Goal: Task Accomplishment & Management: Manage account settings

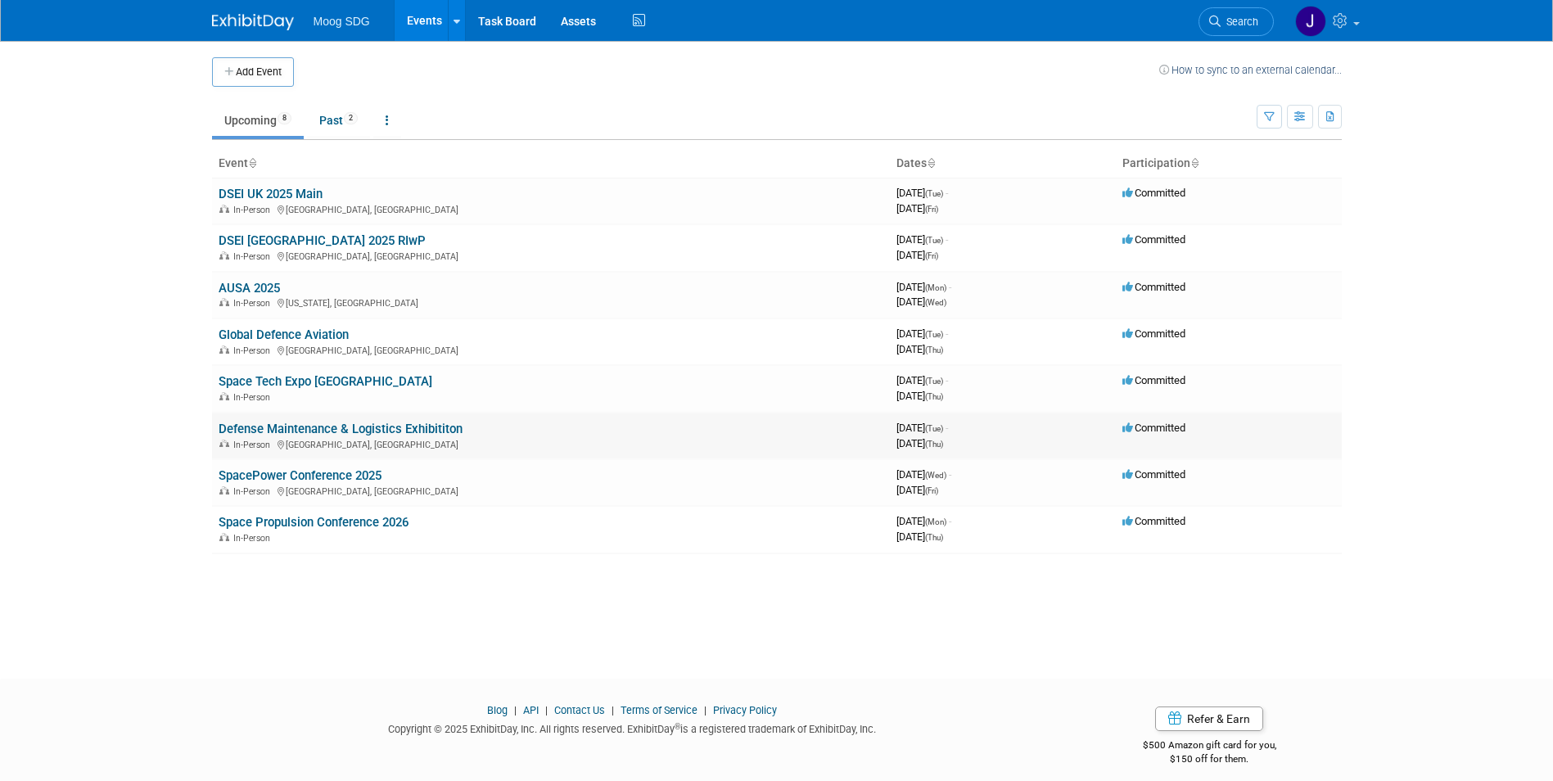
click at [418, 427] on link "Defense Maintenance & Logistics Exhibititon" at bounding box center [341, 429] width 244 height 15
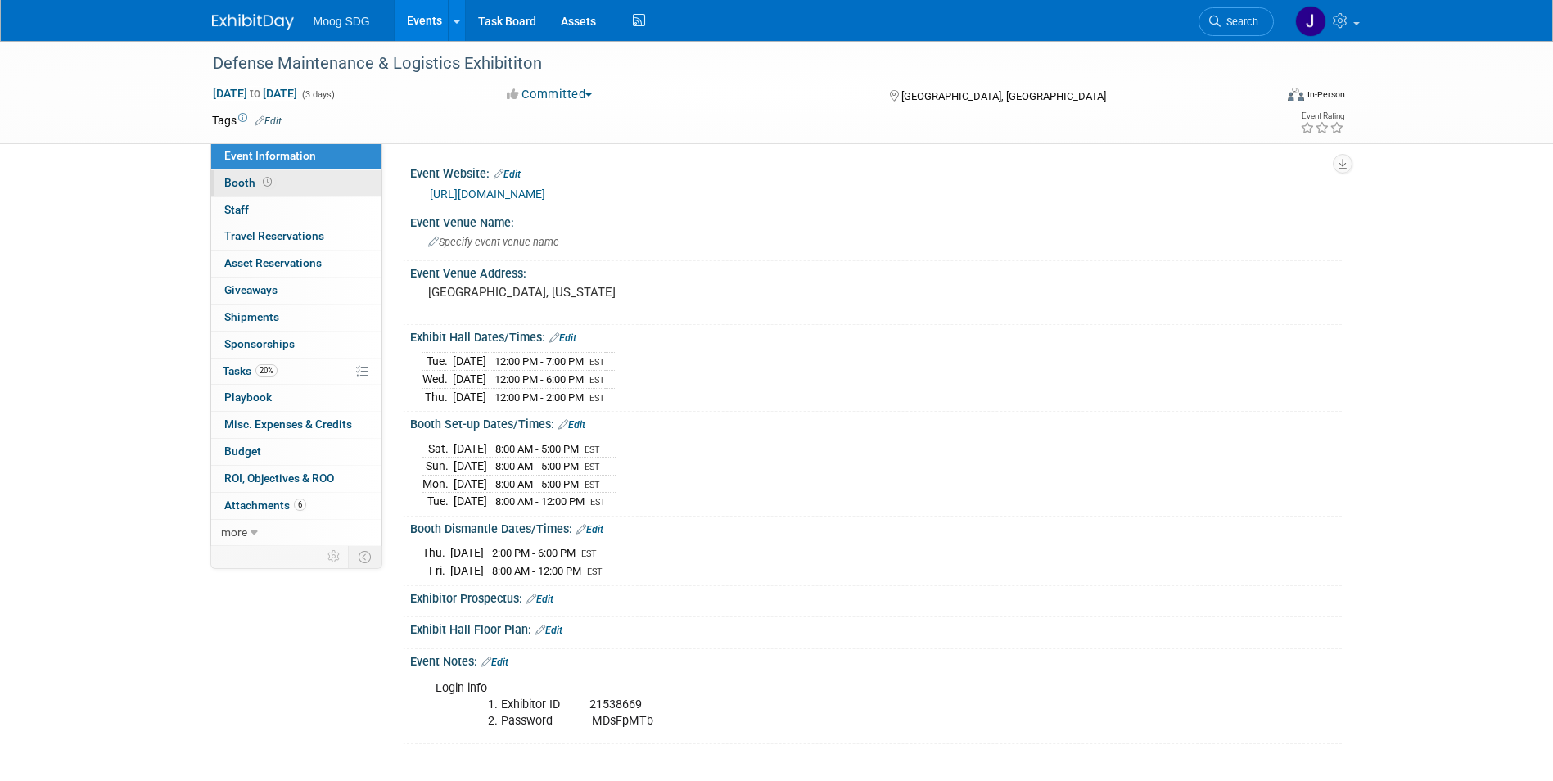
click at [304, 175] on link "Booth" at bounding box center [296, 183] width 170 height 26
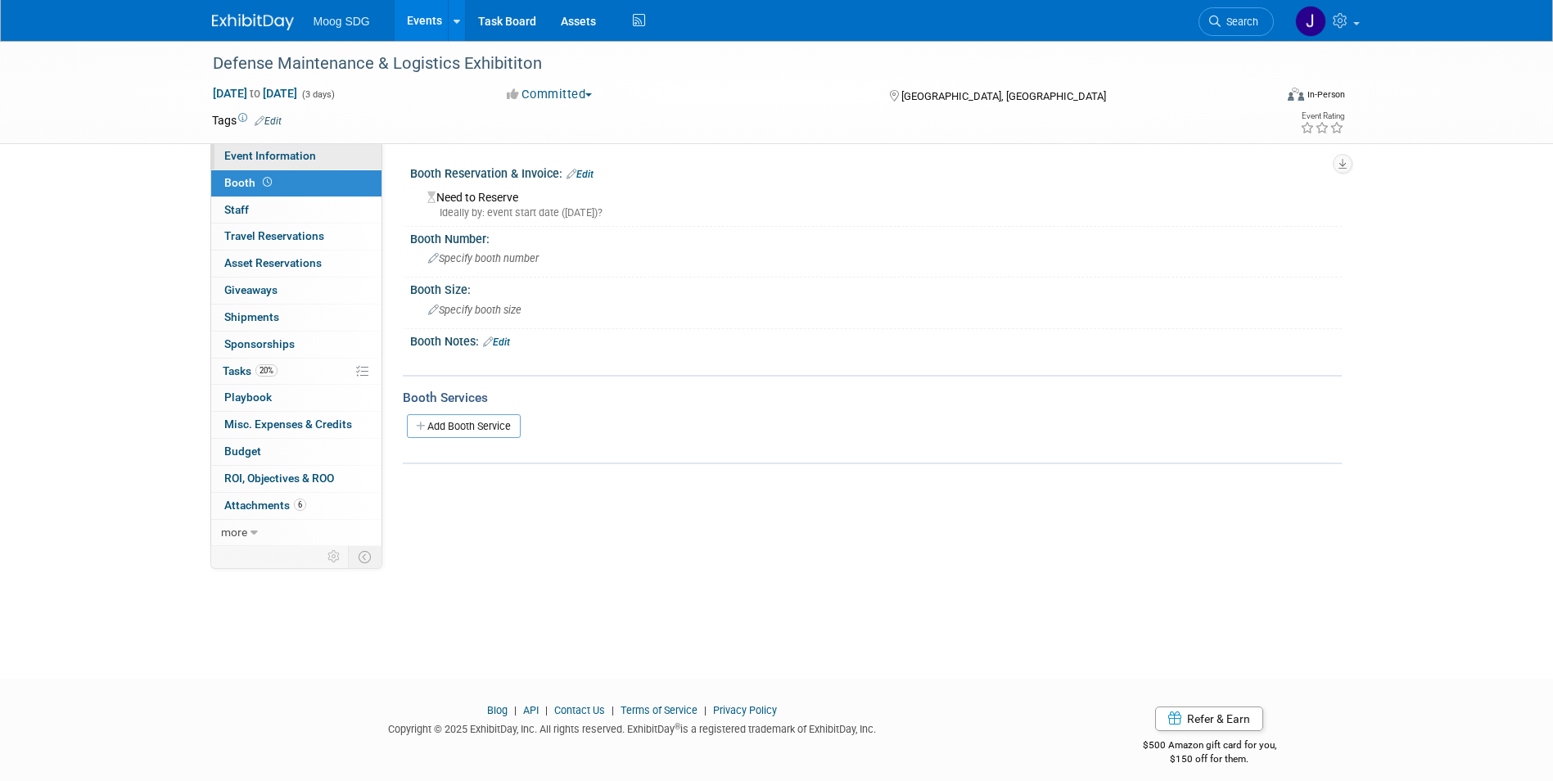
click at [277, 153] on span "Event Information" at bounding box center [270, 155] width 92 height 13
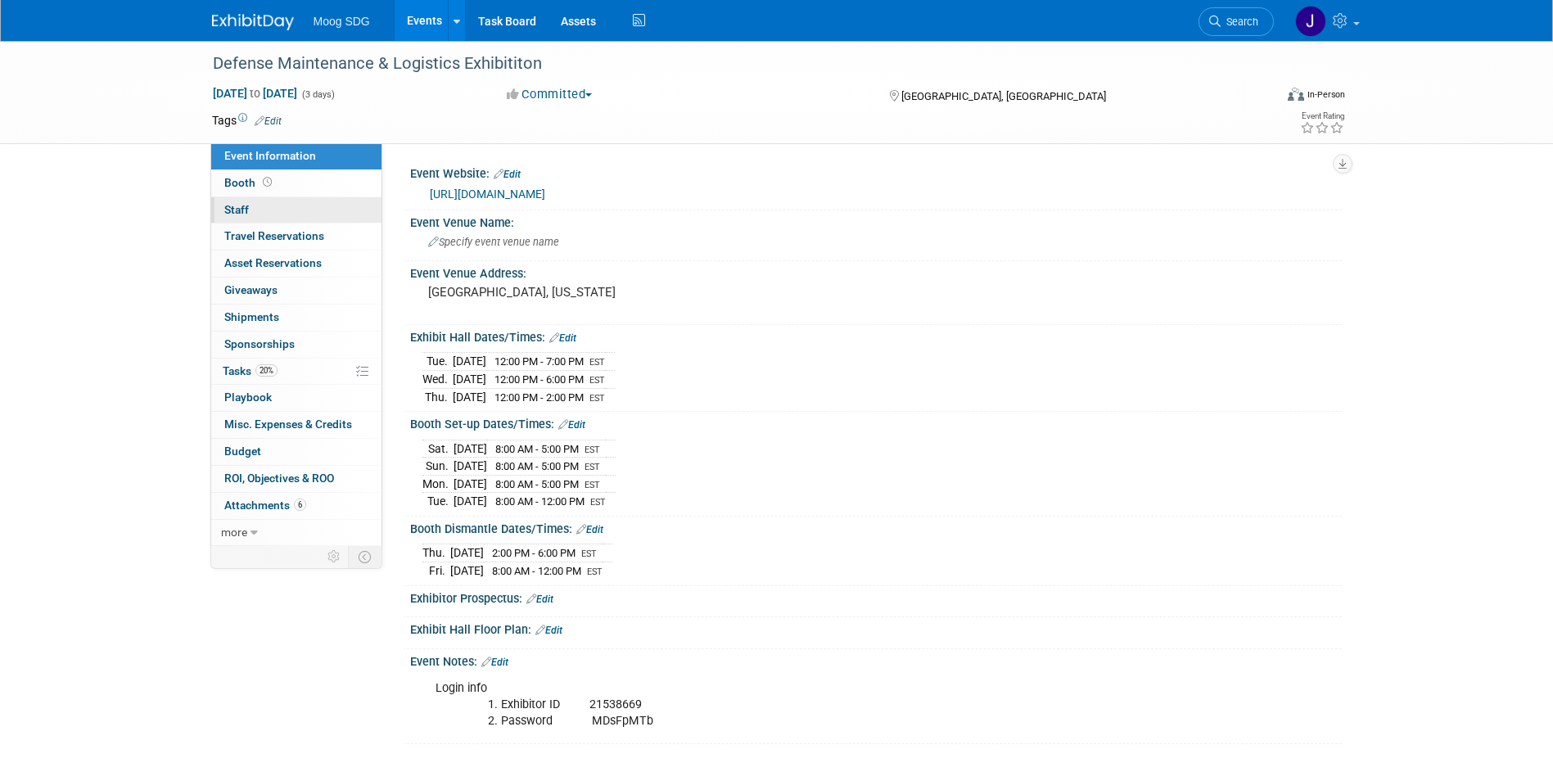
click at [275, 211] on link "0 Staff 0" at bounding box center [296, 210] width 170 height 26
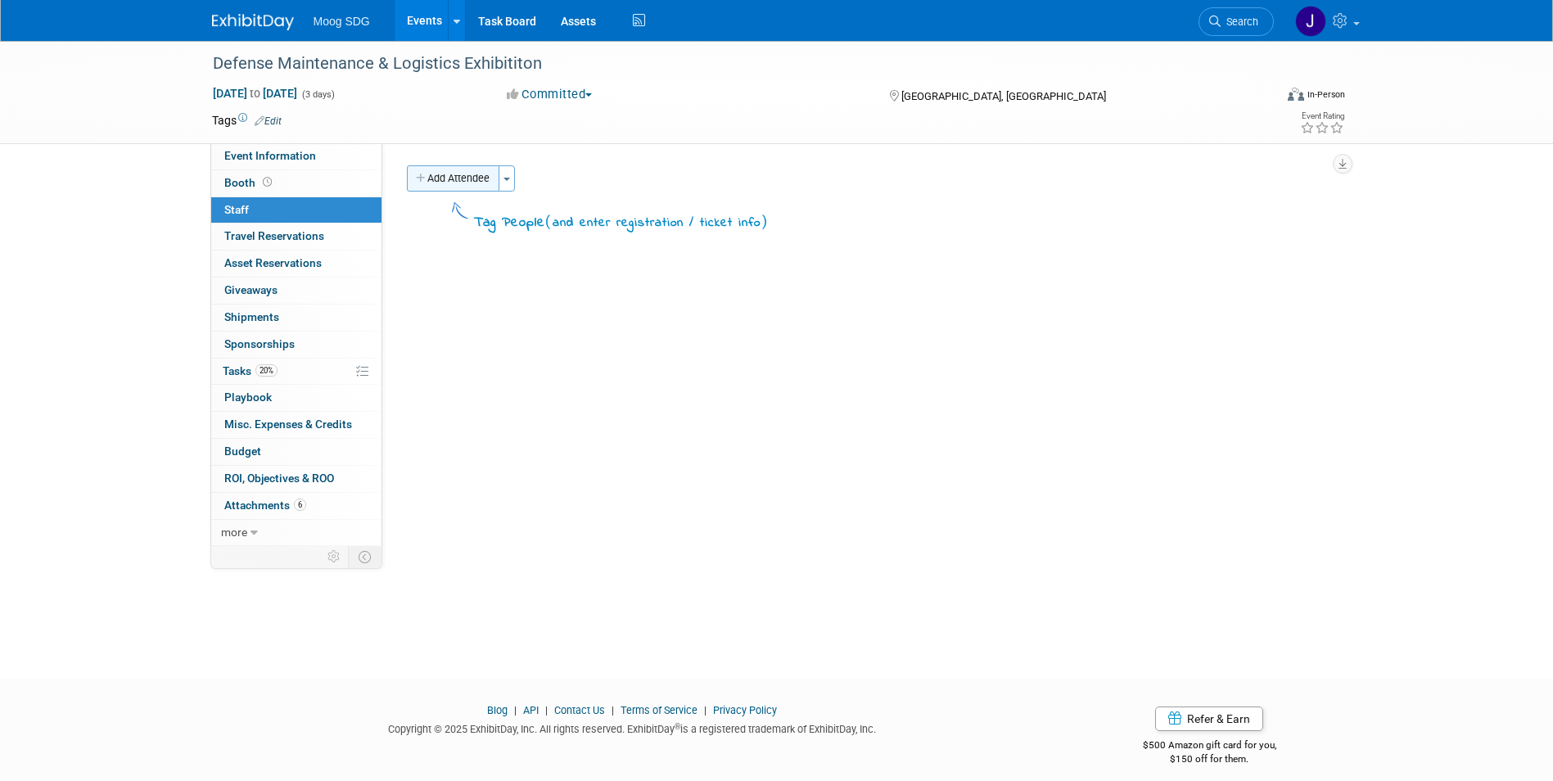
click at [429, 166] on button "Add Attendee" at bounding box center [453, 178] width 93 height 26
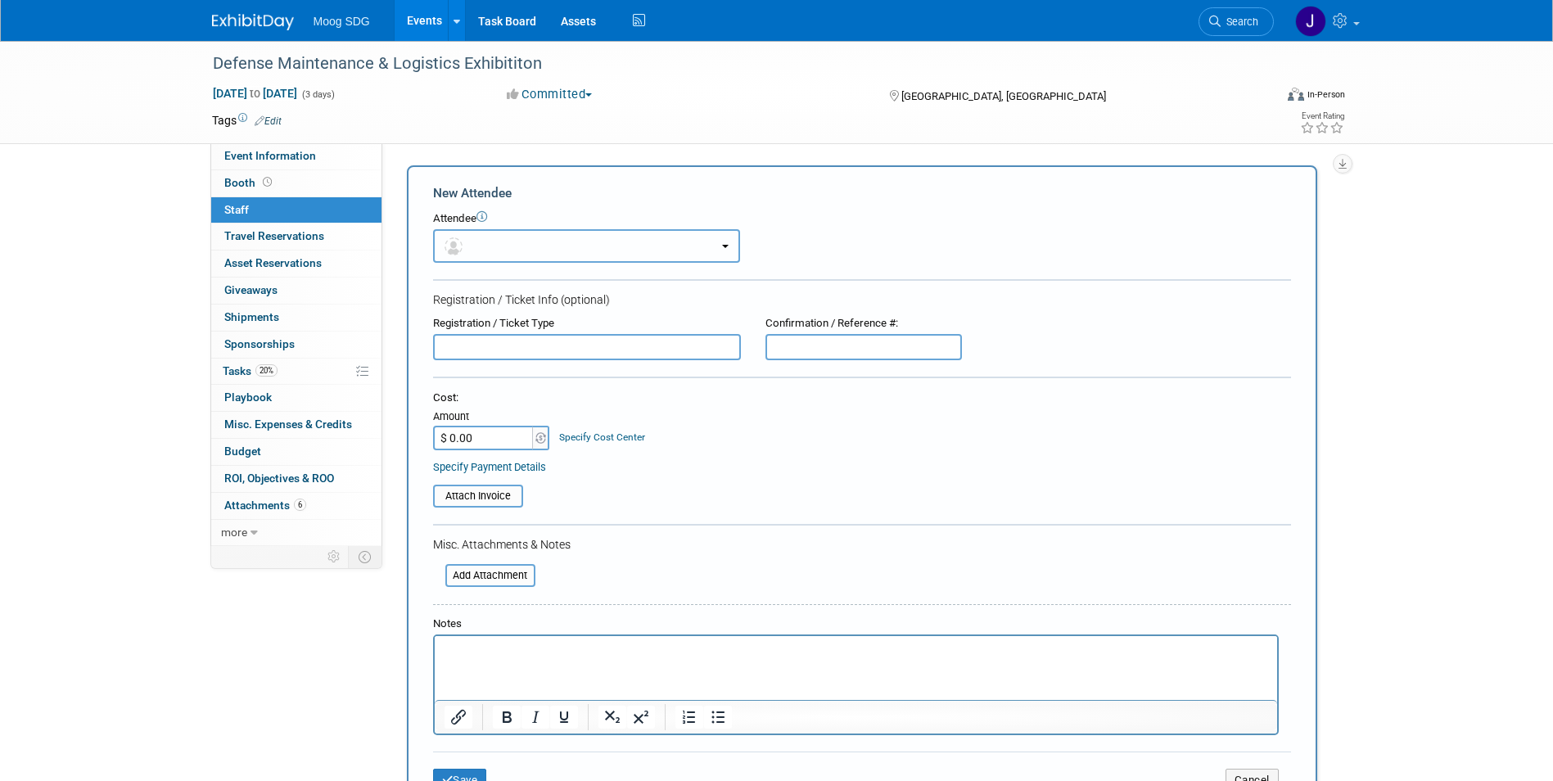
click at [518, 242] on button "button" at bounding box center [586, 246] width 307 height 34
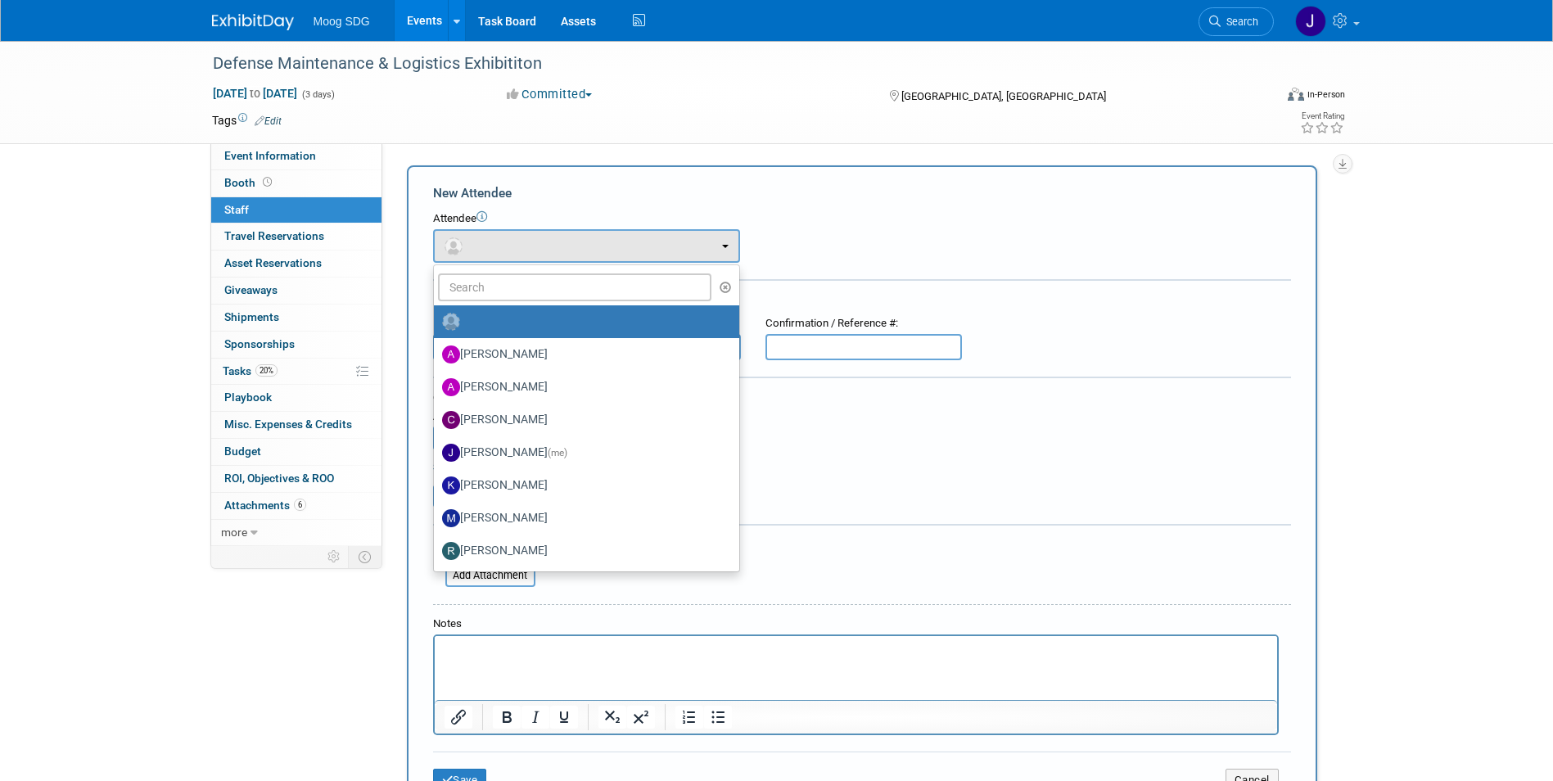
click at [979, 259] on div "Attendee <img src="https://www.exhibitday.com/Images/Unassigned-User-Icon.png" …" at bounding box center [862, 237] width 858 height 52
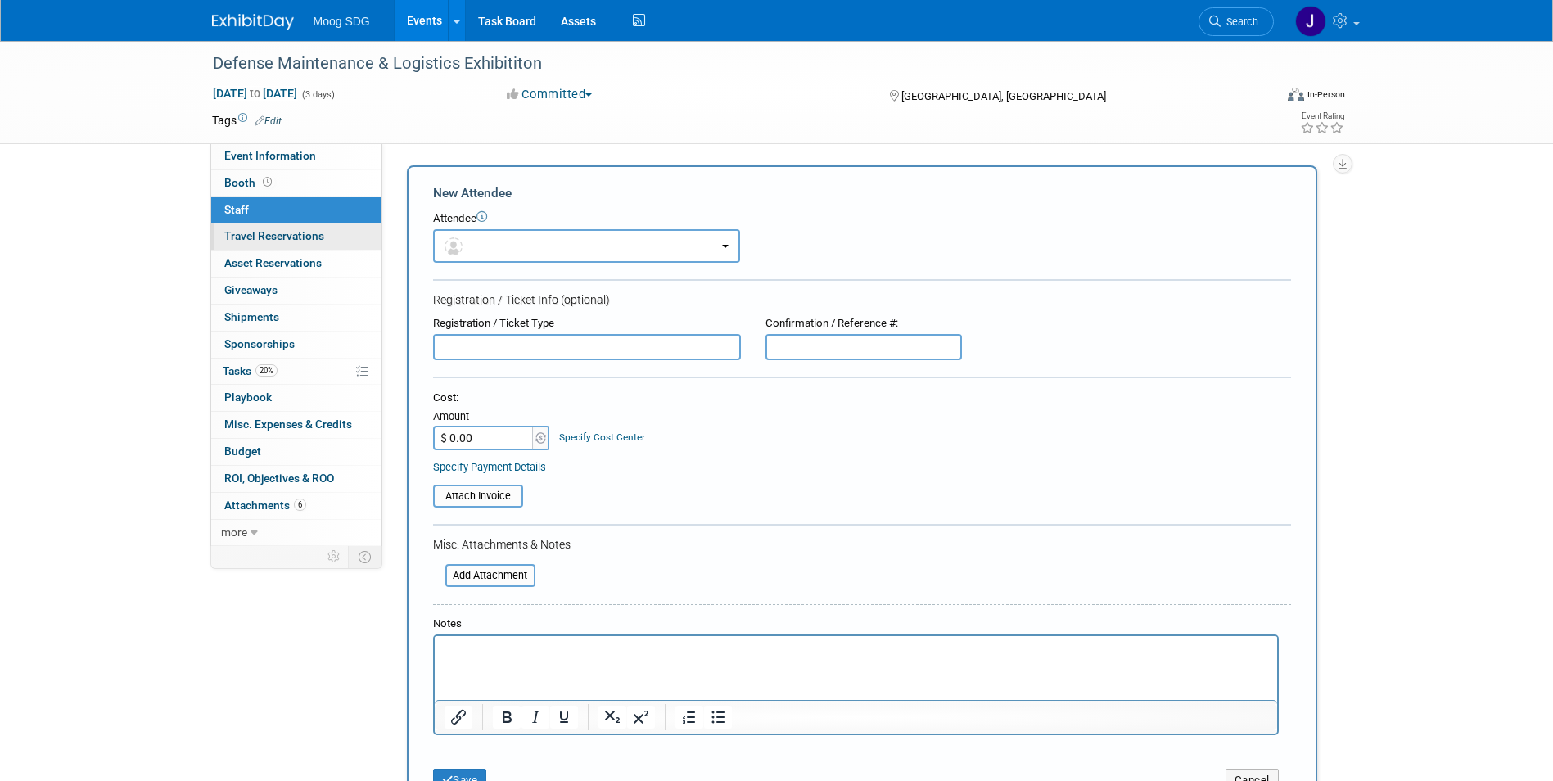
click at [310, 239] on span "Travel Reservations 0" at bounding box center [274, 235] width 100 height 13
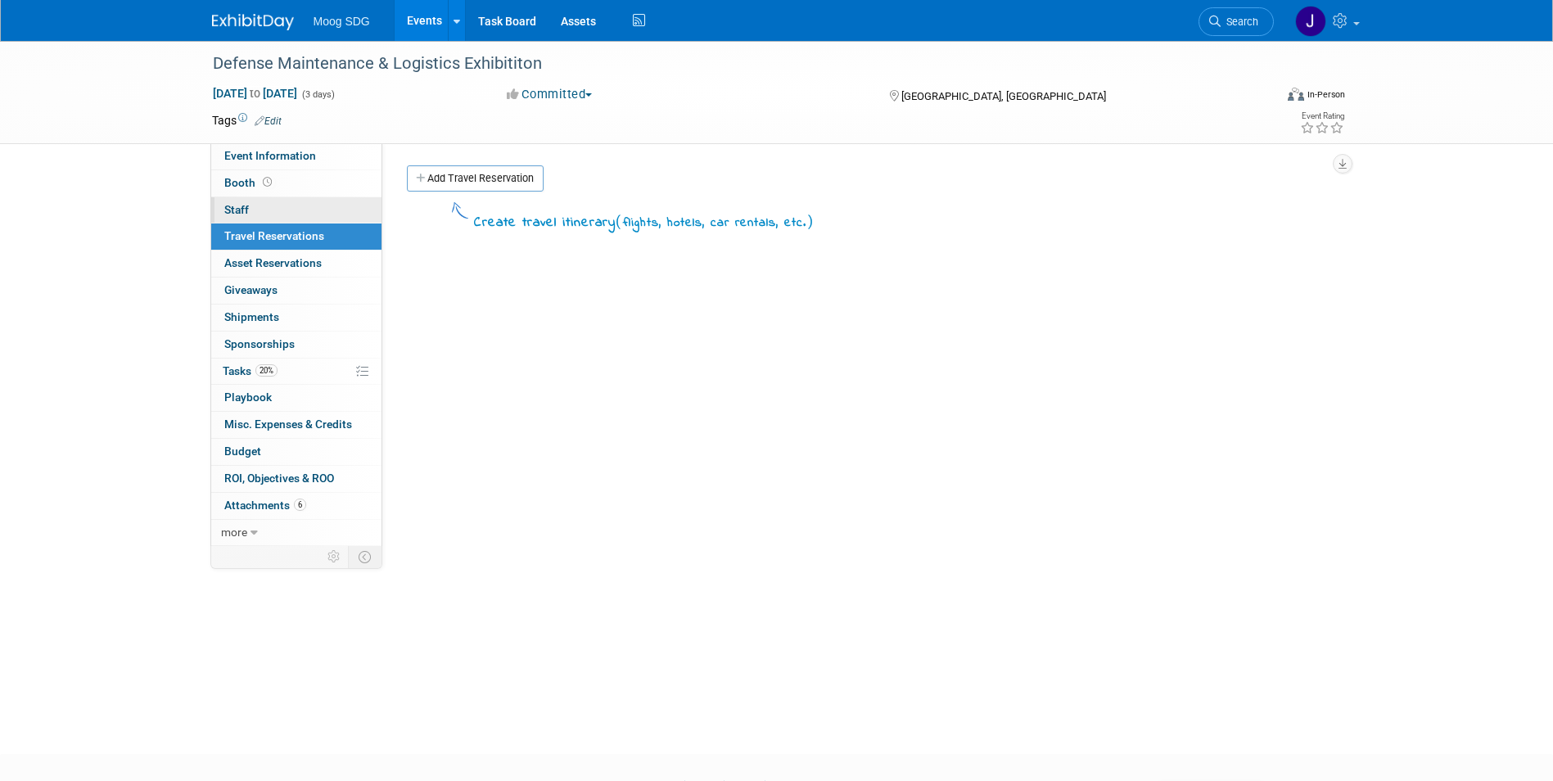
click at [298, 205] on link "0 Staff 0" at bounding box center [296, 210] width 170 height 26
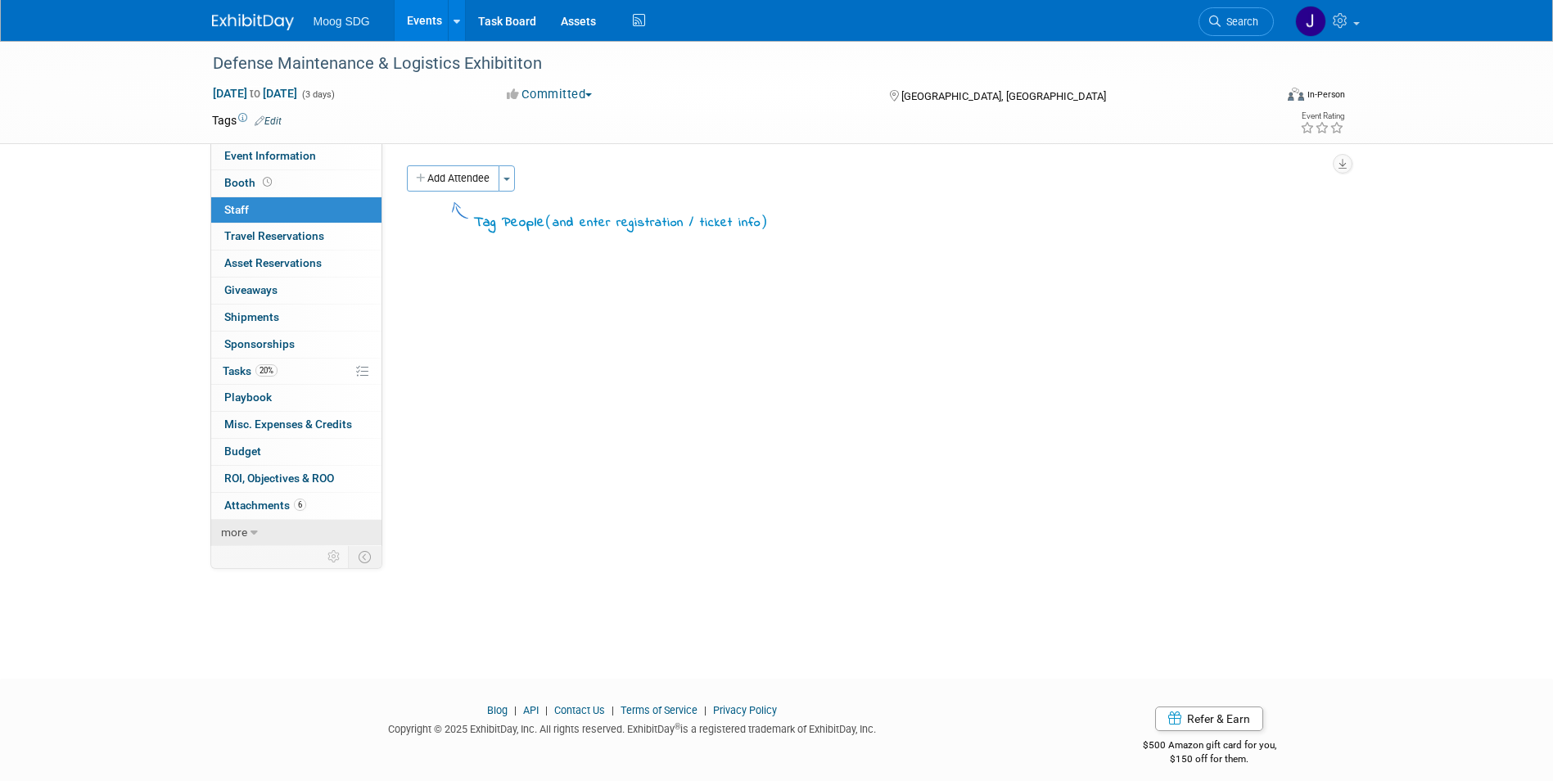
click at [249, 525] on link "more" at bounding box center [296, 533] width 170 height 26
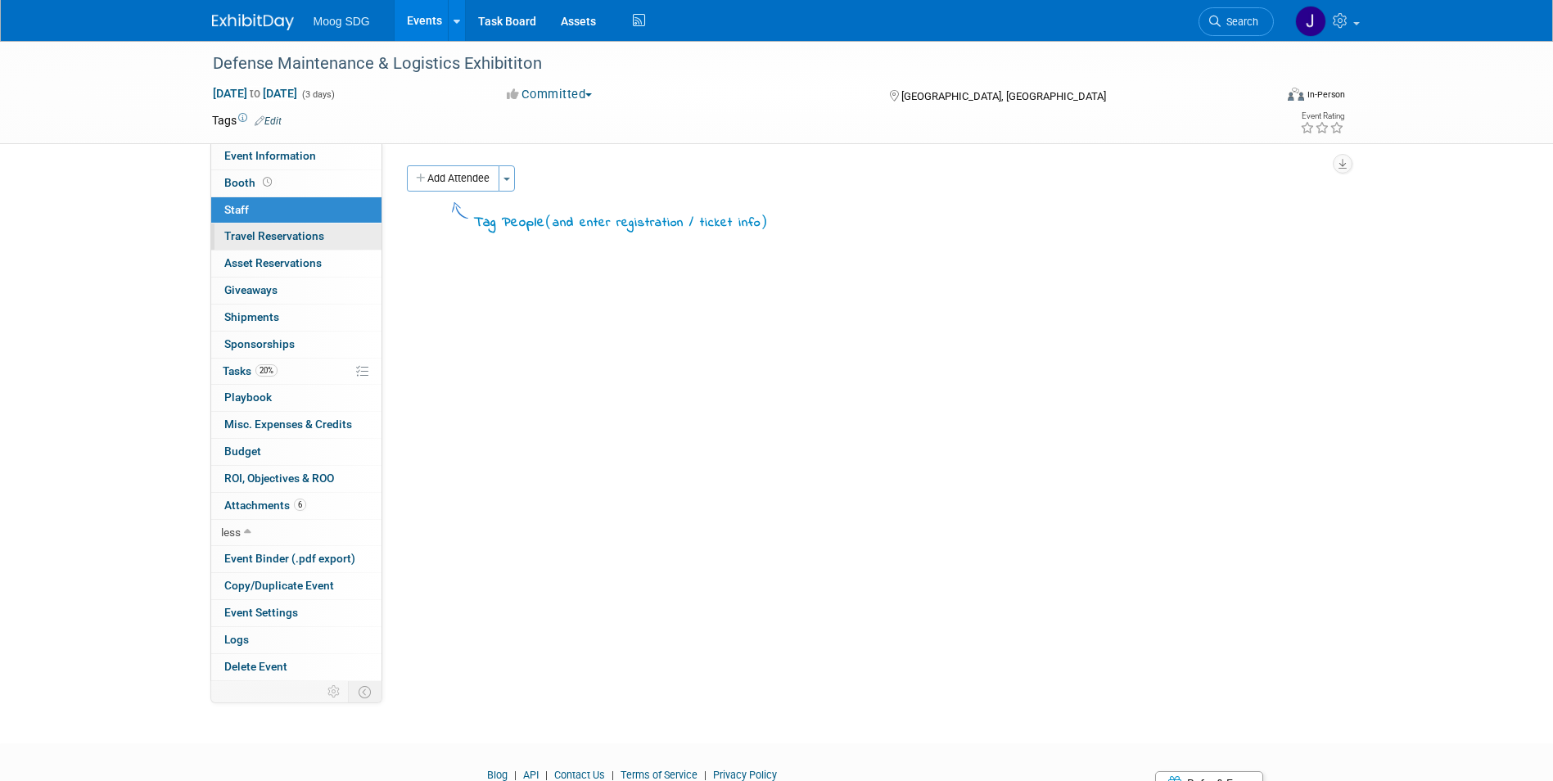
click at [294, 242] on span "Travel Reservations 0" at bounding box center [274, 235] width 100 height 13
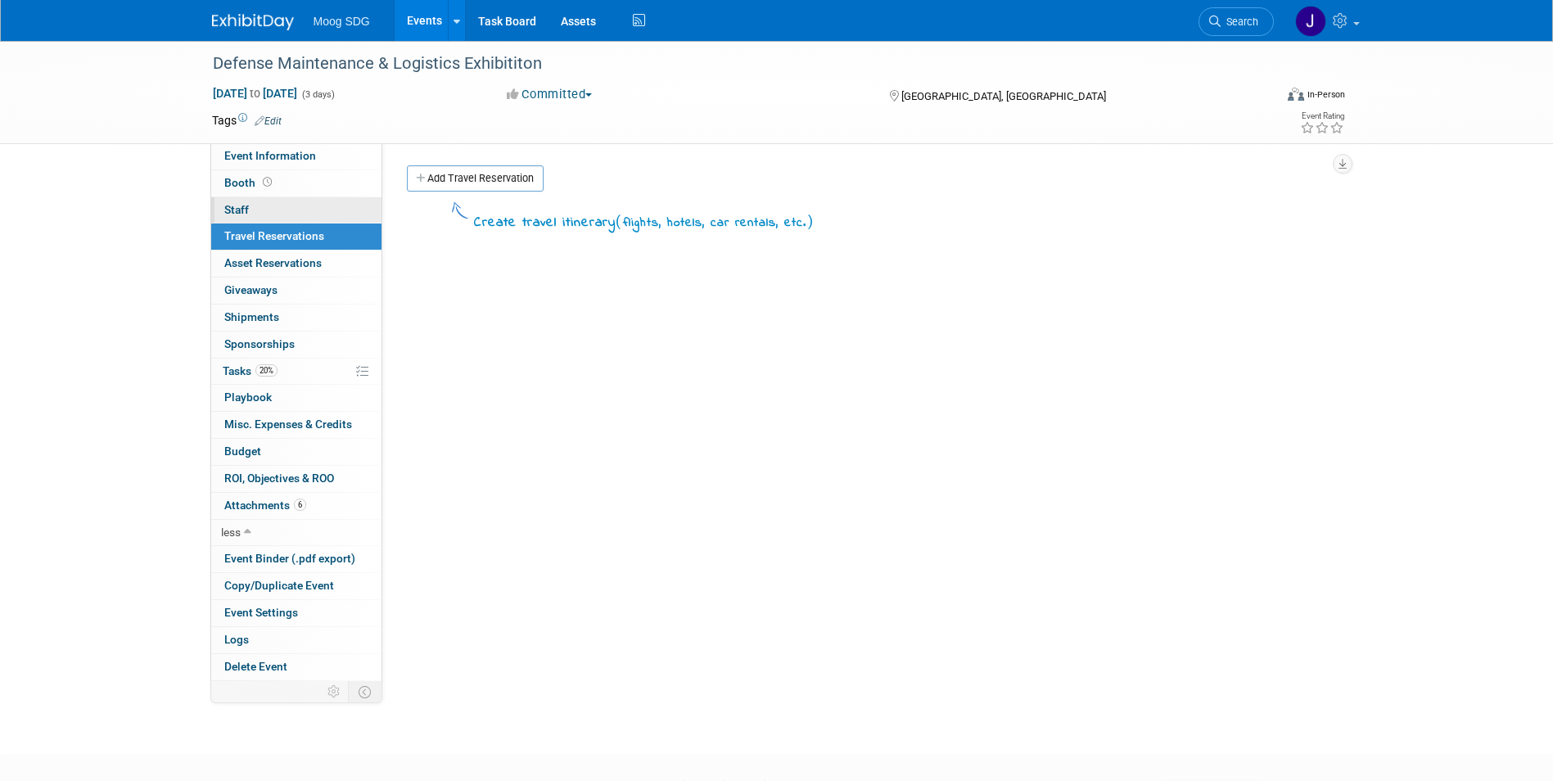
click at [292, 202] on link "0 Staff 0" at bounding box center [296, 210] width 170 height 26
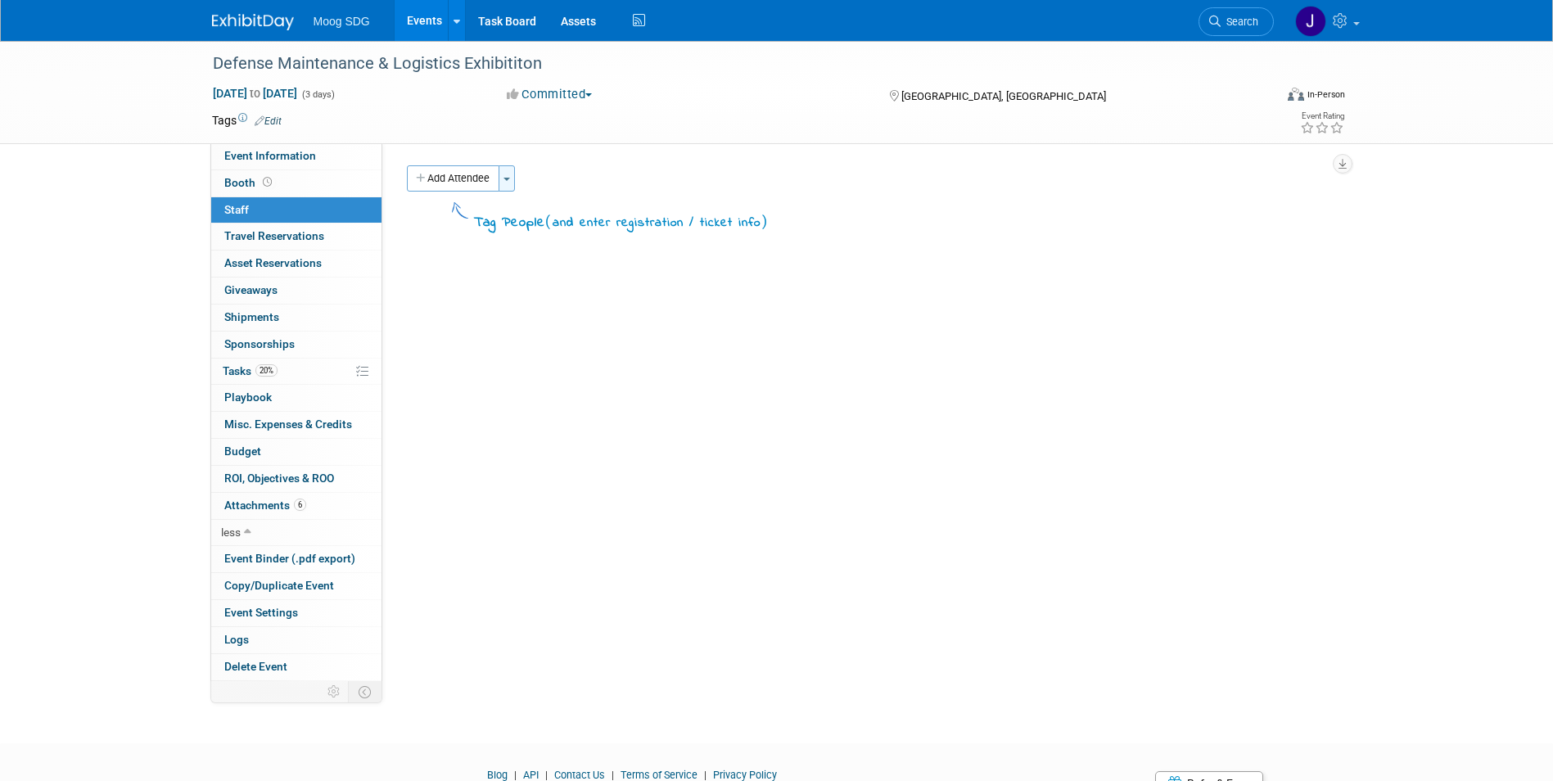
click at [504, 177] on button "Toggle Dropdown" at bounding box center [507, 178] width 16 height 26
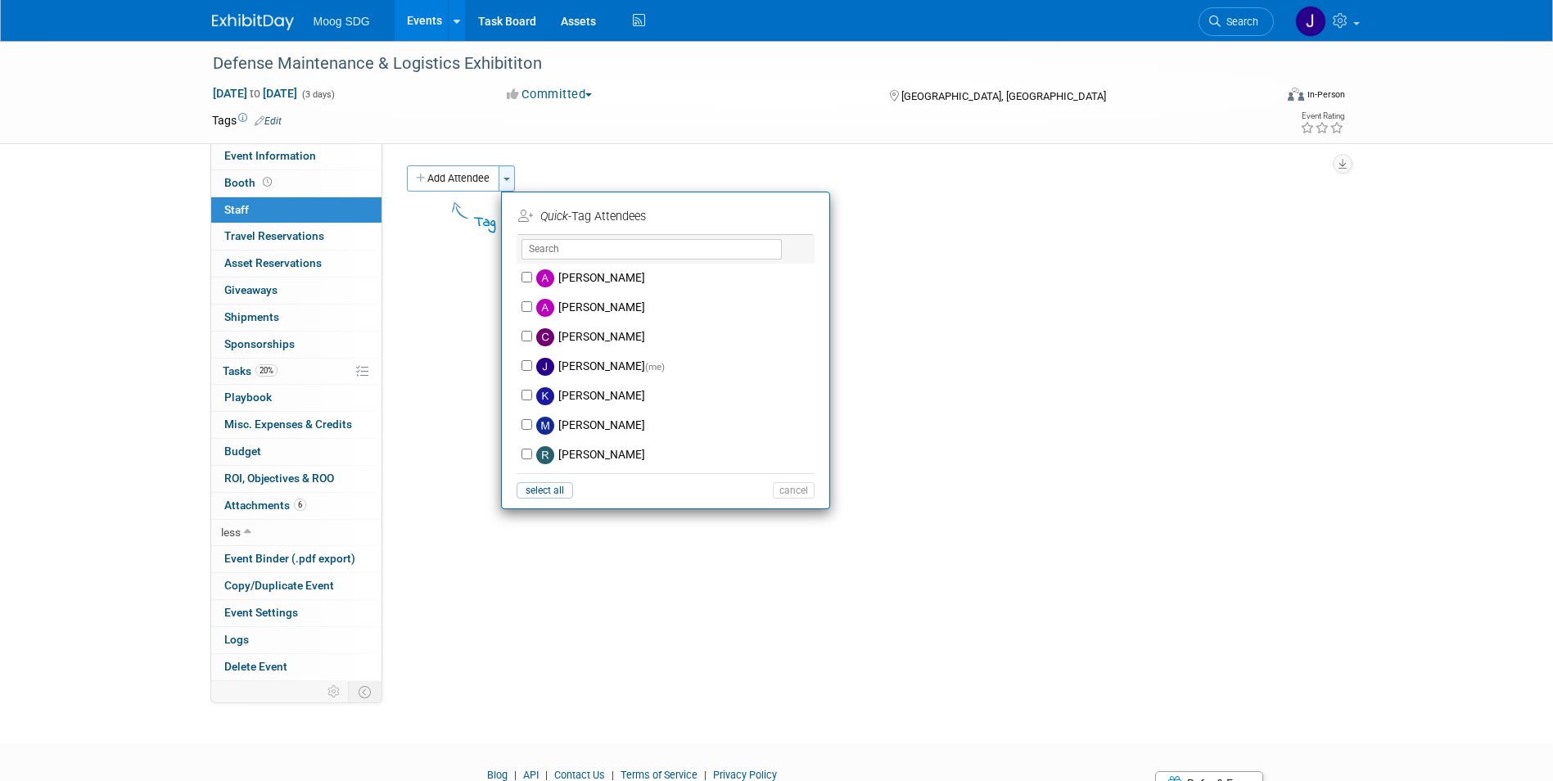
click at [504, 177] on button "Toggle Dropdown" at bounding box center [507, 178] width 16 height 26
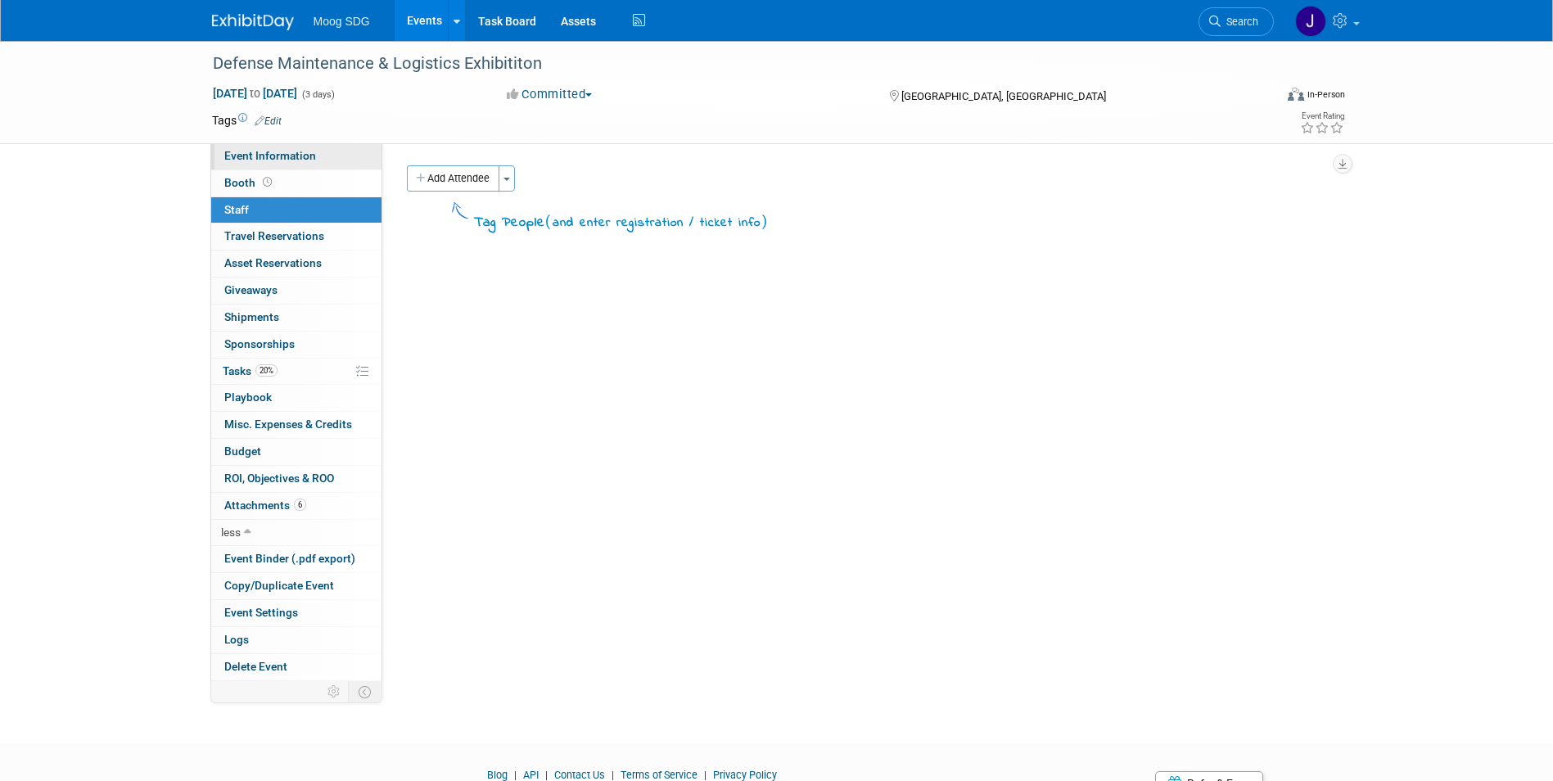
click at [289, 158] on span "Event Information" at bounding box center [270, 155] width 92 height 13
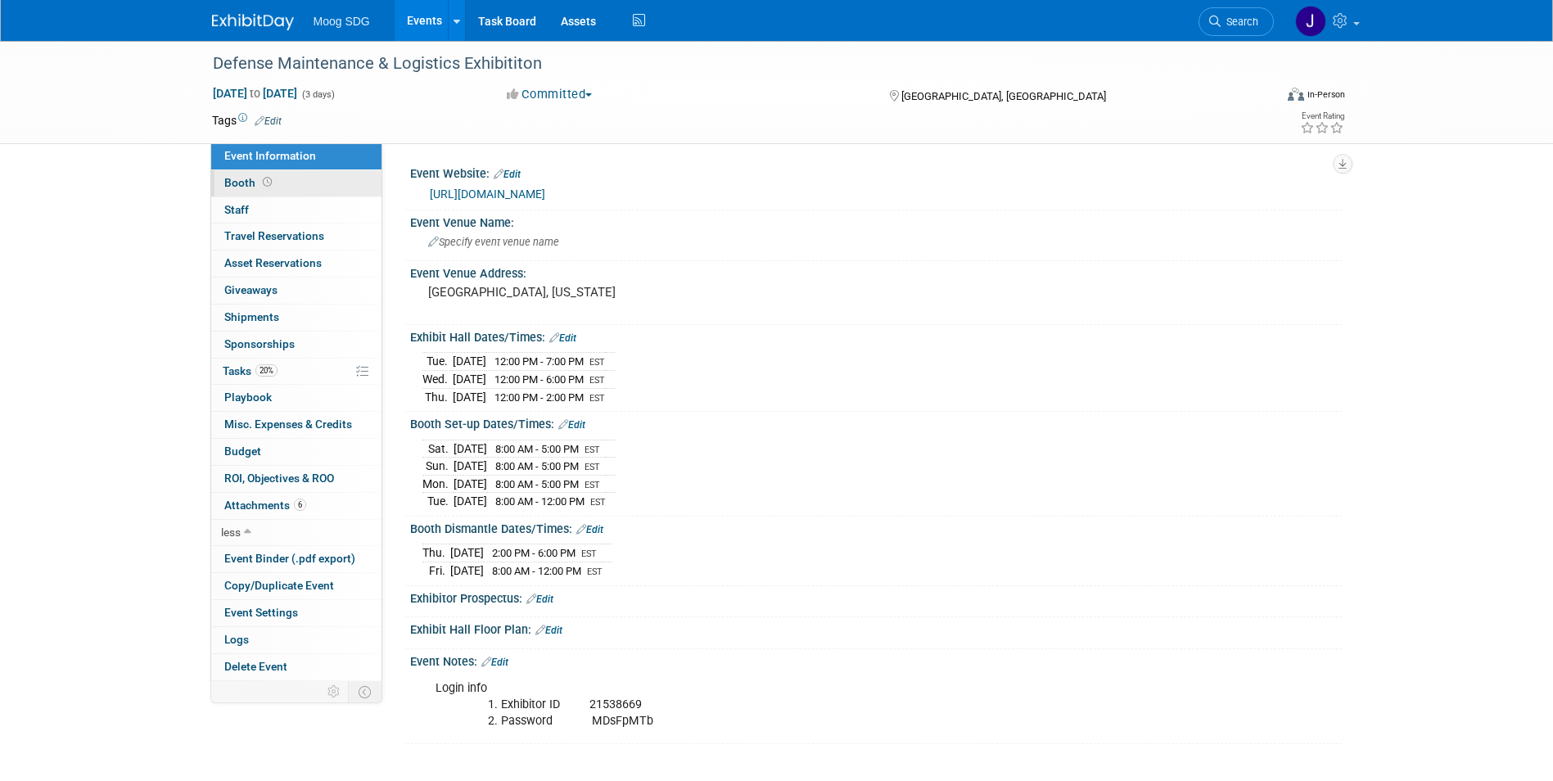
click at [297, 177] on link "Booth" at bounding box center [296, 183] width 170 height 26
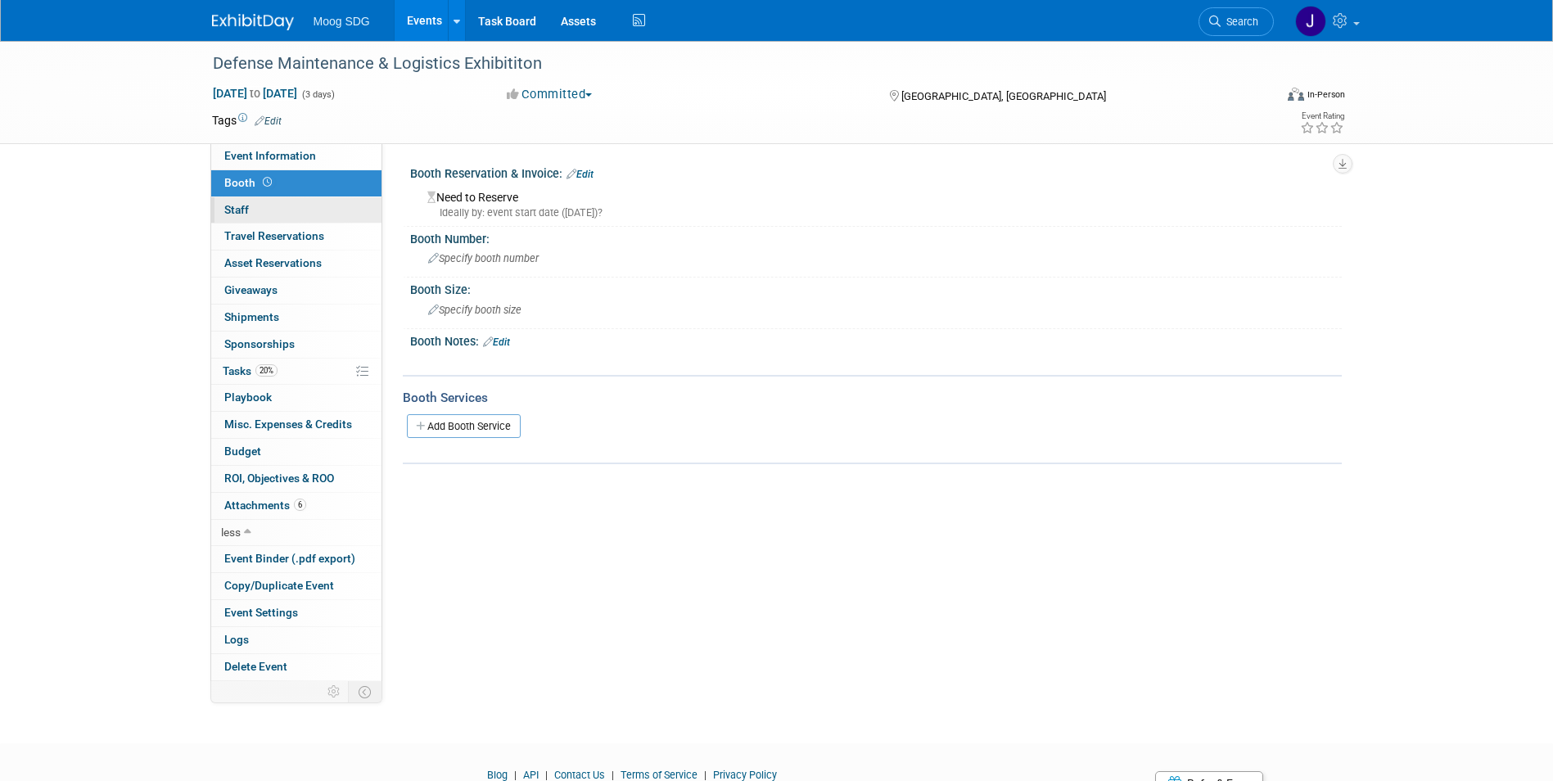
click at [264, 208] on link "0 Staff 0" at bounding box center [296, 210] width 170 height 26
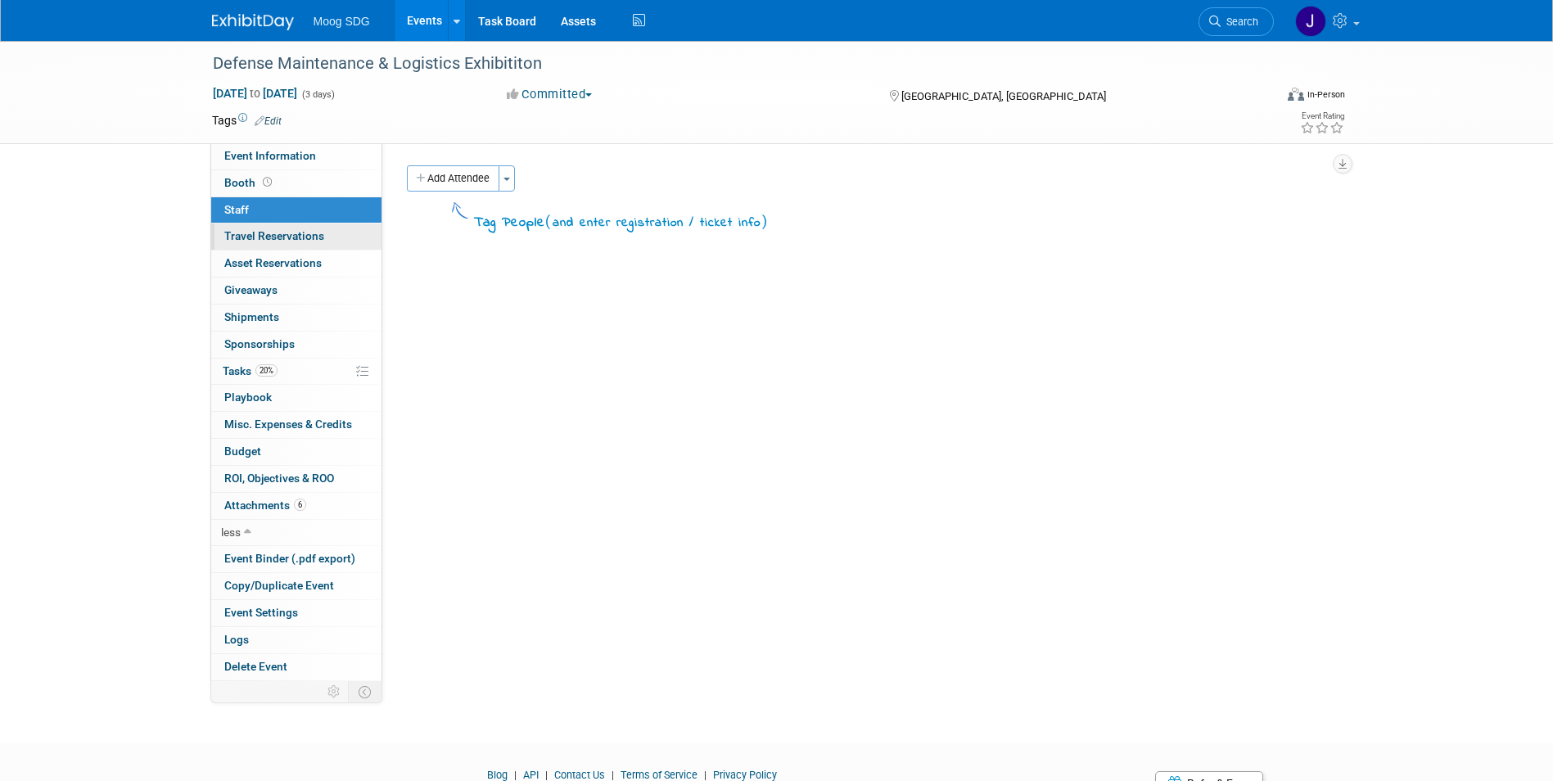
click at [292, 231] on span "Travel Reservations 0" at bounding box center [274, 235] width 100 height 13
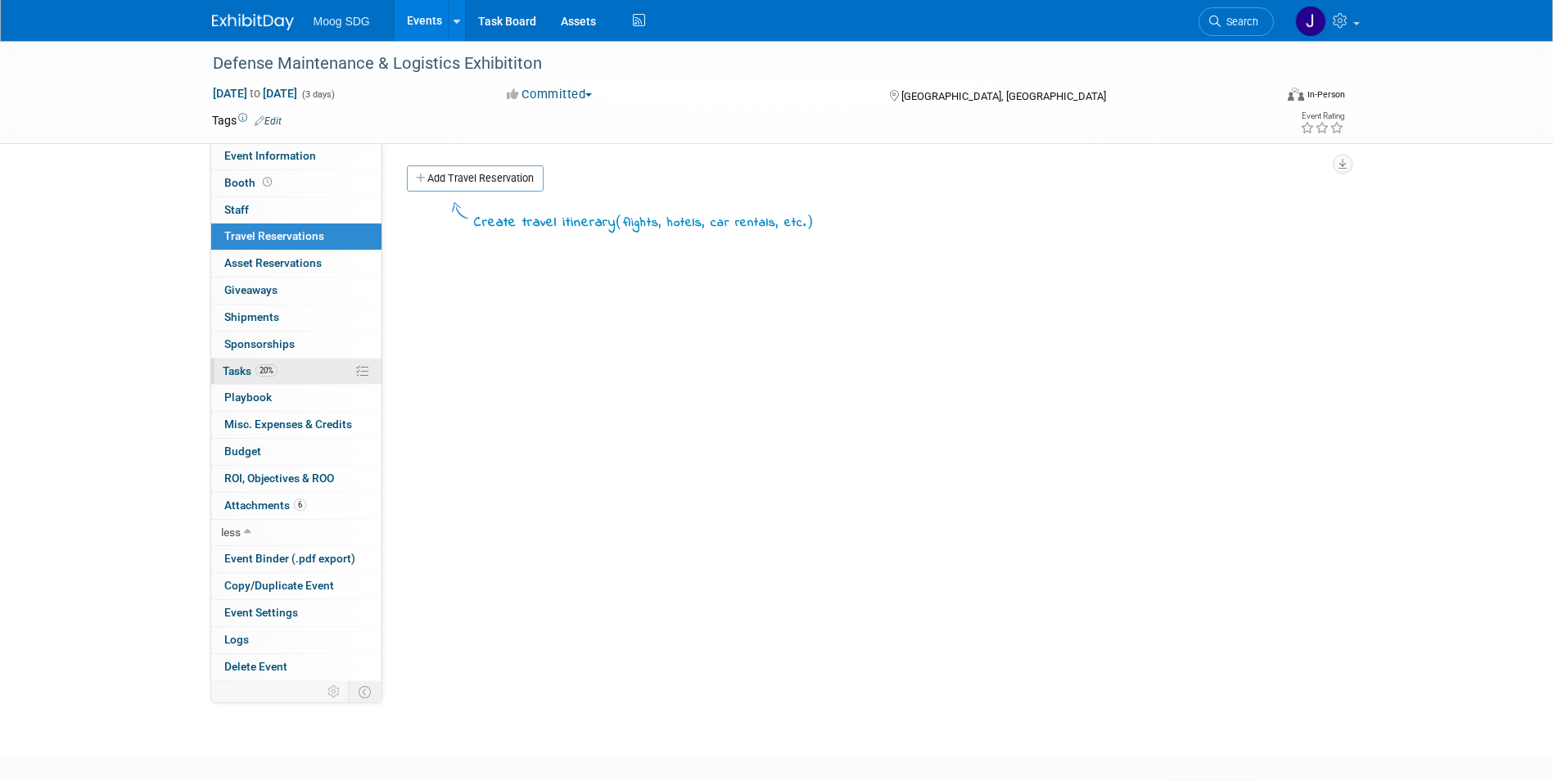
click at [292, 380] on link "20% Tasks 20%" at bounding box center [296, 372] width 170 height 26
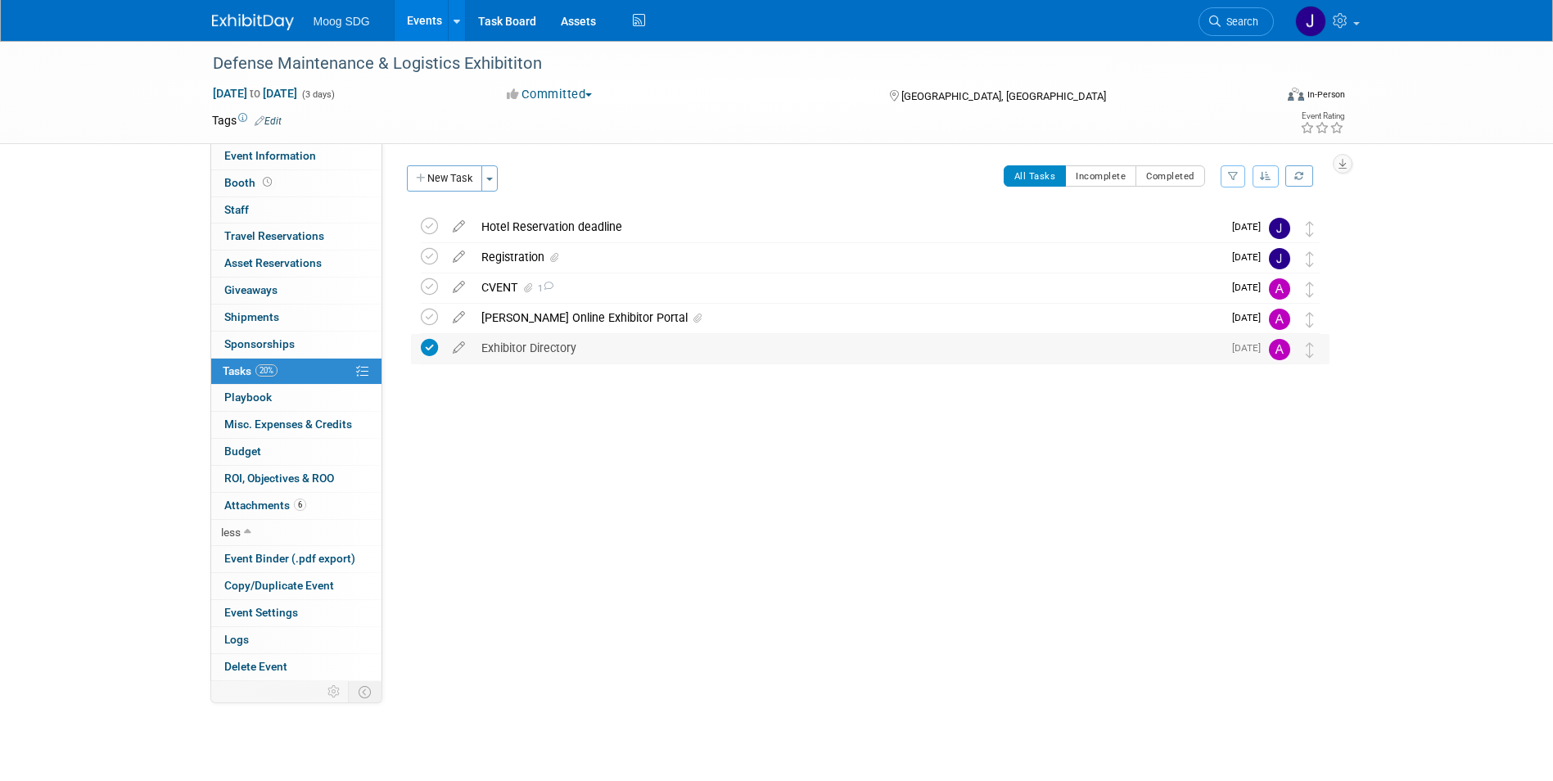
click at [531, 344] on div "Exhibitor Directory" at bounding box center [847, 348] width 749 height 28
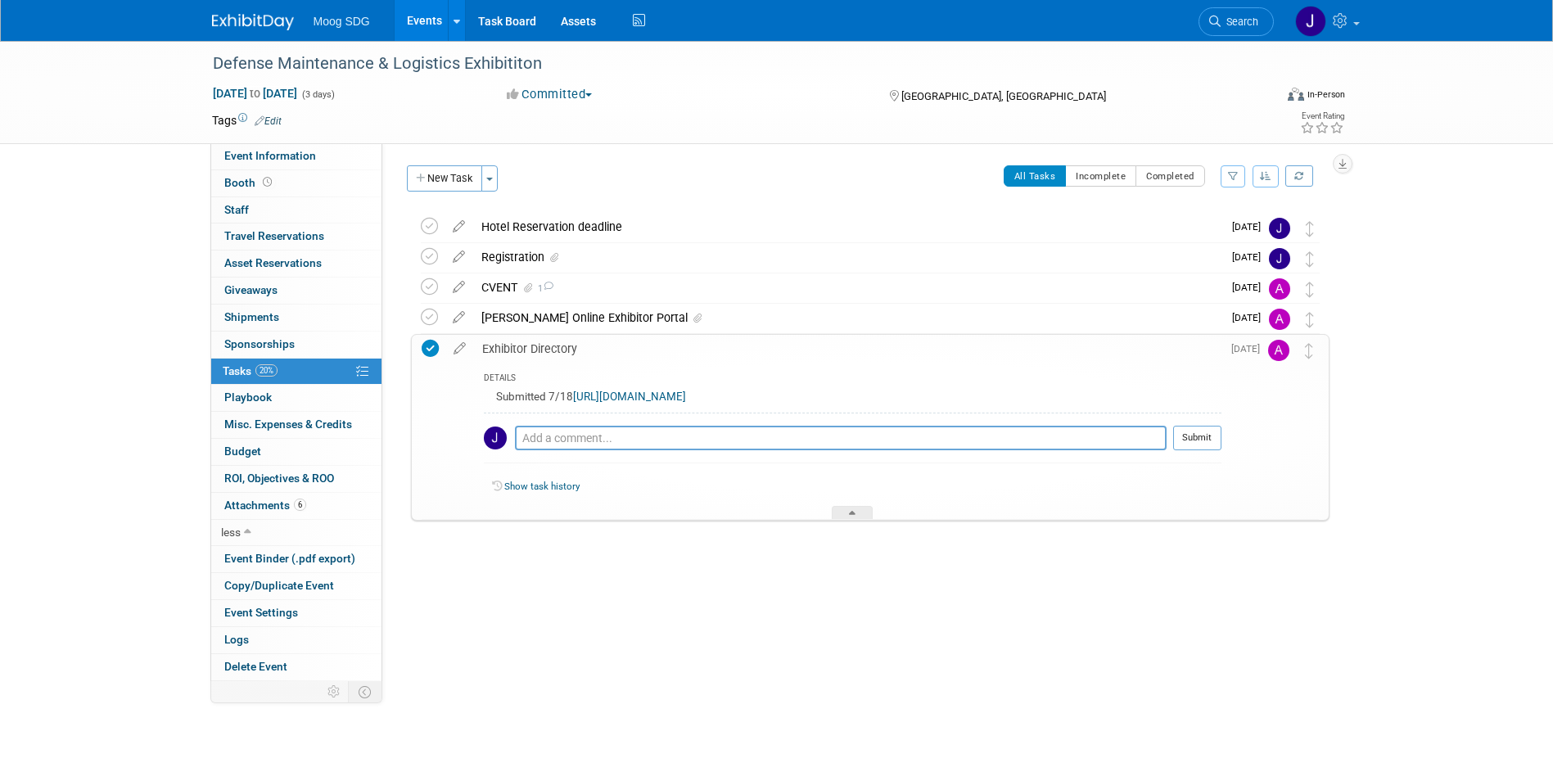
click at [685, 396] on link "https://www.sae.org/attend/defense-maintenance-and-logistics-exhibition" at bounding box center [629, 397] width 113 height 12
click at [280, 183] on link "Booth" at bounding box center [296, 183] width 170 height 26
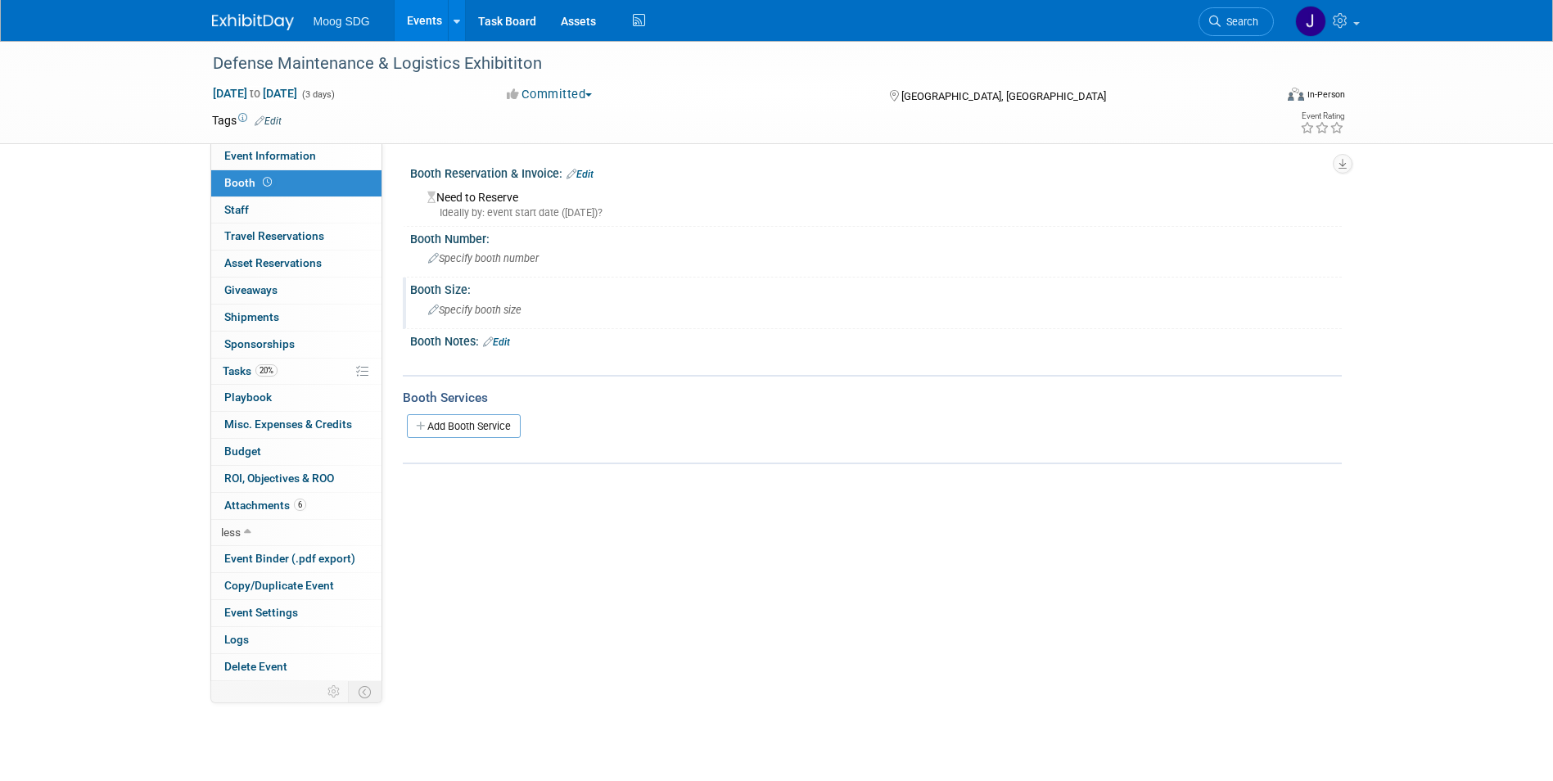
click at [484, 309] on span "Specify booth size" at bounding box center [474, 310] width 93 height 12
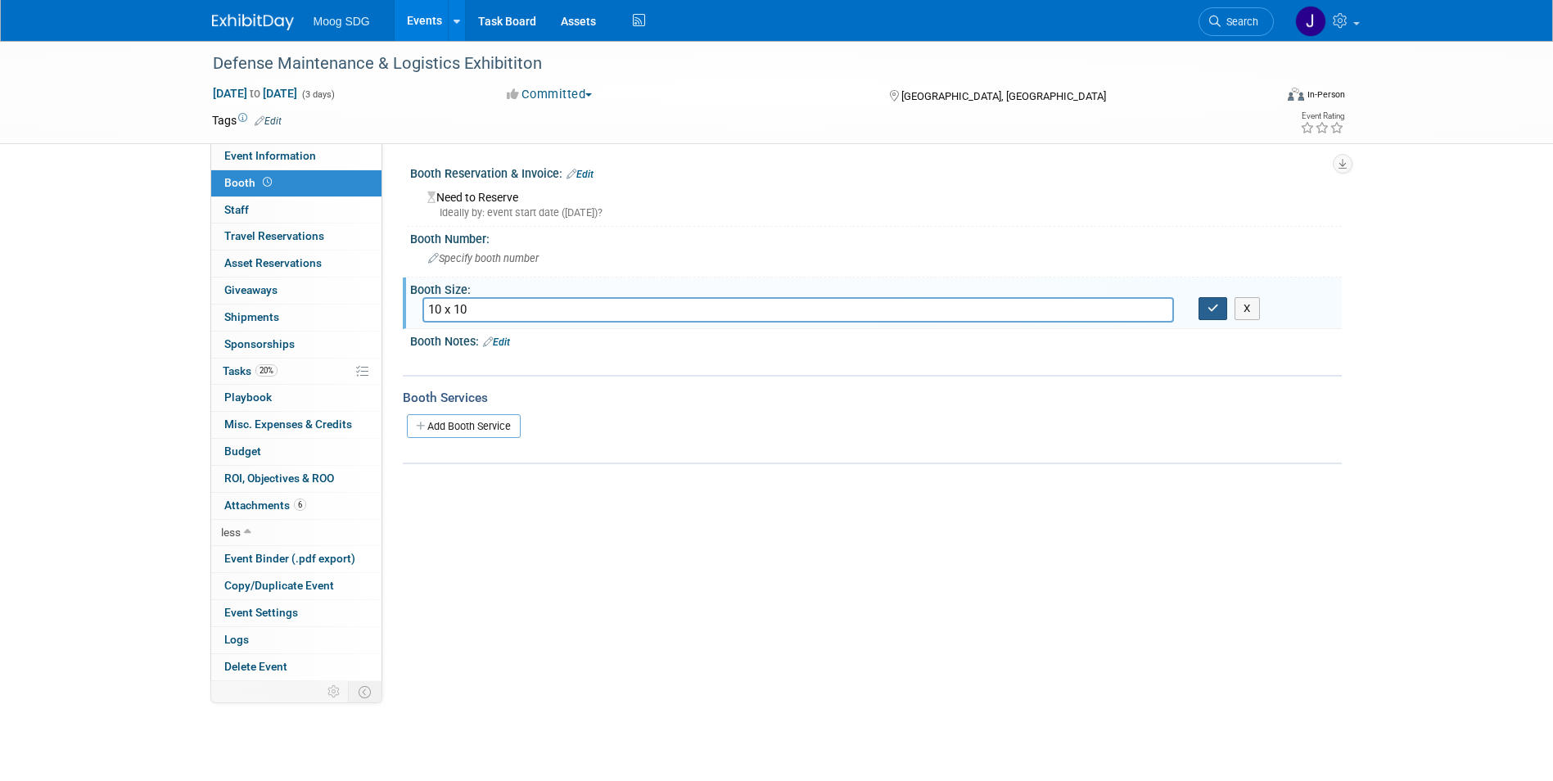
type input "10 x 10"
click at [1221, 305] on button "button" at bounding box center [1213, 308] width 29 height 23
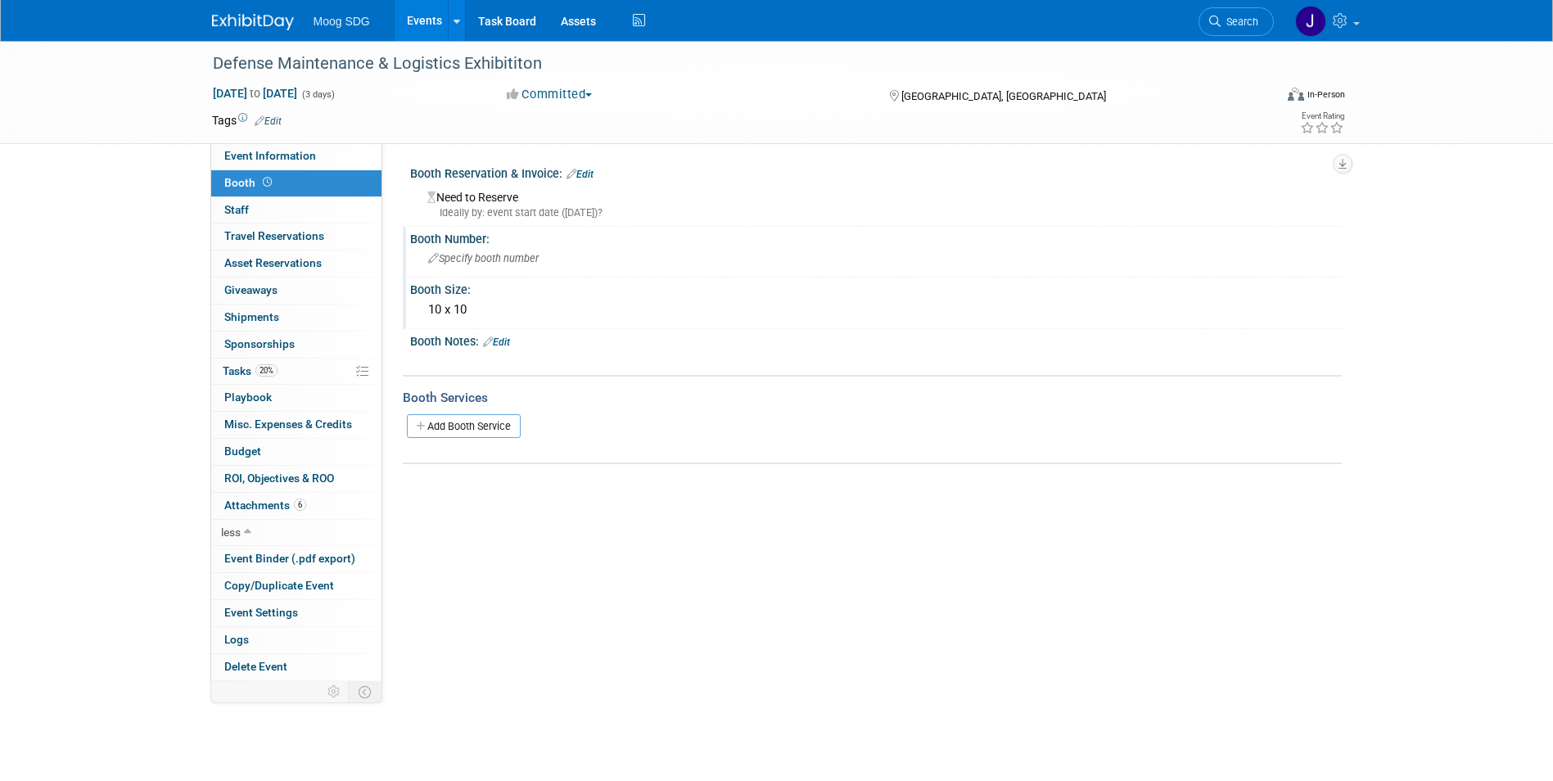
click at [494, 252] on span "Specify booth number" at bounding box center [483, 258] width 111 height 12
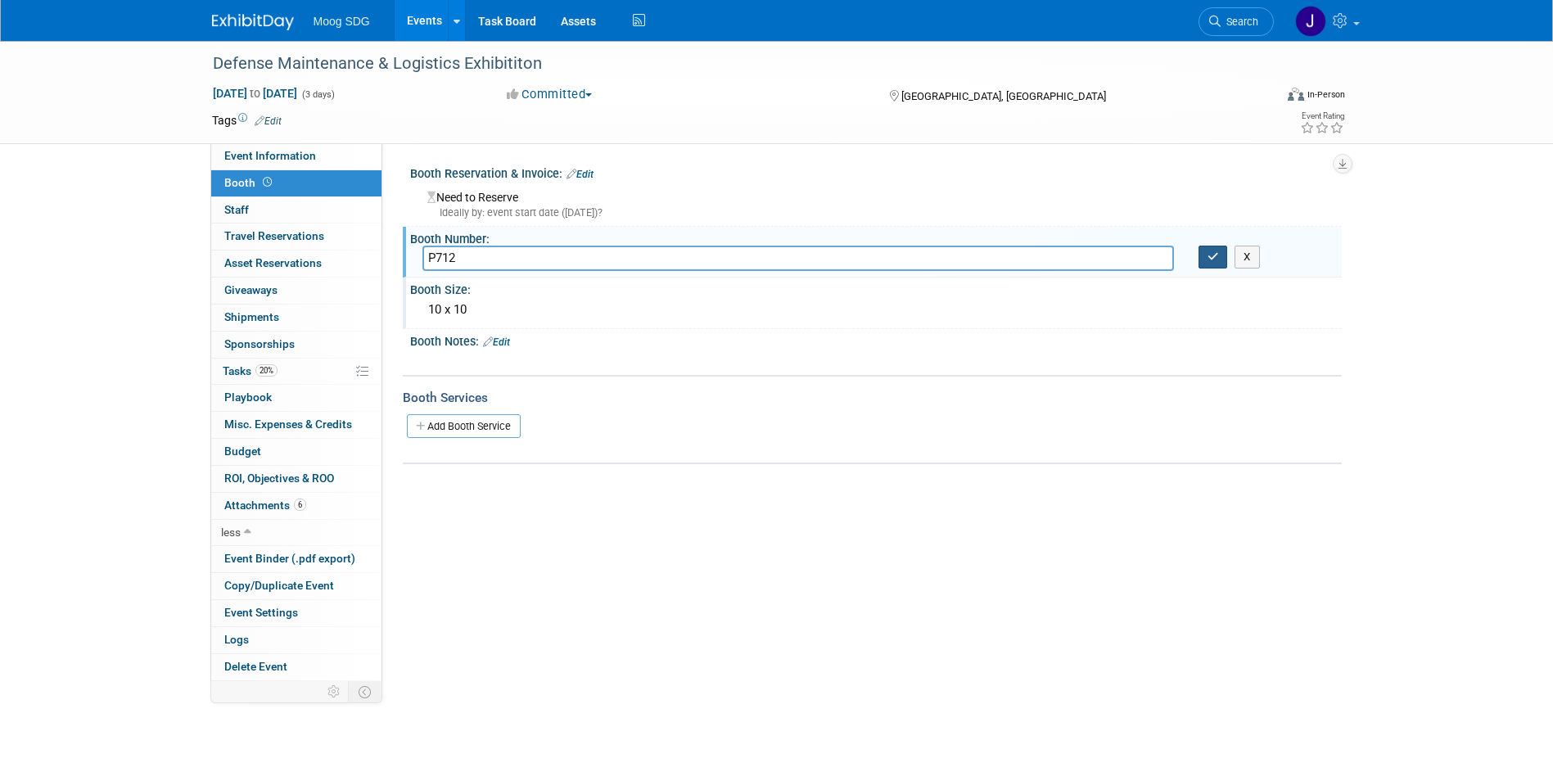
type input "P712"
click at [1209, 255] on icon "button" at bounding box center [1213, 256] width 11 height 11
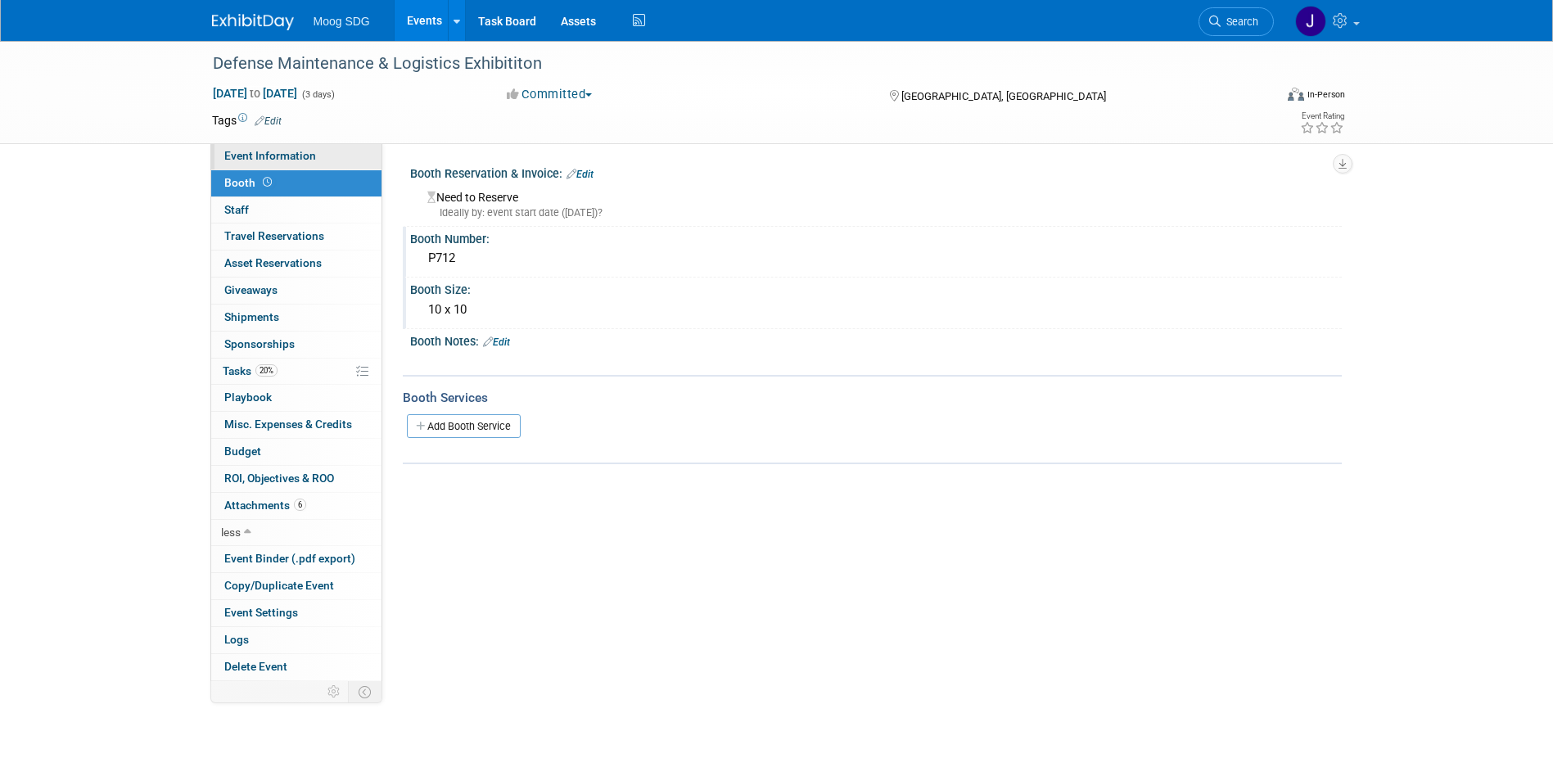
click at [283, 159] on span "Event Information" at bounding box center [270, 155] width 92 height 13
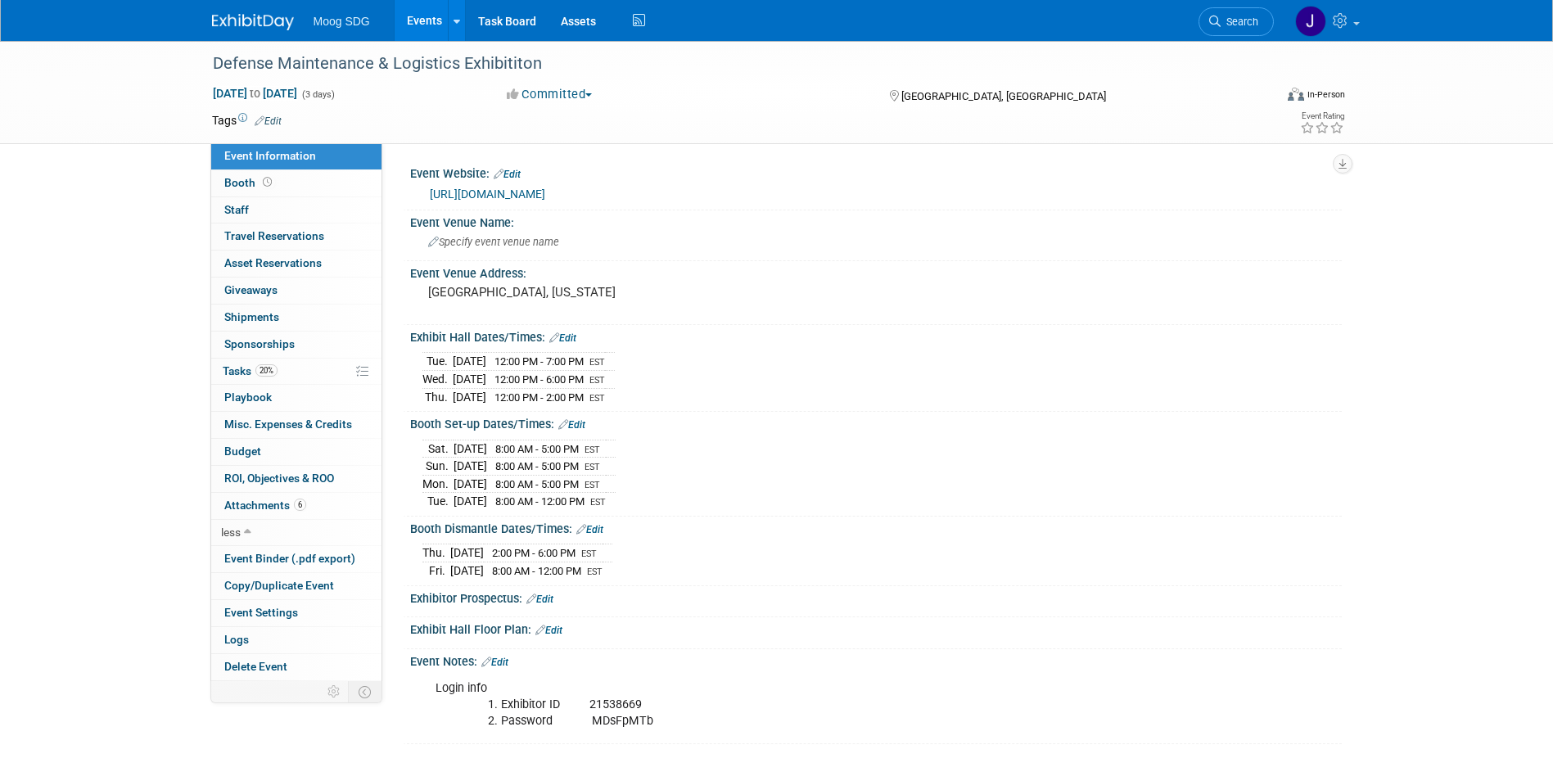
click at [423, 23] on link "Events" at bounding box center [425, 20] width 60 height 41
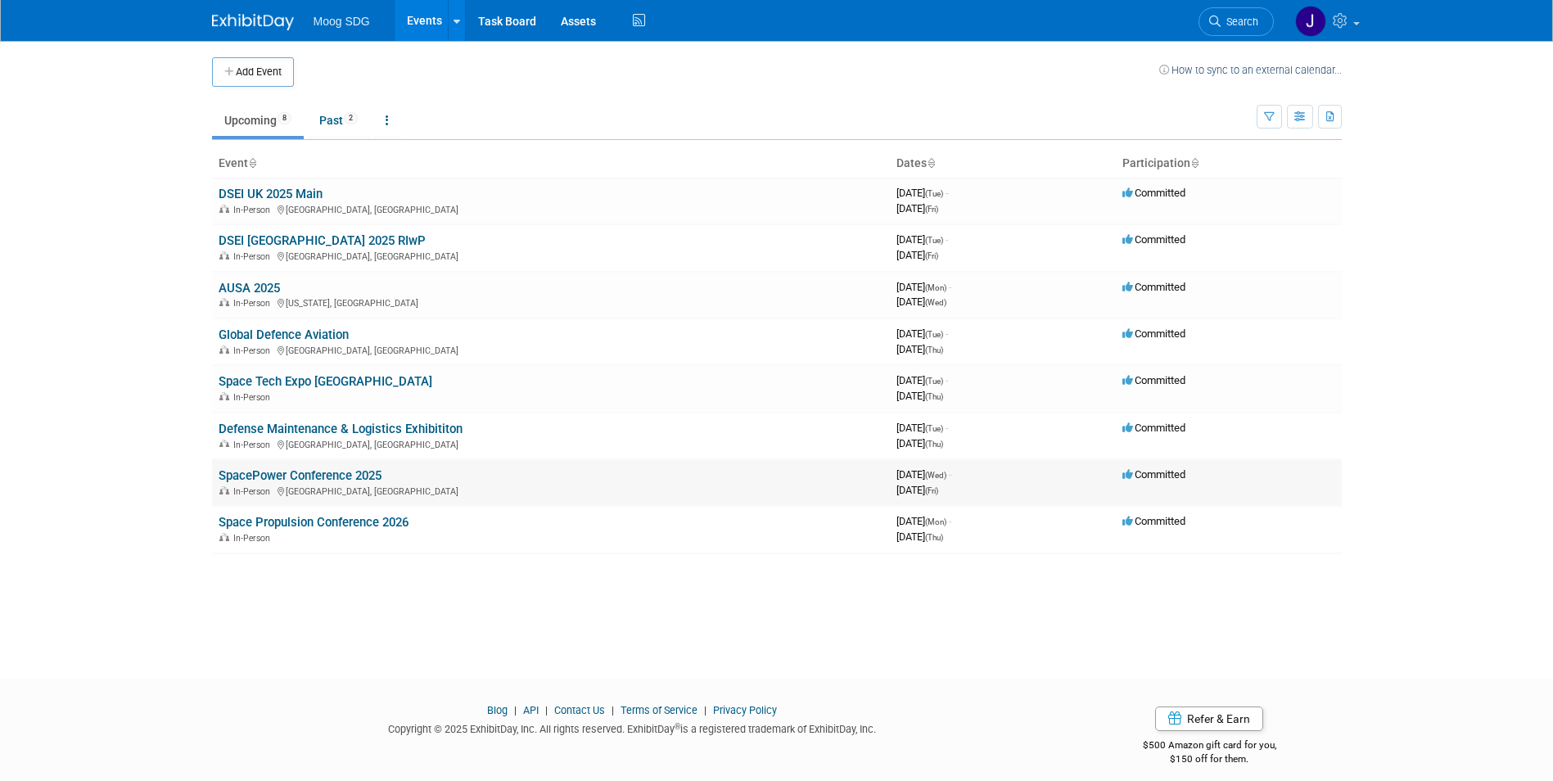
click at [310, 470] on link "SpacePower Conference 2025" at bounding box center [300, 475] width 163 height 15
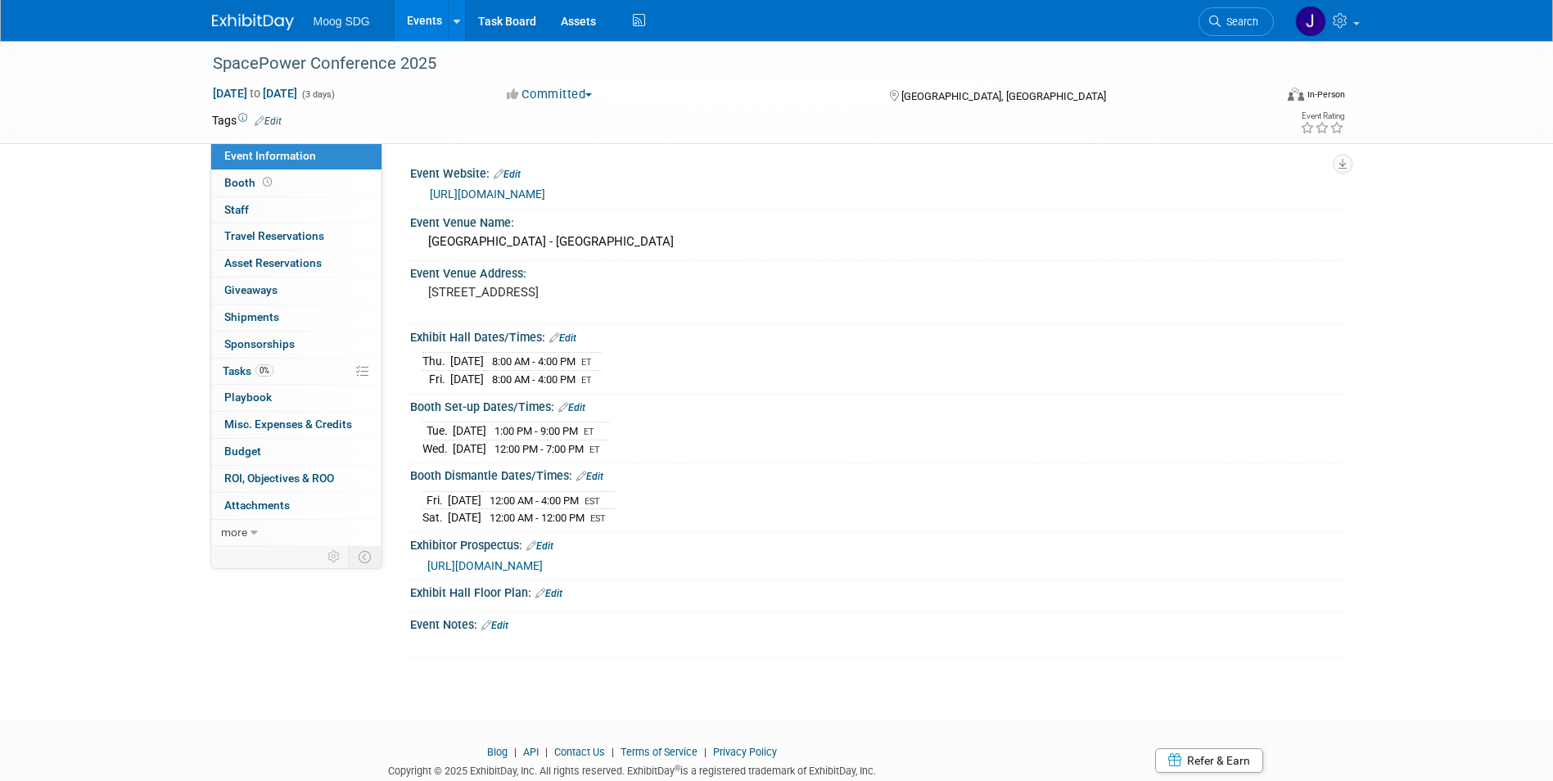
click at [543, 561] on span "http://servicekit.willworkinc.com/service_kit/pdf/11165.pdf" at bounding box center [484, 565] width 115 height 13
click at [543, 540] on link "Edit" at bounding box center [540, 545] width 27 height 11
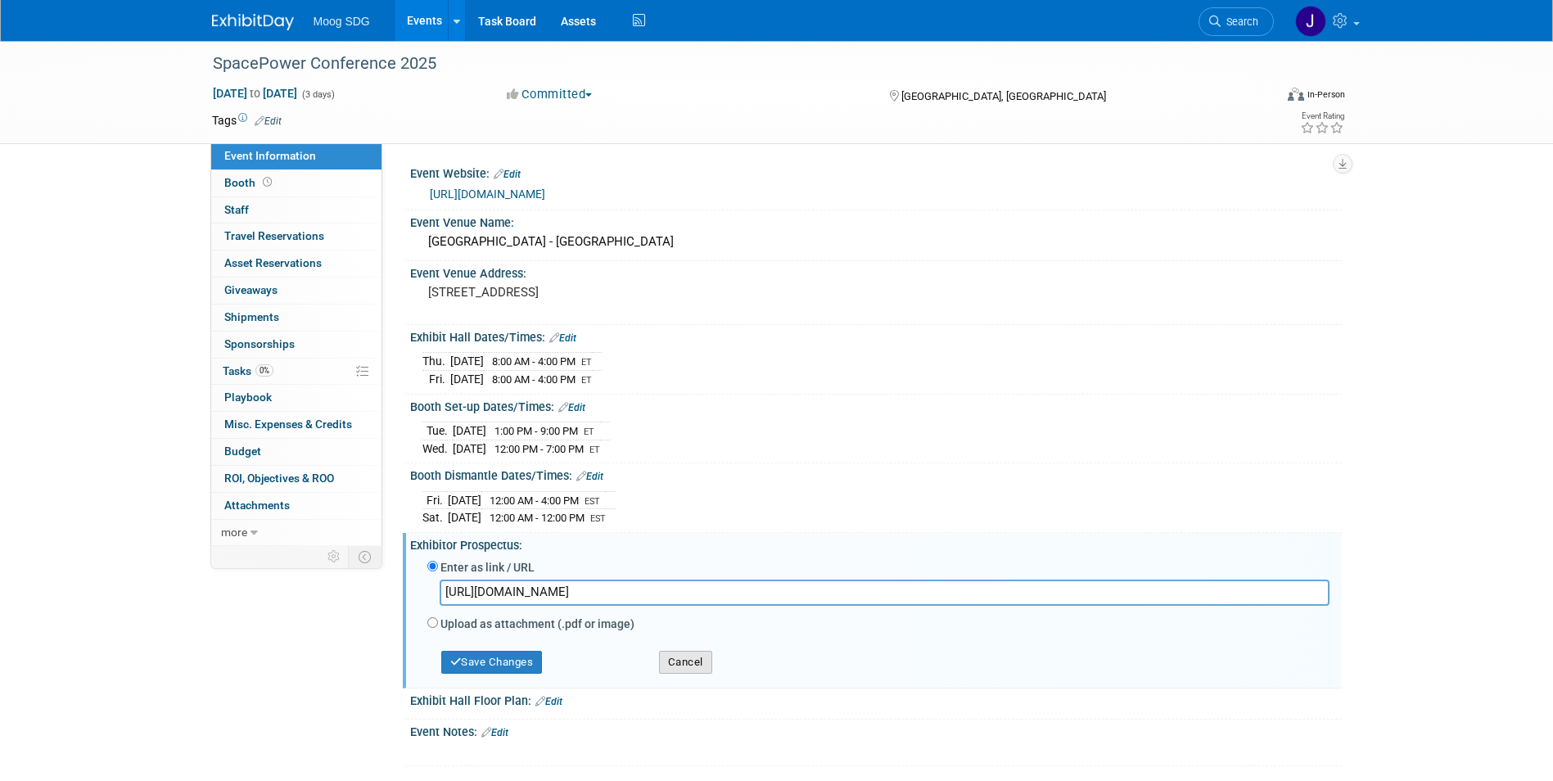
click at [691, 658] on button "Cancel" at bounding box center [685, 662] width 53 height 23
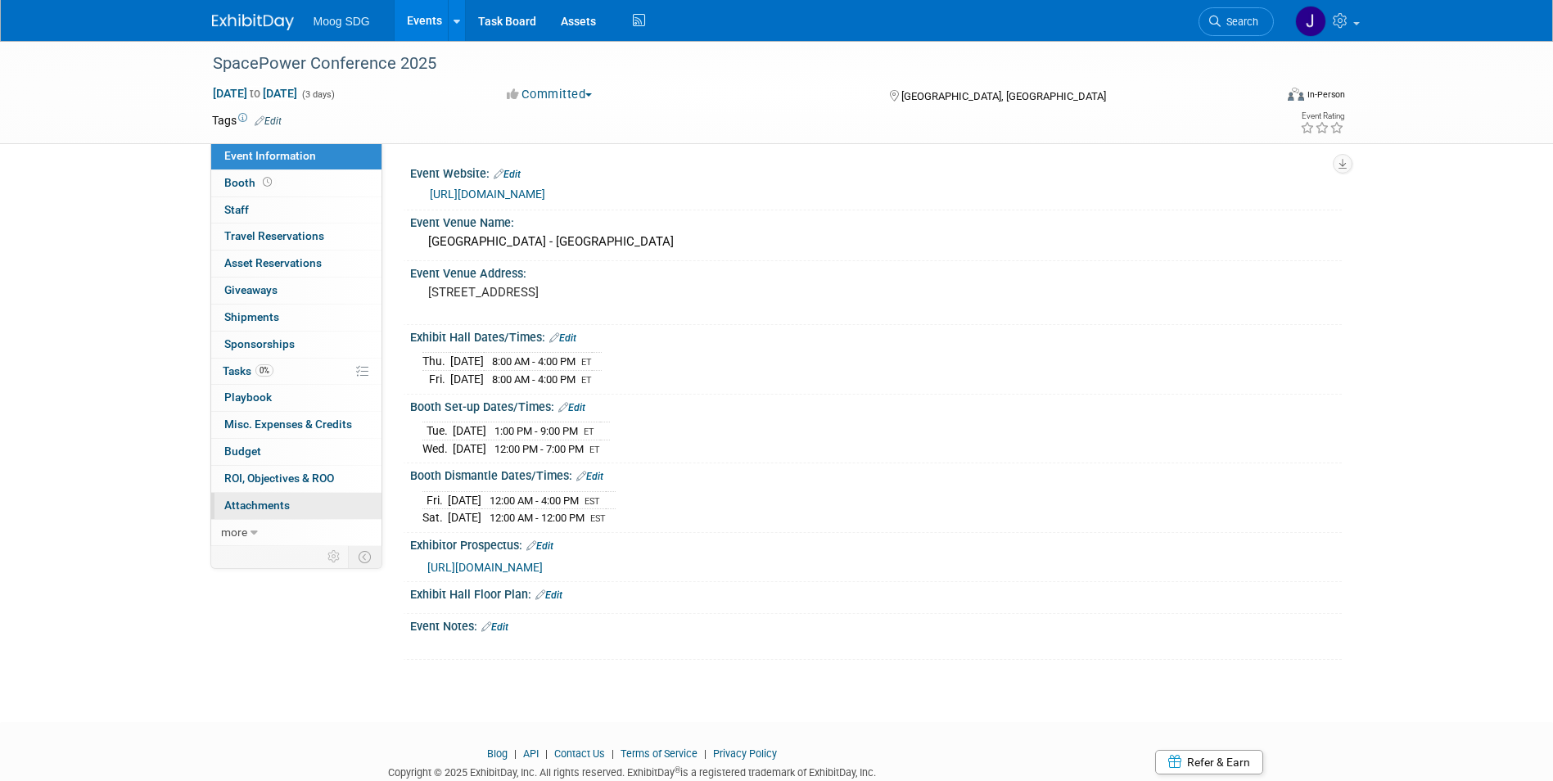
click at [296, 502] on link "0 Attachments 0" at bounding box center [296, 506] width 170 height 26
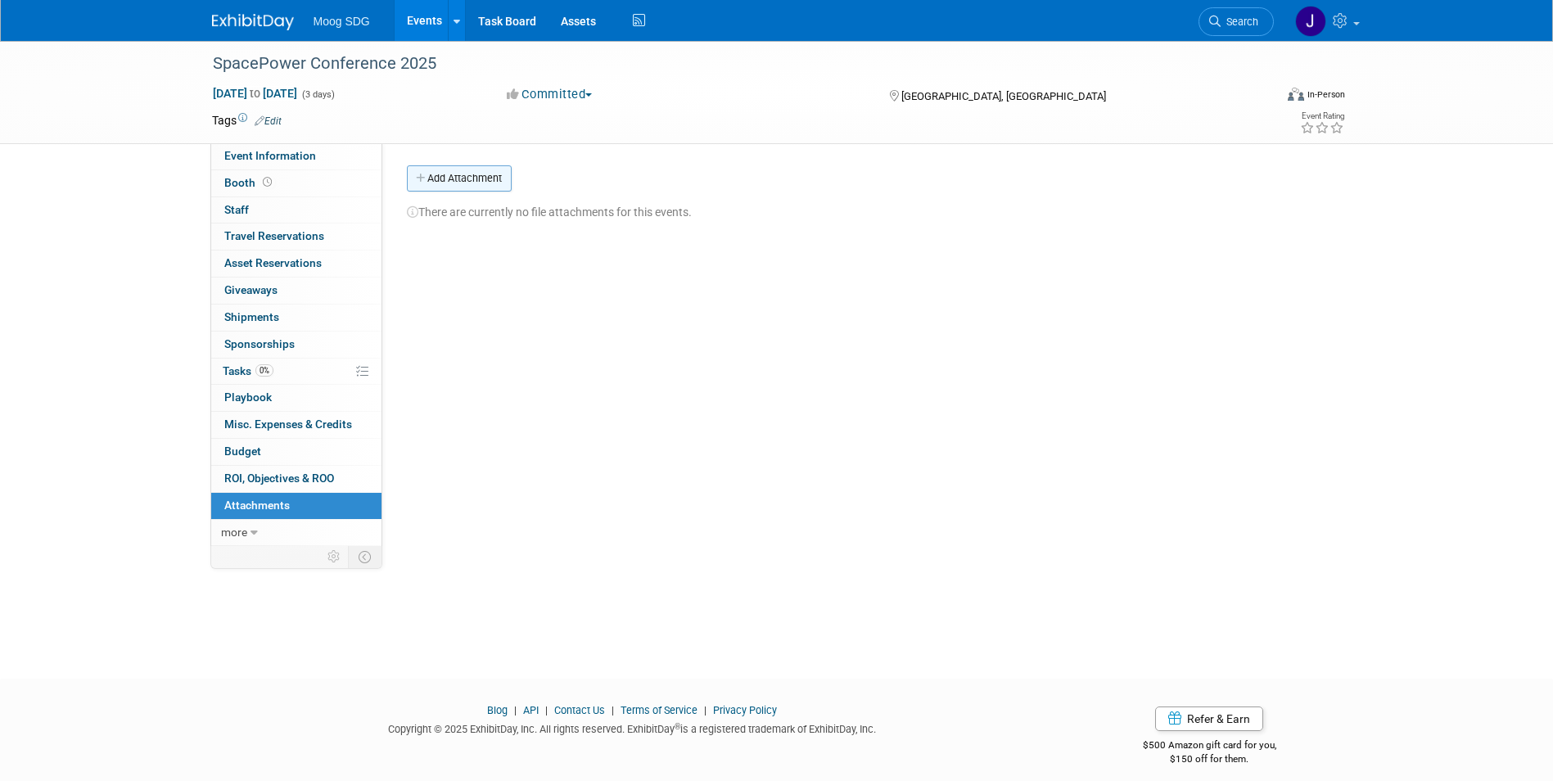
click at [469, 172] on button "Add Attachment" at bounding box center [459, 178] width 105 height 26
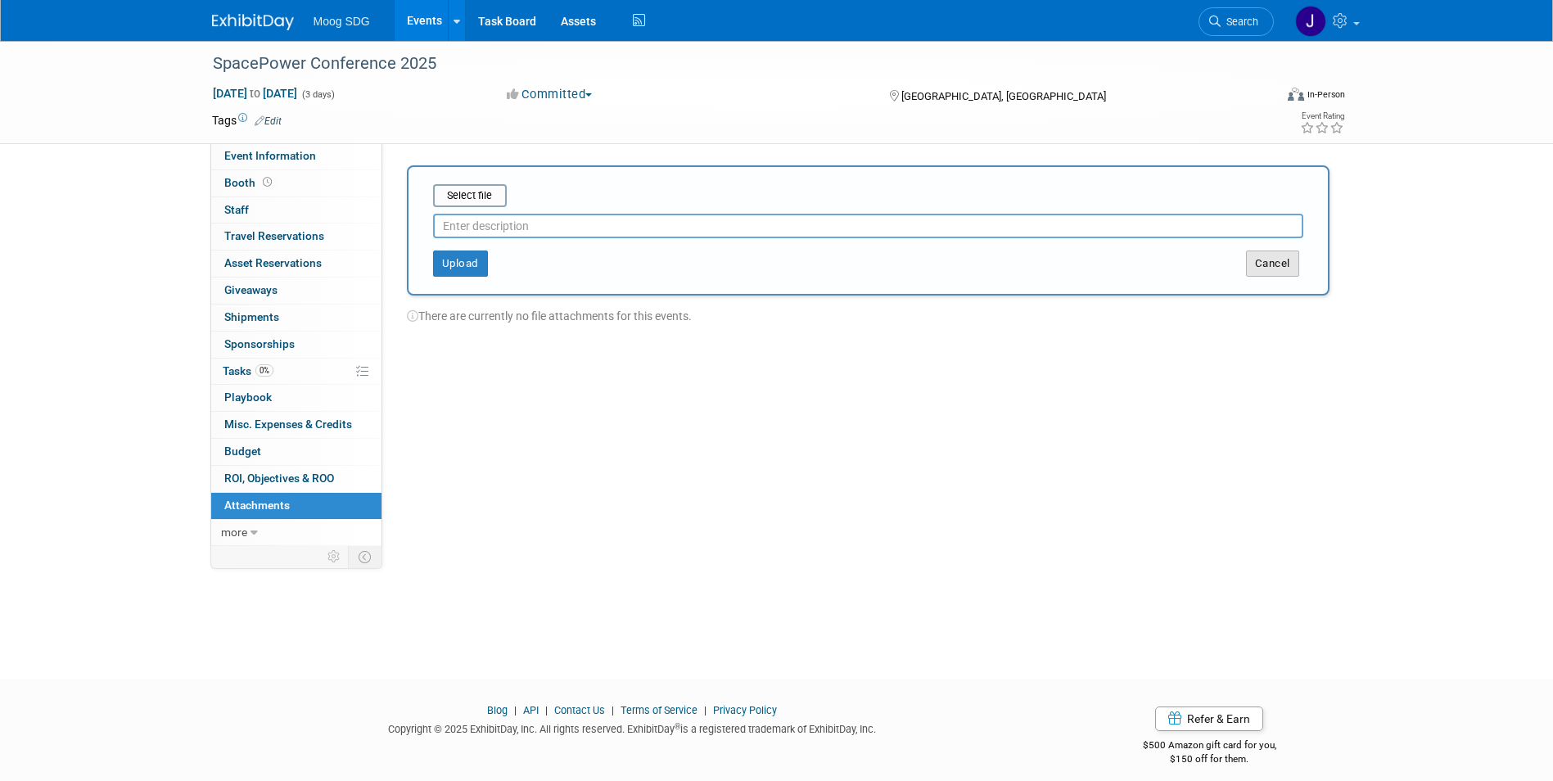
click at [1267, 255] on button "Cancel" at bounding box center [1272, 264] width 53 height 26
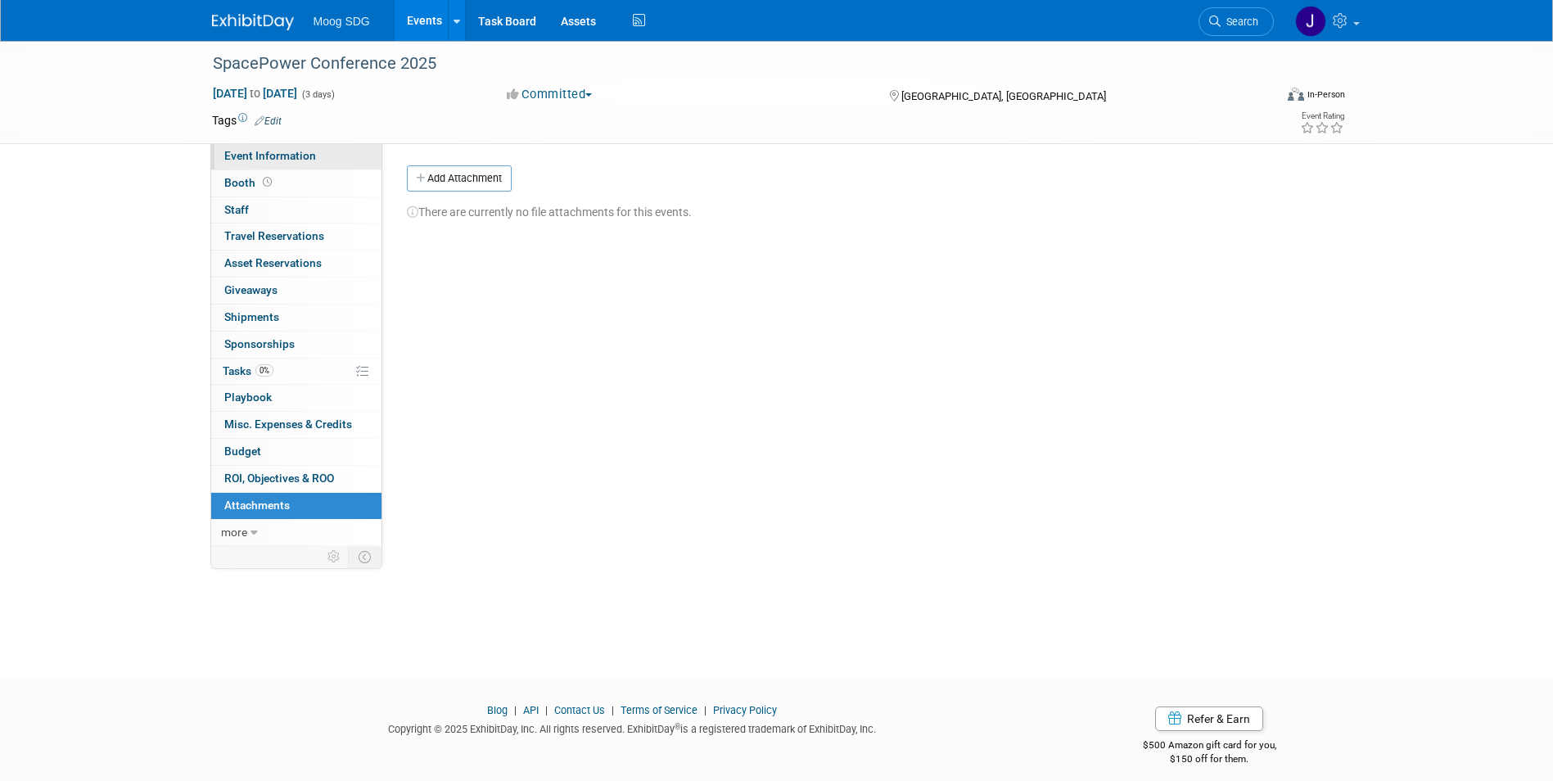
click at [297, 154] on span "Event Information" at bounding box center [270, 155] width 92 height 13
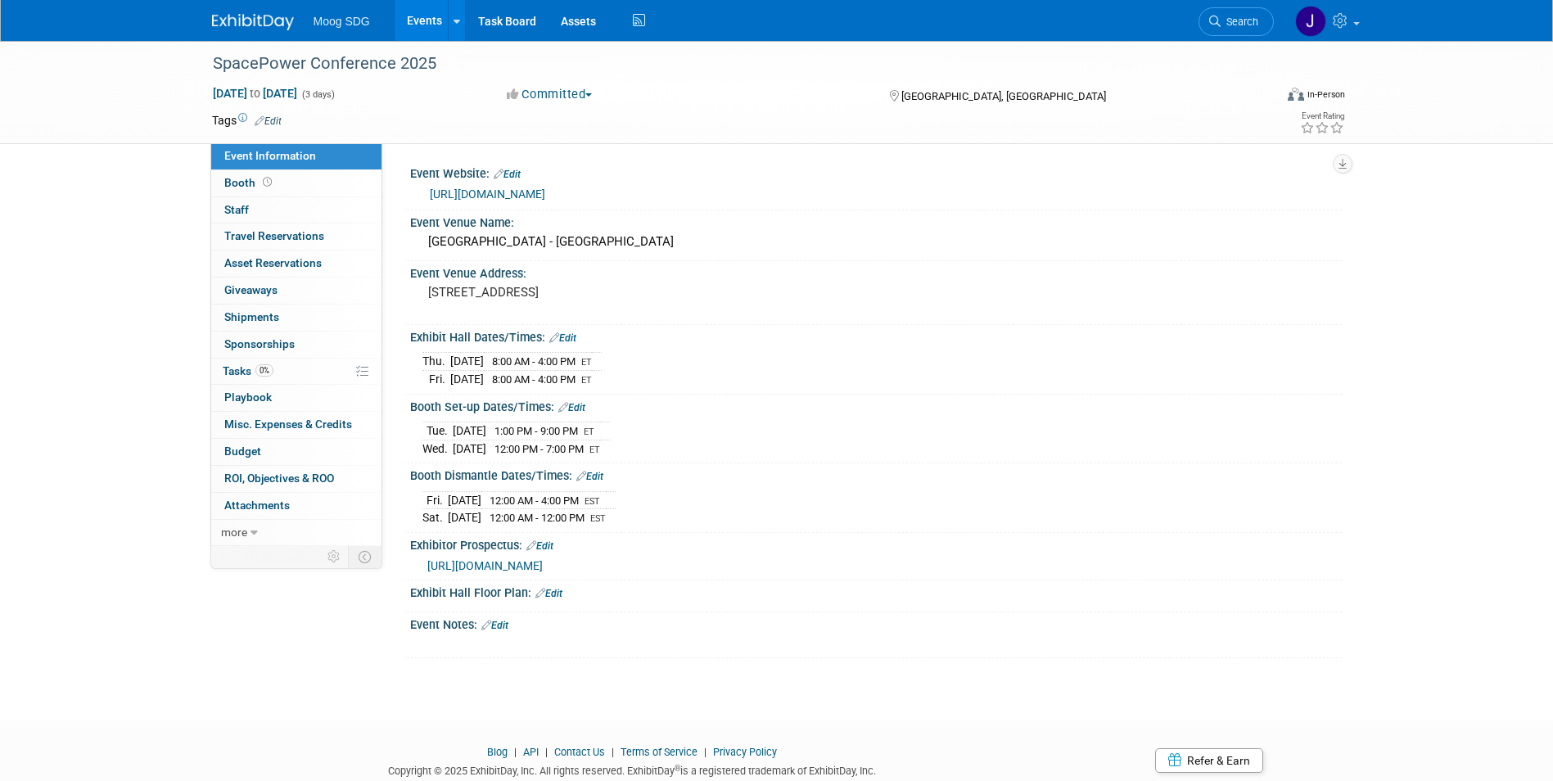
click at [551, 545] on link "Edit" at bounding box center [540, 545] width 27 height 11
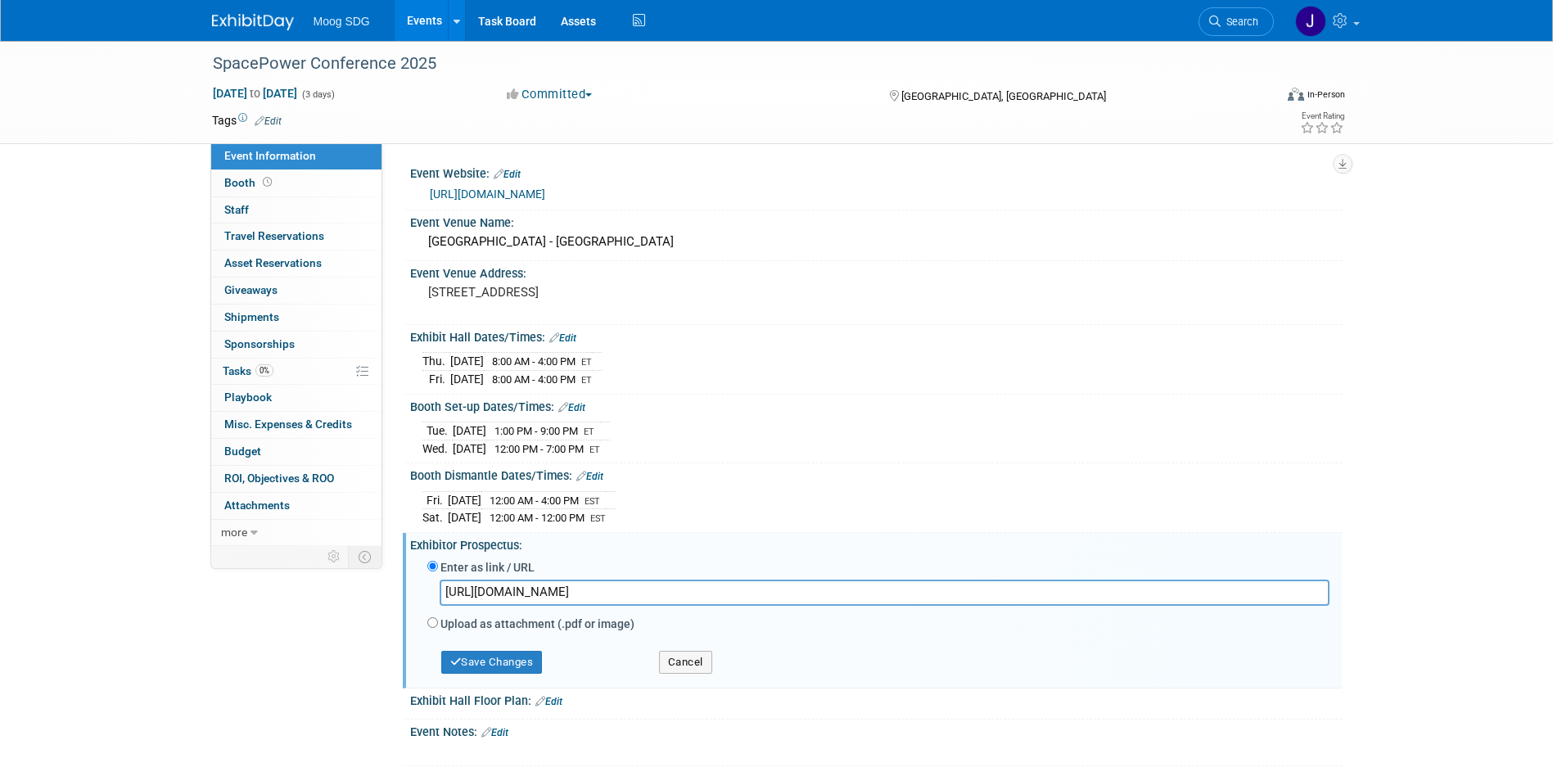
drag, startPoint x: 869, startPoint y: 601, endPoint x: 355, endPoint y: 581, distance: 513.8
click at [355, 581] on div "Event Information Event Info Booth Booth 0 Staff 0 Staff 0 Travel Reservations …" at bounding box center [777, 404] width 1155 height 726
paste input "s://willwork.boomerecommerce.com/home/304/EventHome"
type input "https://willwork.boomerecommerce.com/home/304/EventHome"
click at [514, 658] on button "Save Changes" at bounding box center [492, 662] width 102 height 23
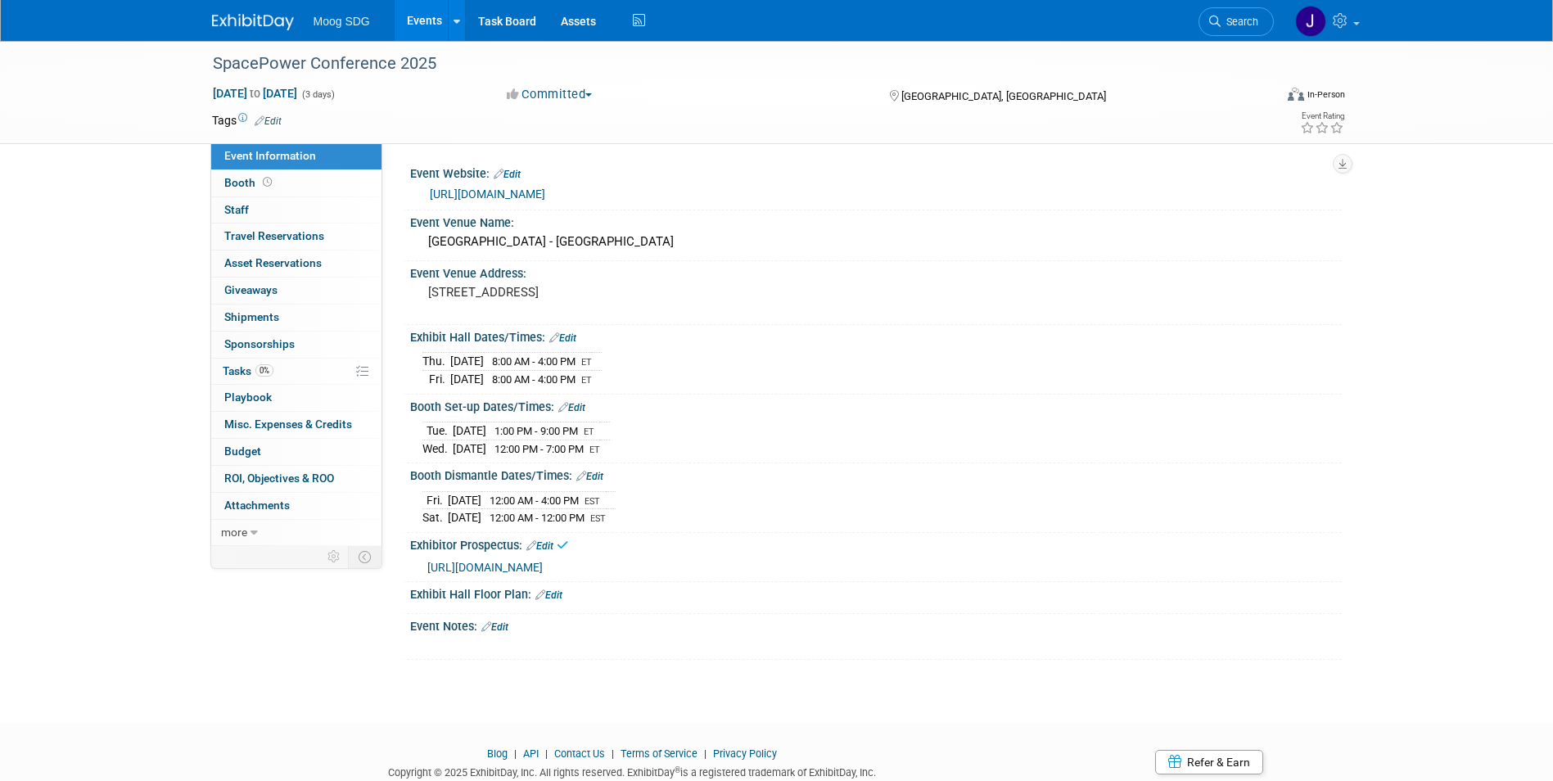
click at [503, 626] on link "Edit" at bounding box center [494, 627] width 27 height 11
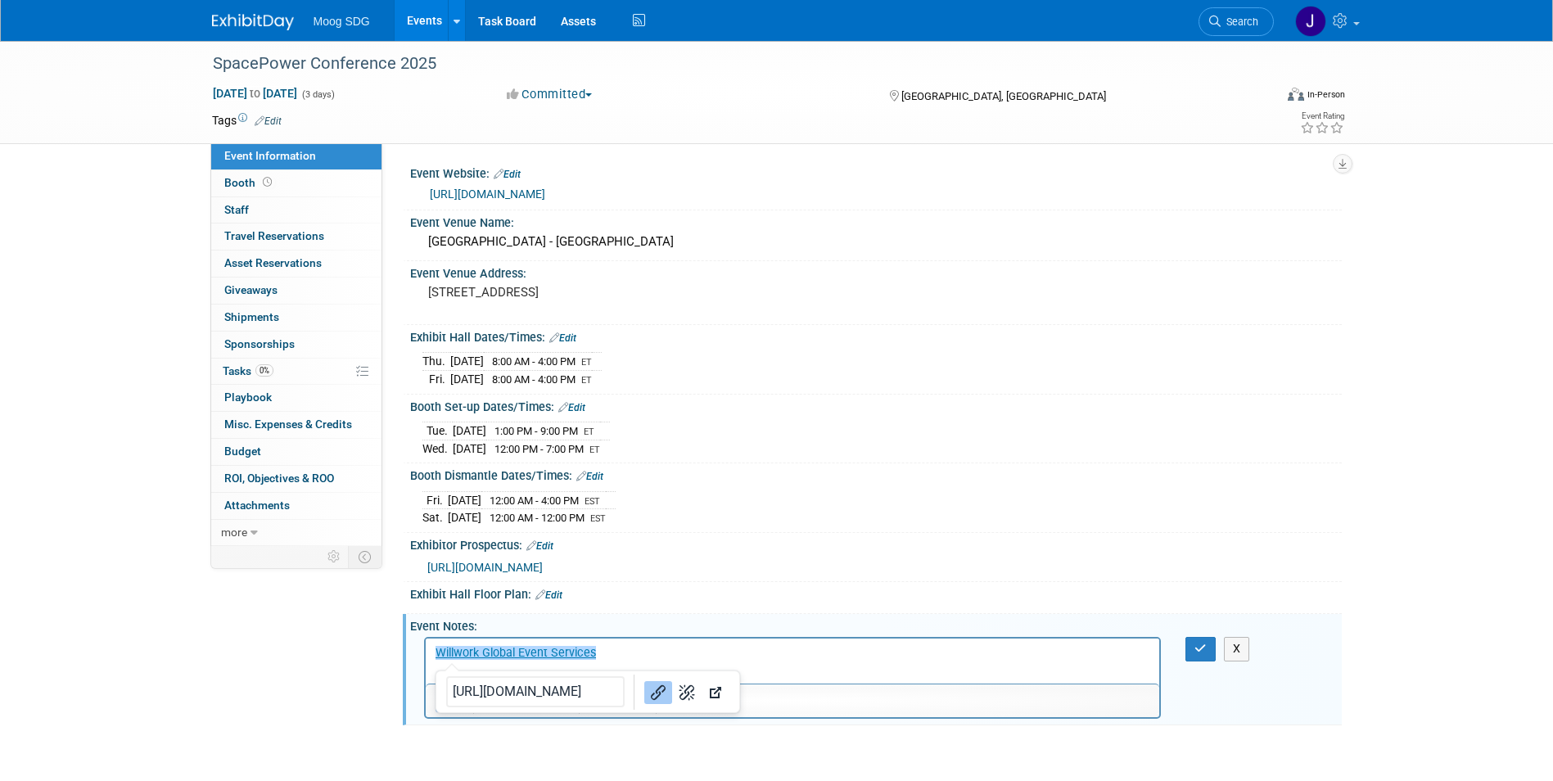
click at [644, 657] on p "﻿Willwork Global Event Services" at bounding box center [793, 653] width 716 height 16
click at [1195, 643] on icon "button" at bounding box center [1201, 648] width 12 height 11
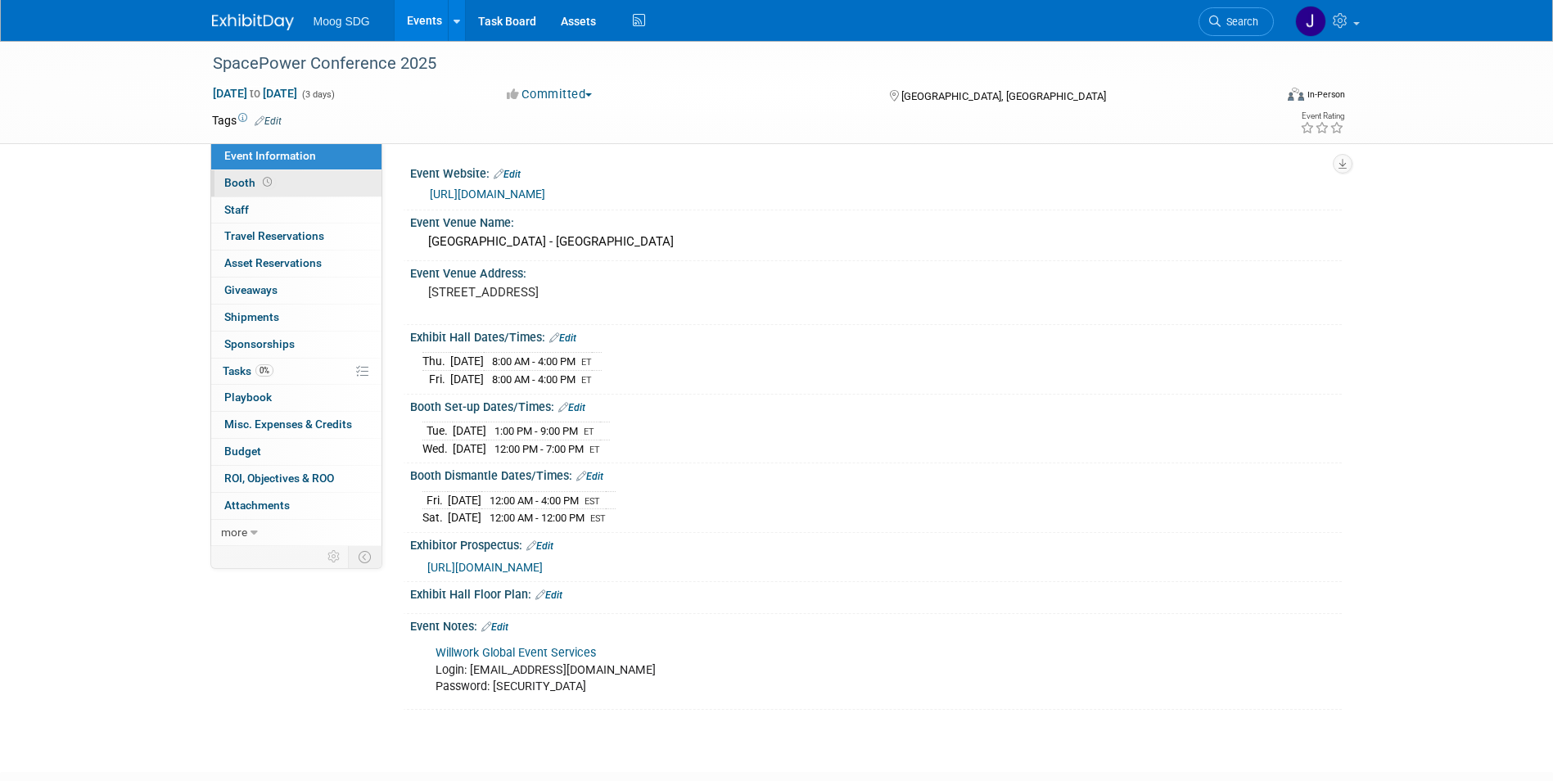
click at [278, 170] on link "Booth" at bounding box center [296, 183] width 170 height 26
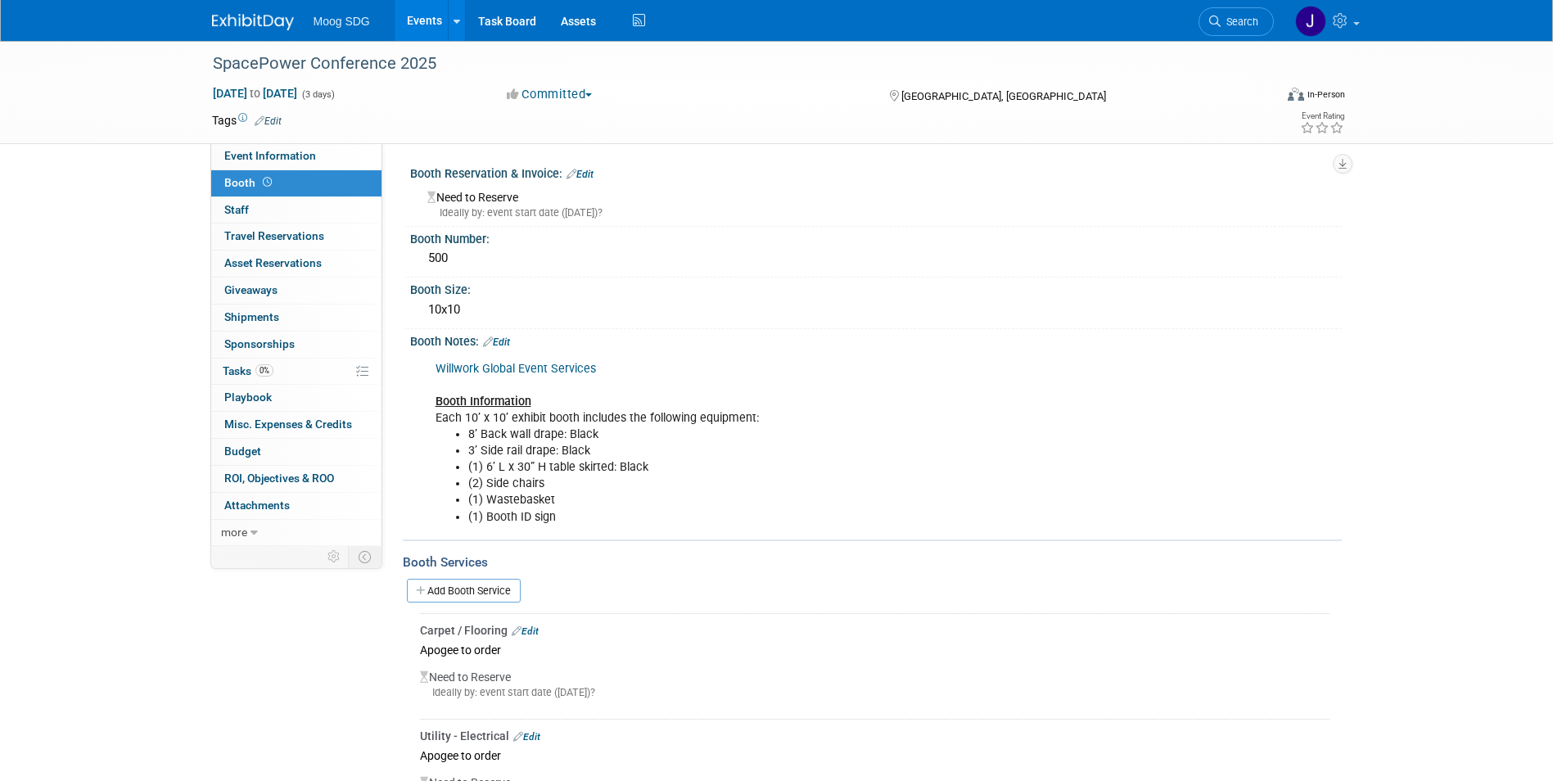
click at [503, 339] on link "Edit" at bounding box center [496, 342] width 27 height 11
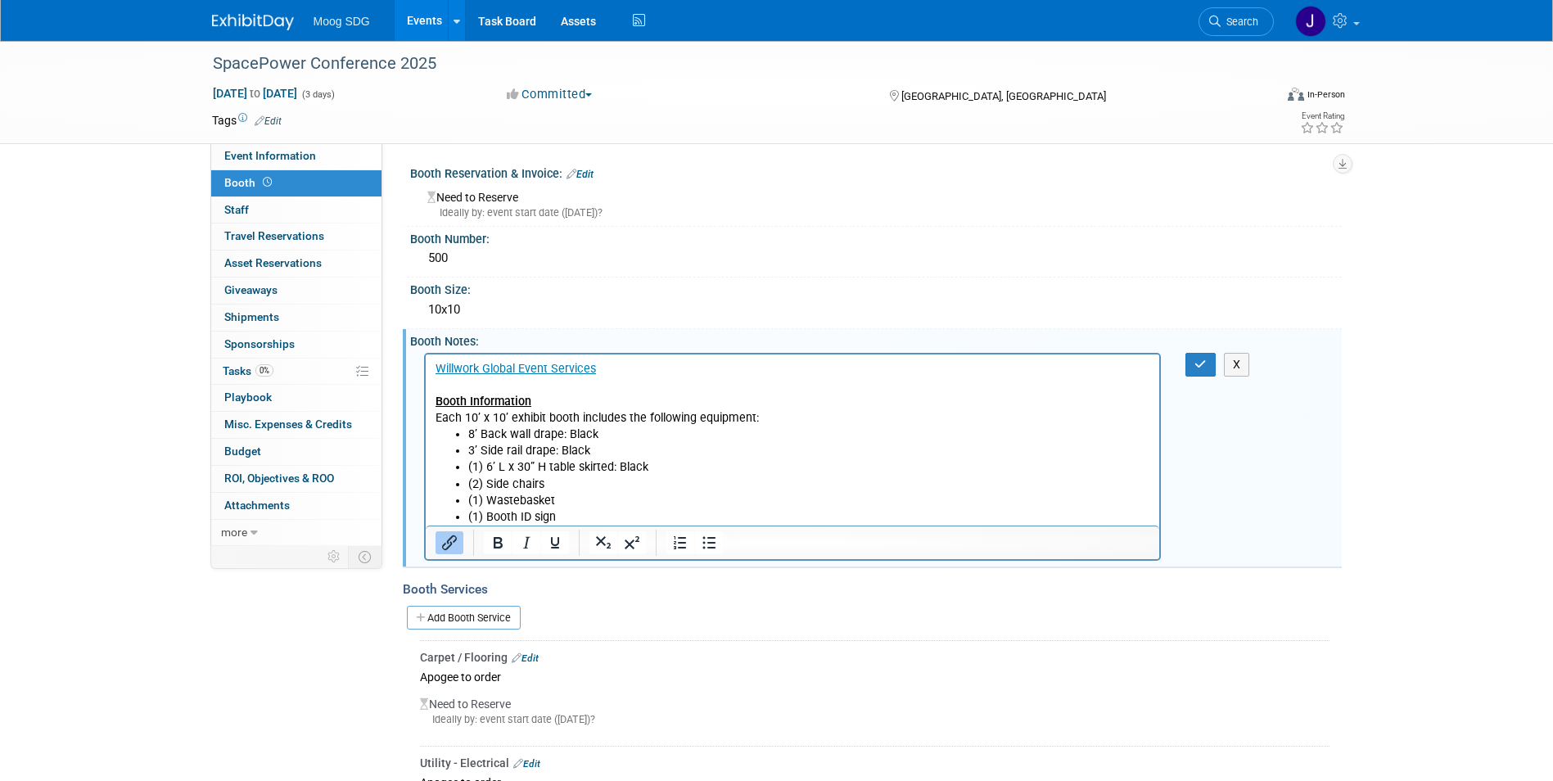
click at [594, 513] on li "(1) Booth ID sign" at bounding box center [809, 517] width 683 height 16
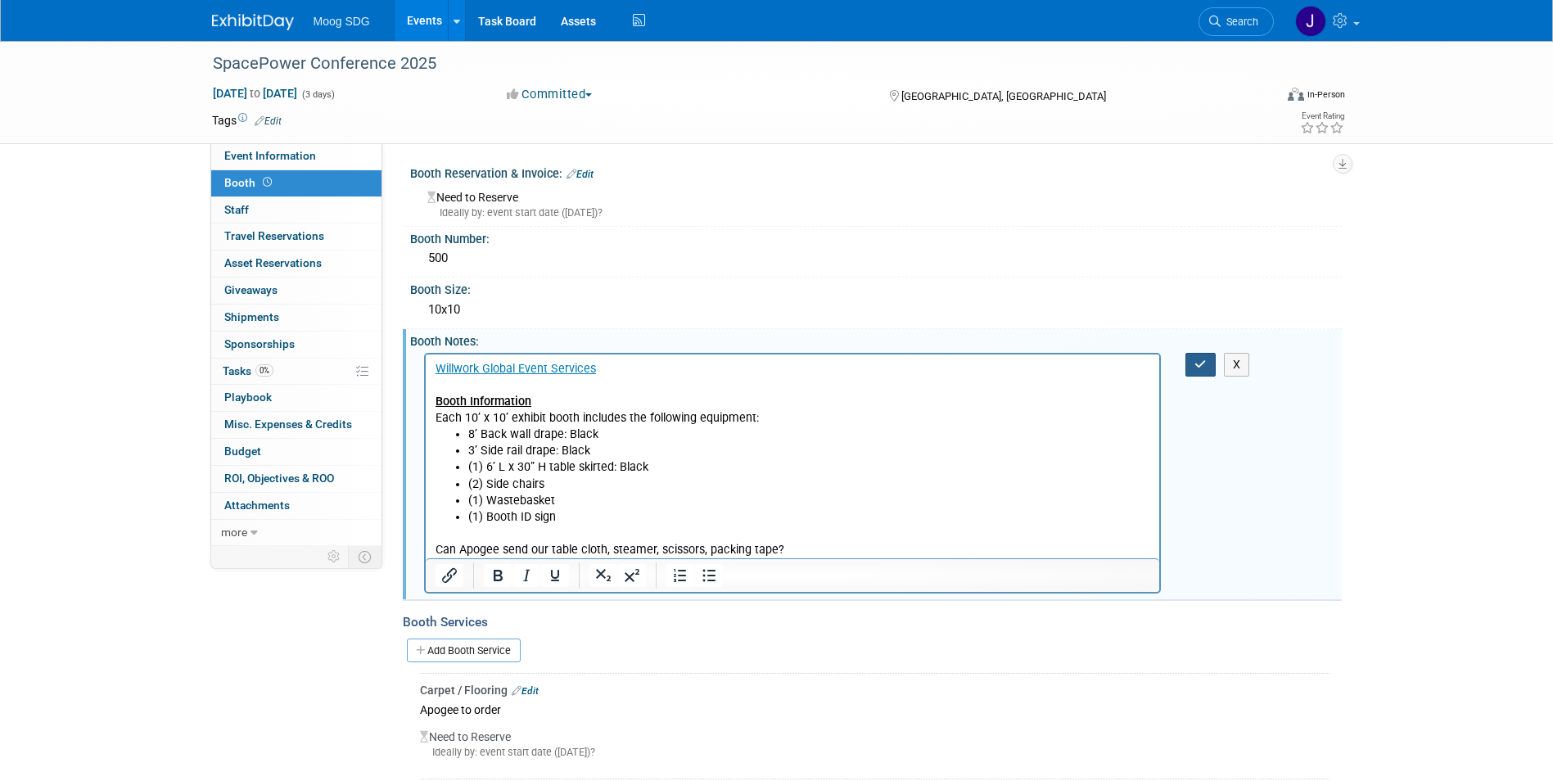
click at [1192, 364] on button "button" at bounding box center [1201, 365] width 30 height 24
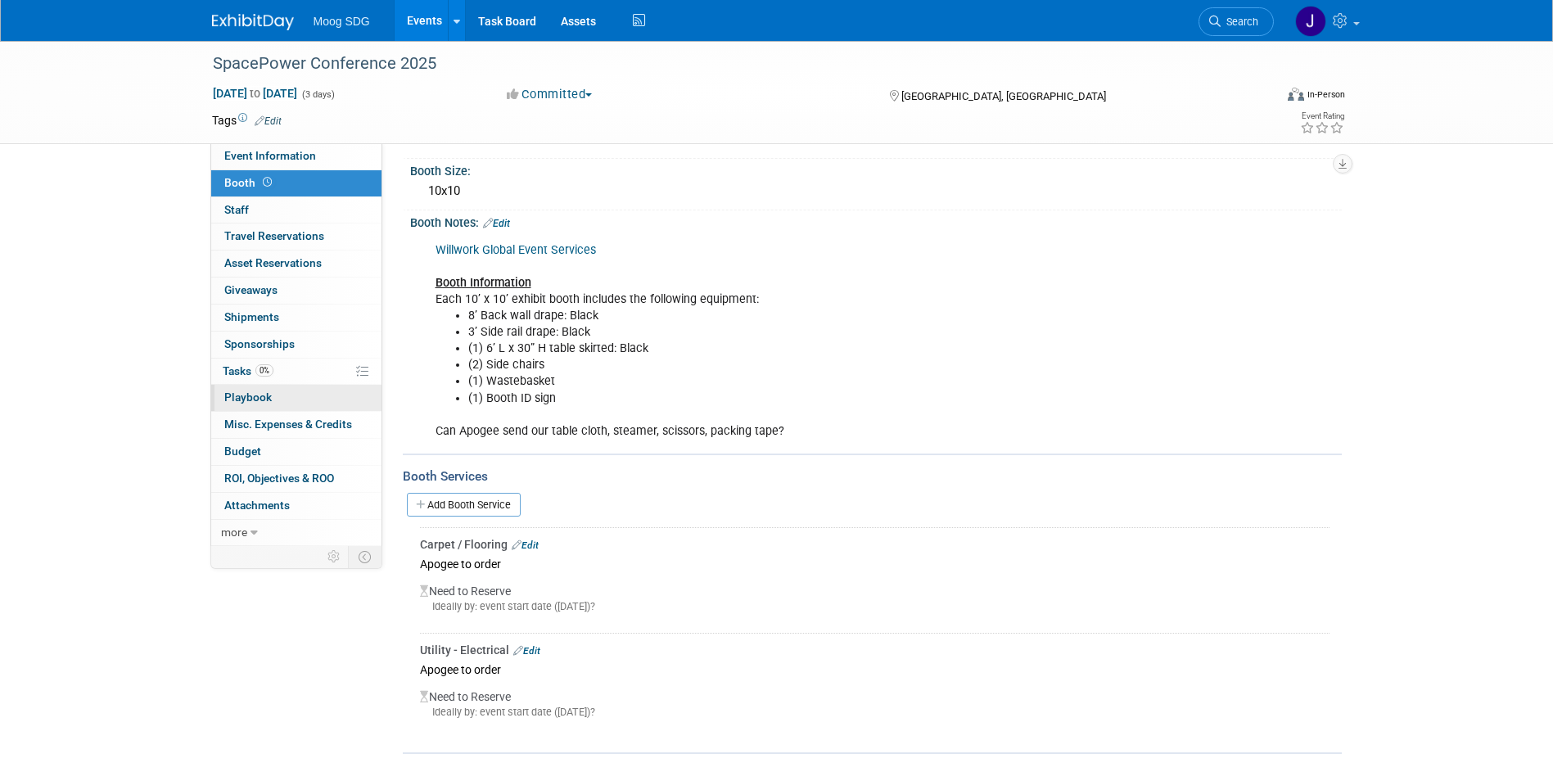
scroll to position [82, 0]
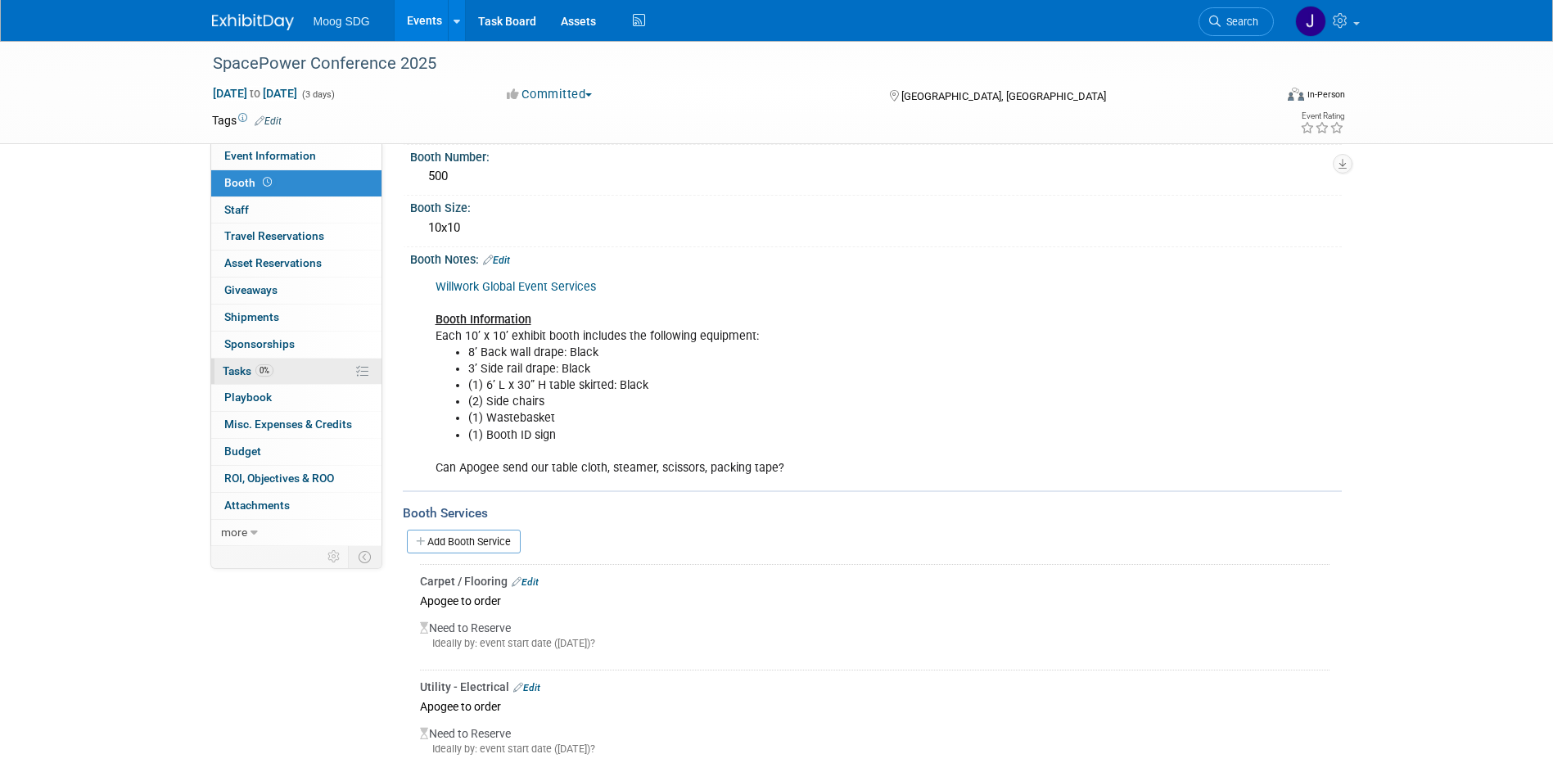
click at [309, 371] on link "0% Tasks 0%" at bounding box center [296, 372] width 170 height 26
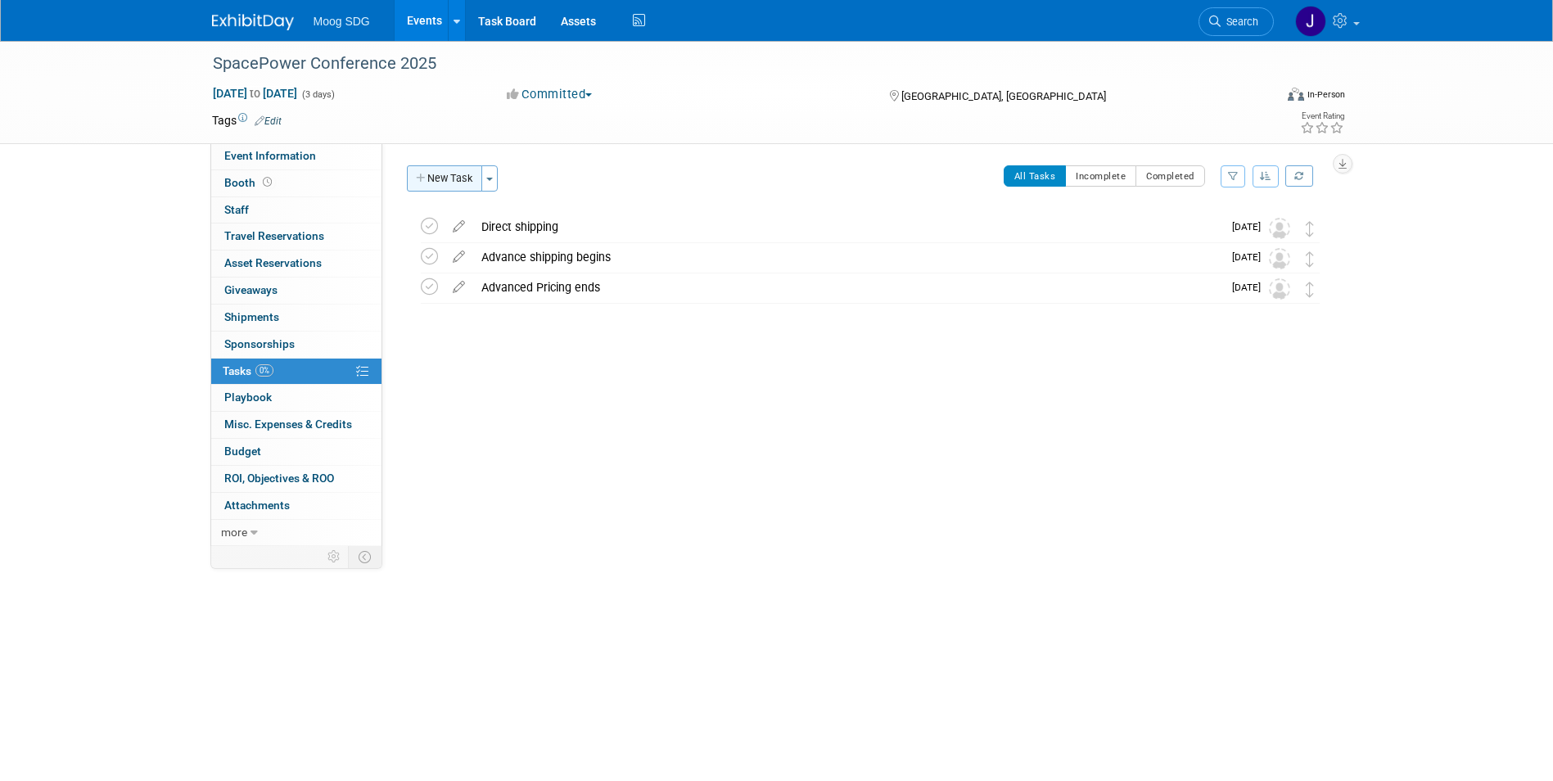
click at [437, 170] on button "New Task" at bounding box center [444, 178] width 75 height 26
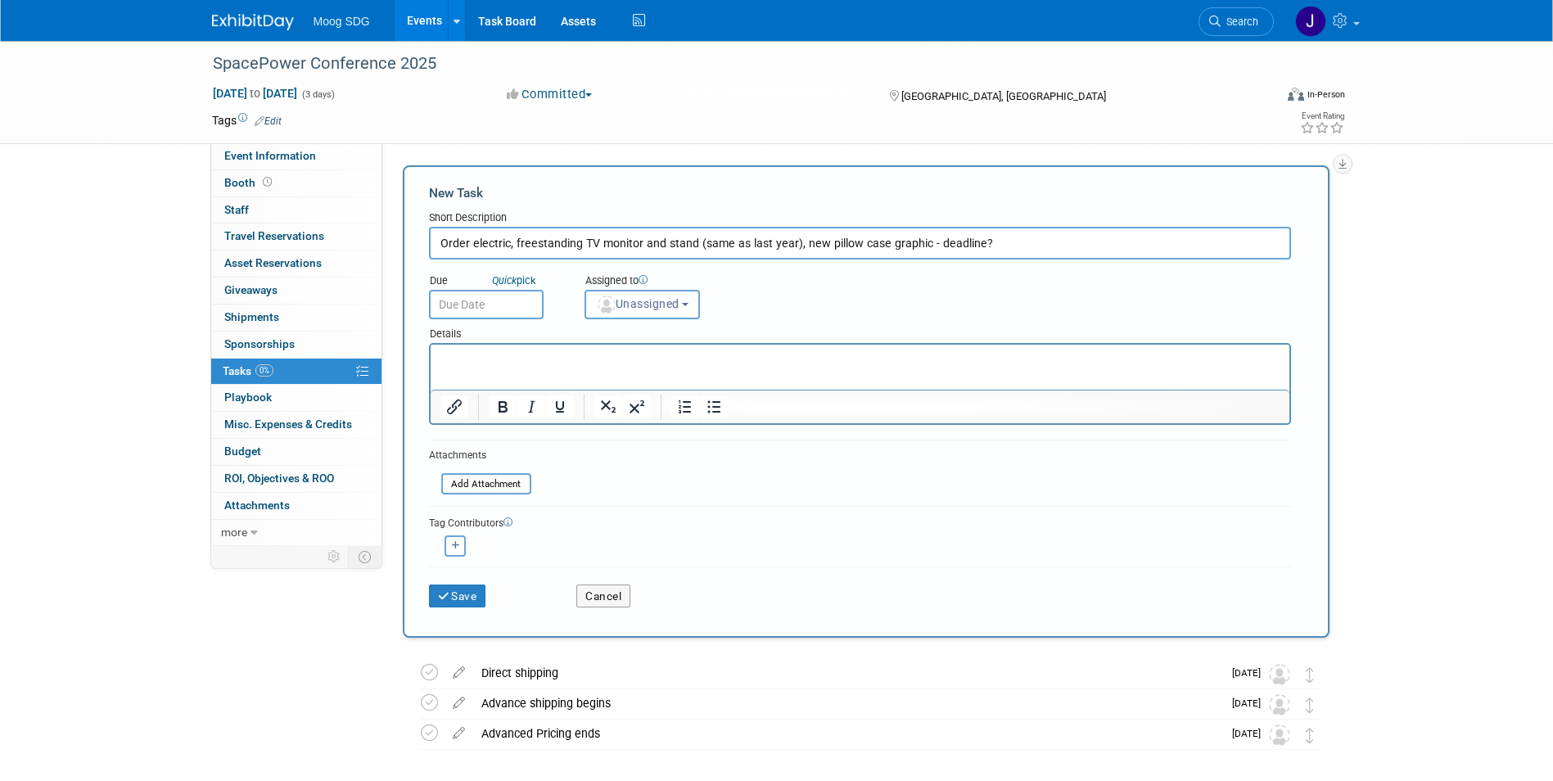
type input "Order electric, freestanding TV monitor and stand (same as last year), new pill…"
click at [848, 181] on div "New Task Short Description Order electric, freestanding TV monitor and stand (s…" at bounding box center [866, 401] width 927 height 472
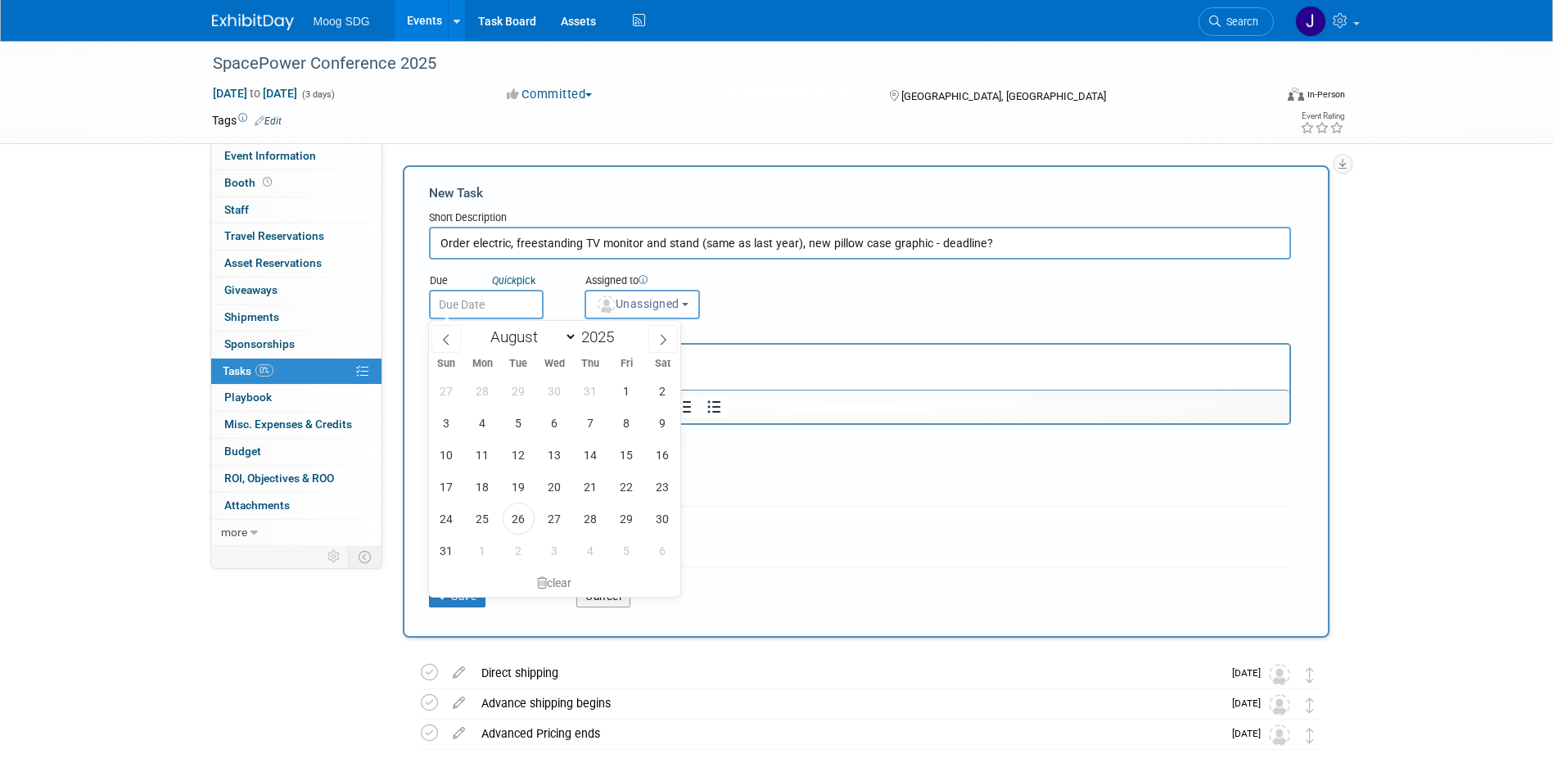
click at [471, 309] on input "text" at bounding box center [486, 304] width 115 height 29
click at [567, 337] on select "January February March April May June July August September October November De…" at bounding box center [530, 337] width 94 height 20
select select "9"
click at [483, 327] on select "January February March April May June July August September October November De…" at bounding box center [530, 337] width 94 height 20
click at [586, 520] on span "30" at bounding box center [591, 519] width 32 height 32
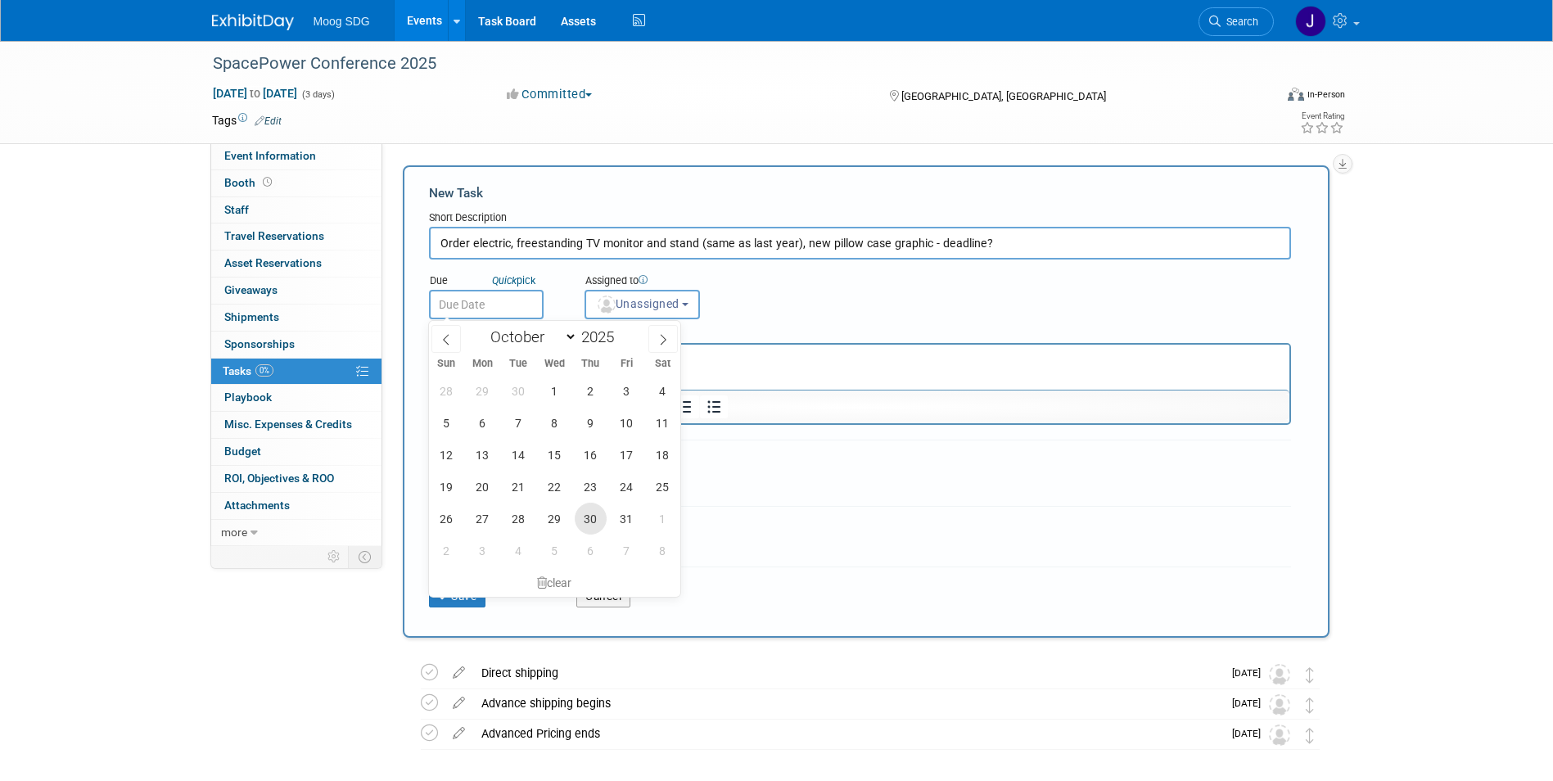
type input "Oct 30, 2025"
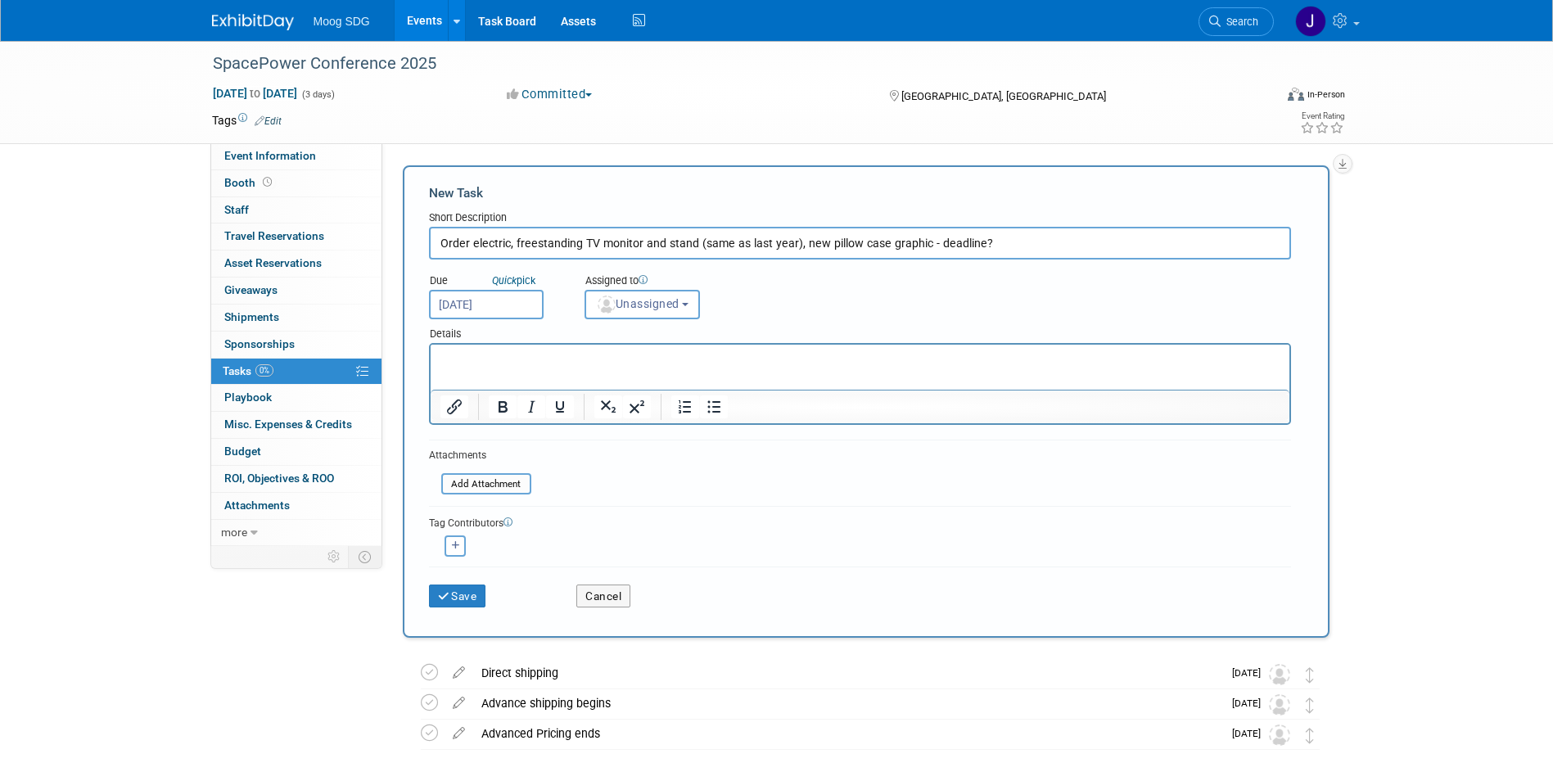
click at [549, 362] on p "Rich Text Area. Press ALT-0 for help." at bounding box center [860, 359] width 840 height 16
click at [701, 303] on button "Unassigned" at bounding box center [643, 304] width 116 height 29
click at [691, 375] on label "Marissa Fitzpatrick" at bounding box center [665, 386] width 142 height 26
click at [588, 378] on input "Marissa Fitzpatrick" at bounding box center [582, 383] width 11 height 11
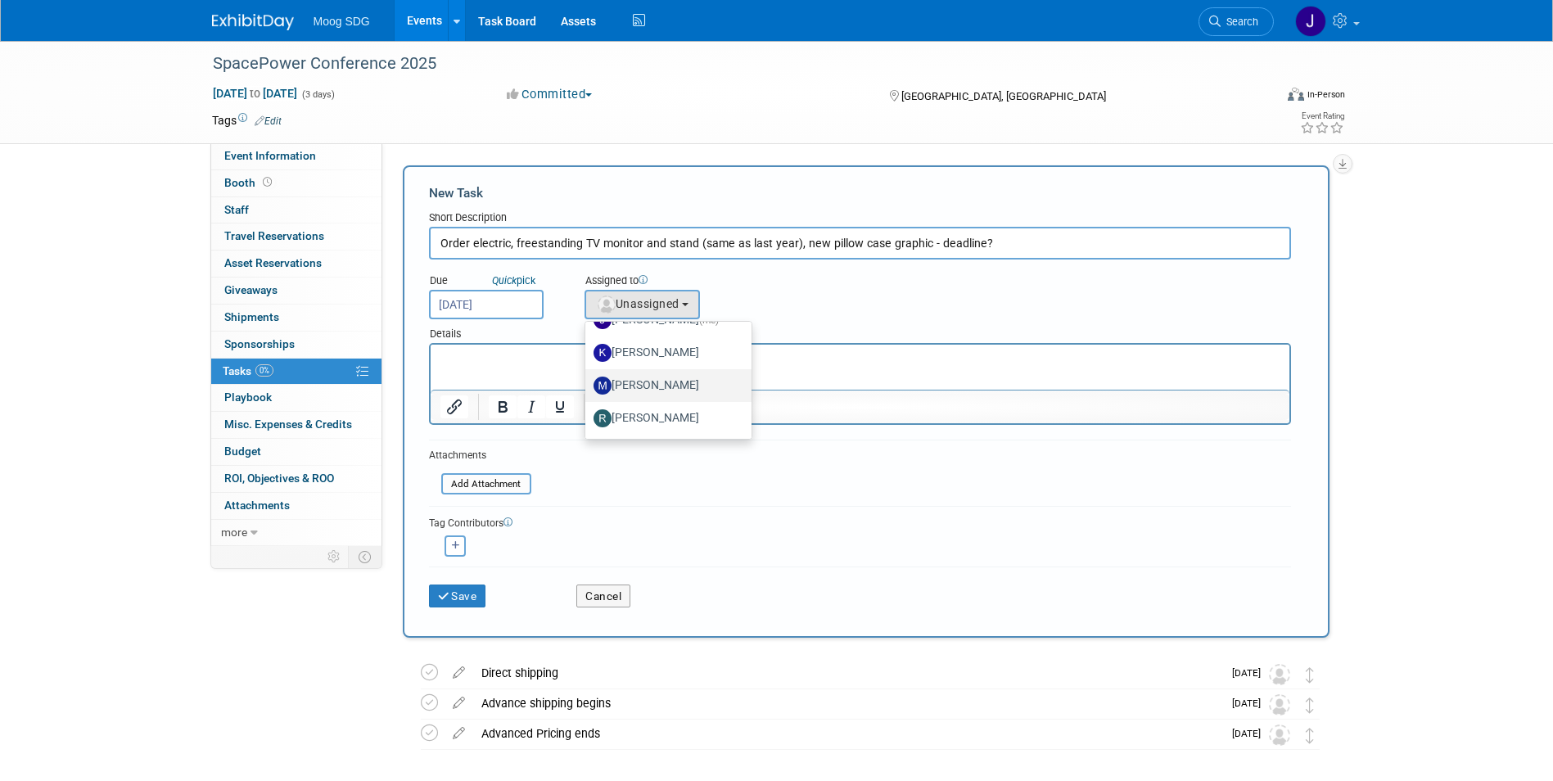
select select "466825d1-5980-4418-a08a-b8dacb2f5c15"
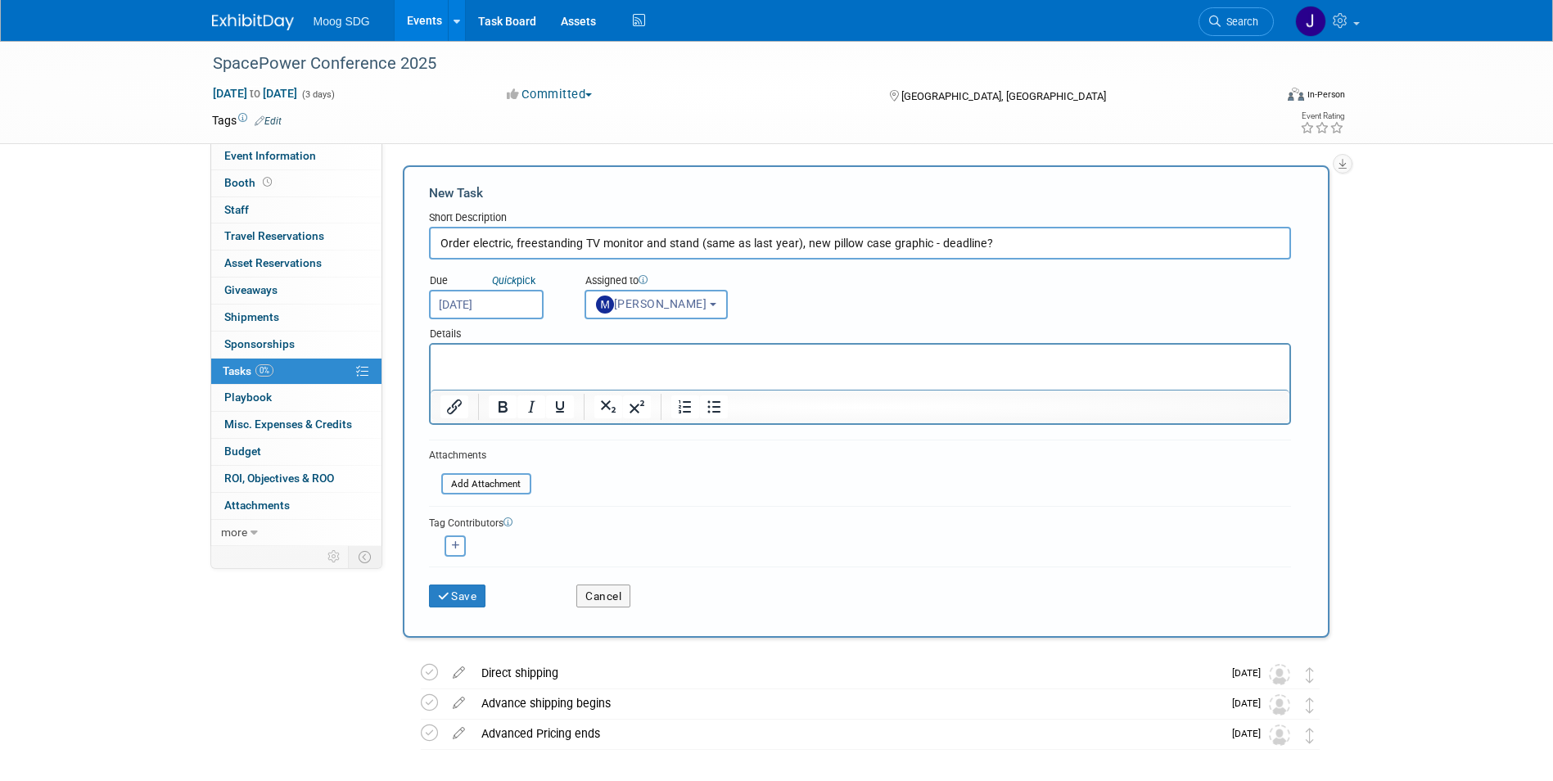
click at [646, 368] on html at bounding box center [859, 356] width 859 height 23
click at [745, 483] on form "New Task Short Description Order electric, freestanding TV monitor and stand (s…" at bounding box center [866, 401] width 875 height 435
click at [453, 599] on button "Save" at bounding box center [457, 596] width 57 height 23
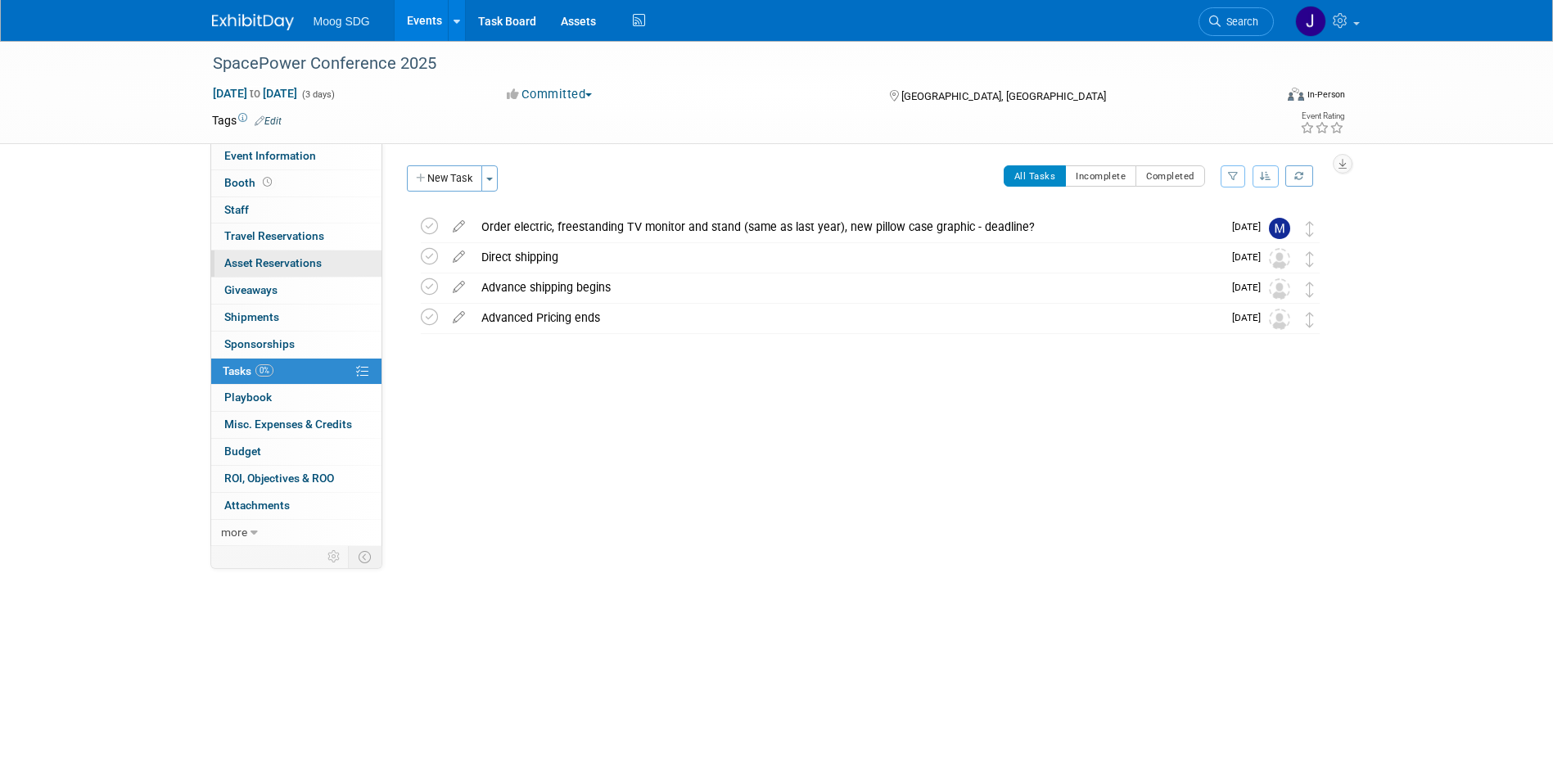
click at [297, 260] on span "Asset Reservations 0" at bounding box center [272, 262] width 97 height 13
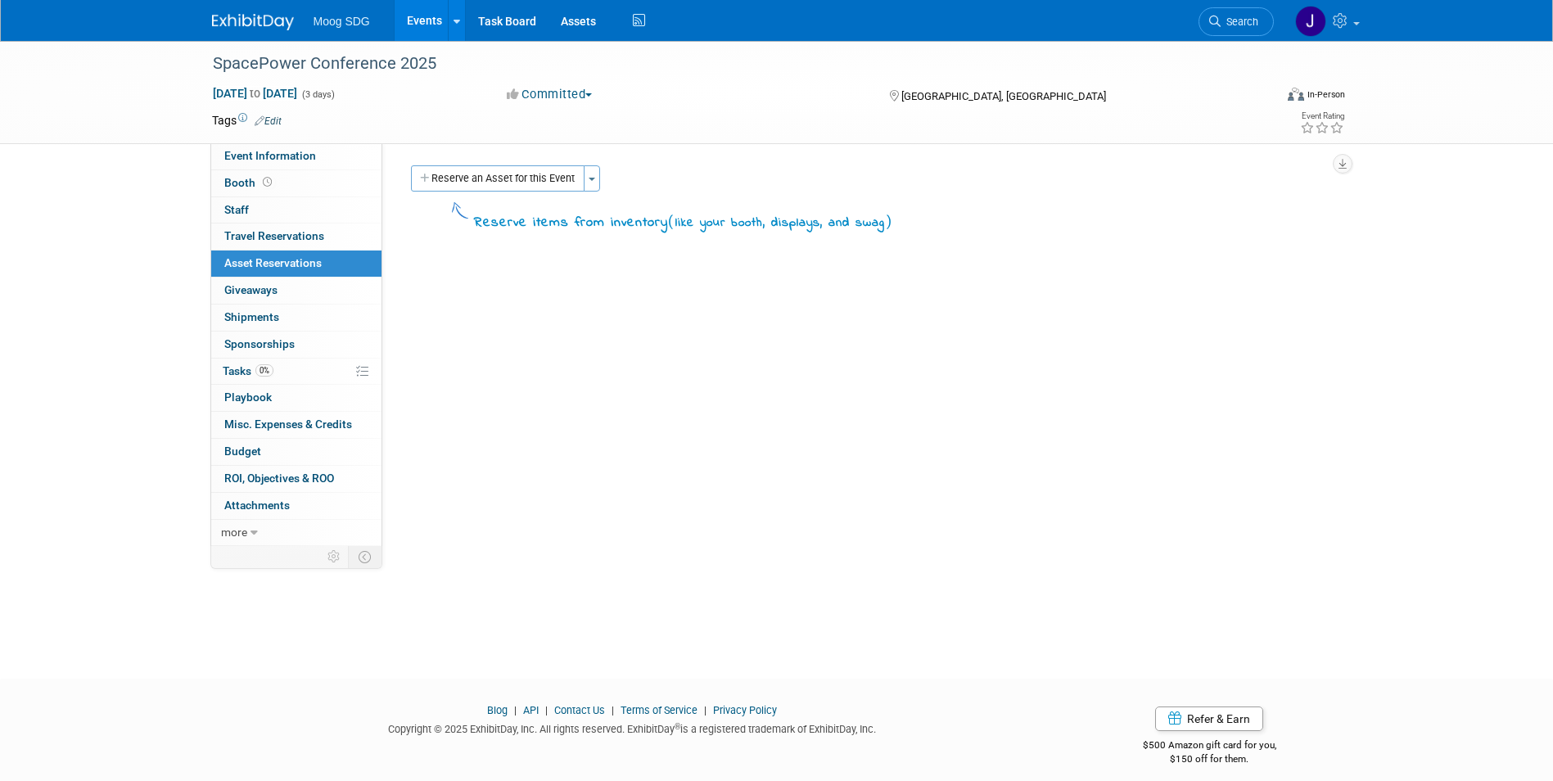
click at [497, 162] on div "Event Website: Edit https://ussfa.org/spacepower-conference-2025/ Event Venue N…" at bounding box center [862, 344] width 960 height 403
click at [505, 176] on button "Reserve an Asset for this Event" at bounding box center [498, 178] width 174 height 26
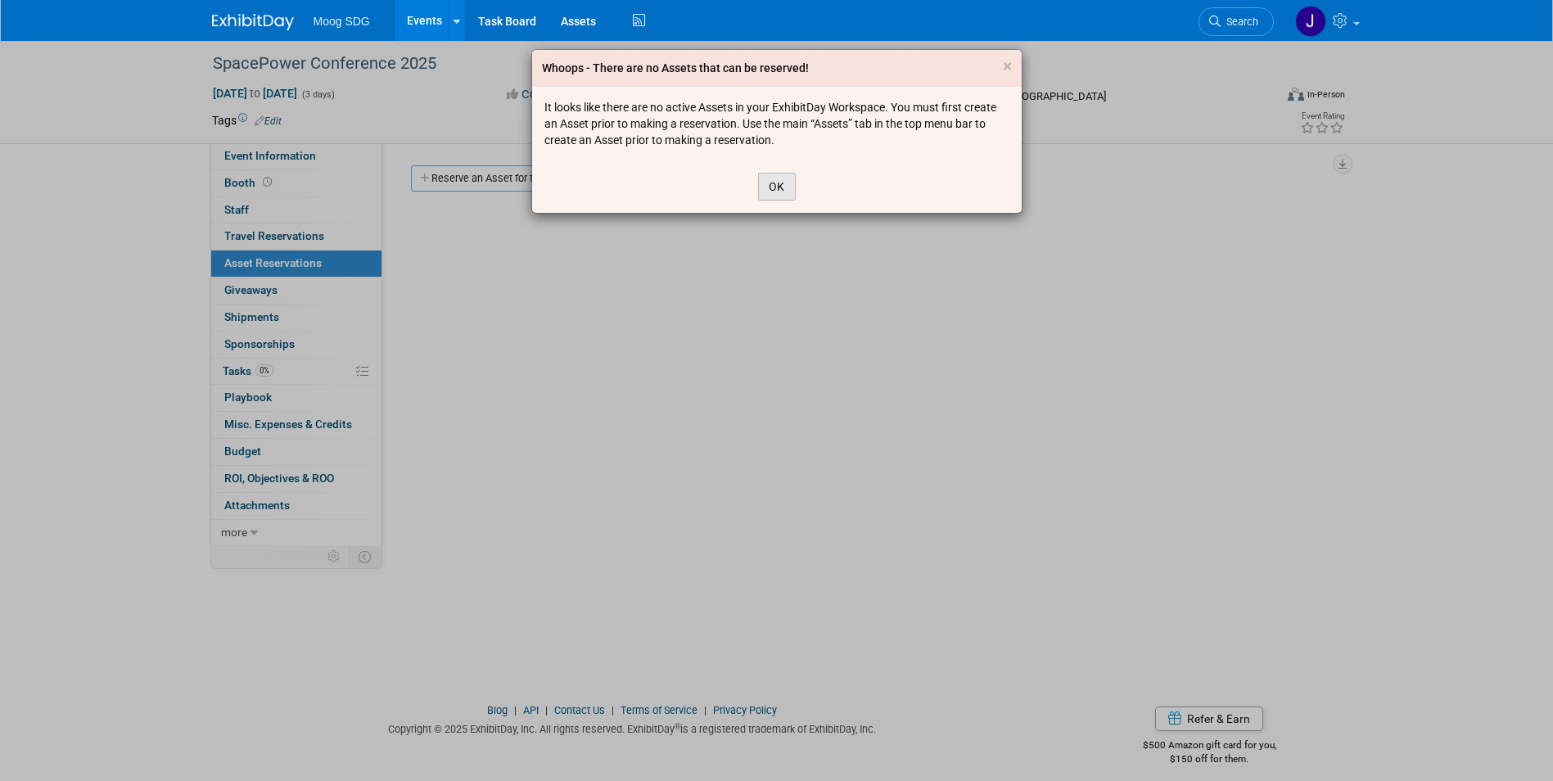
click at [773, 181] on button "OK" at bounding box center [777, 187] width 38 height 28
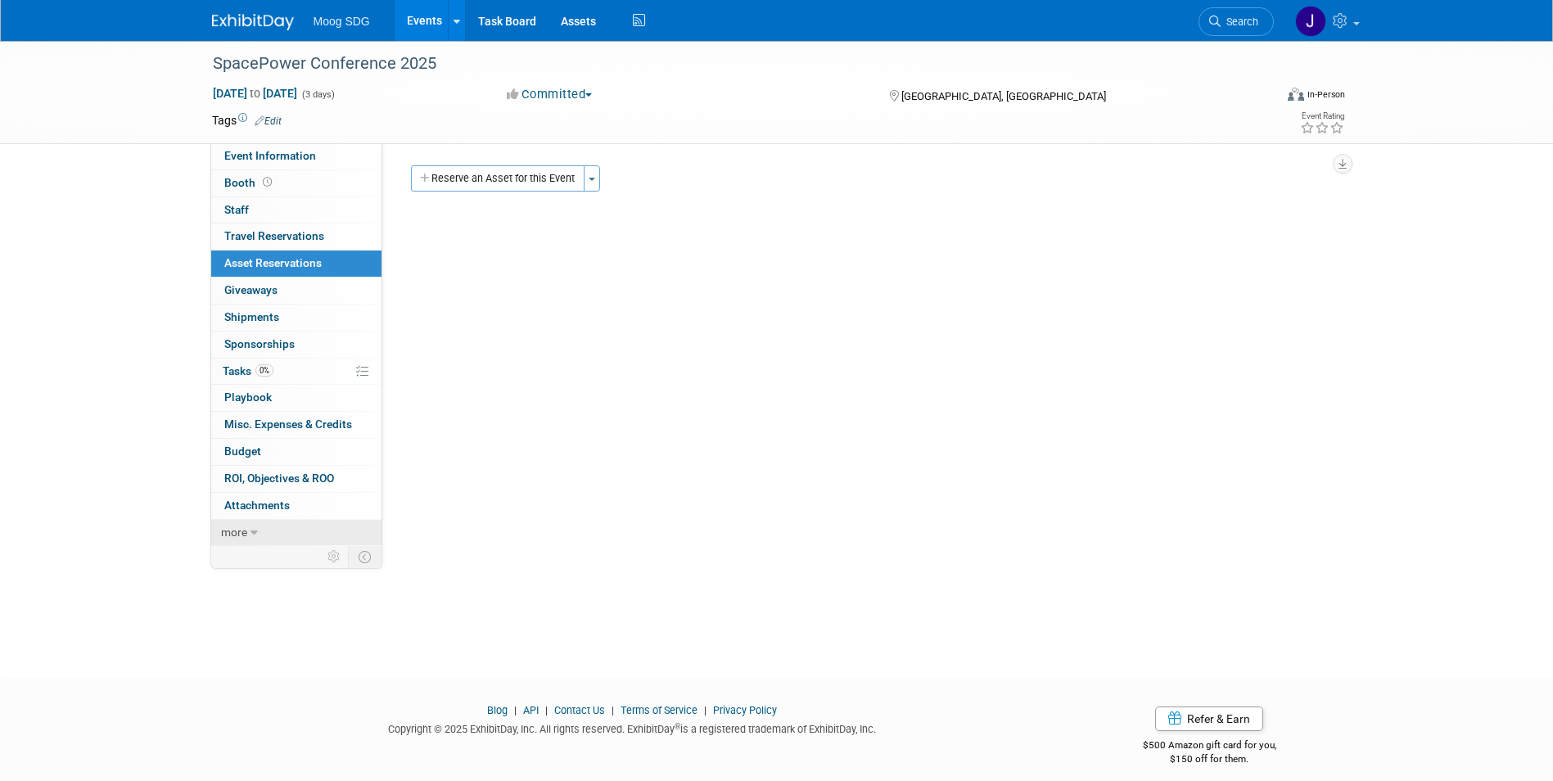
click at [251, 529] on icon at bounding box center [254, 532] width 7 height 11
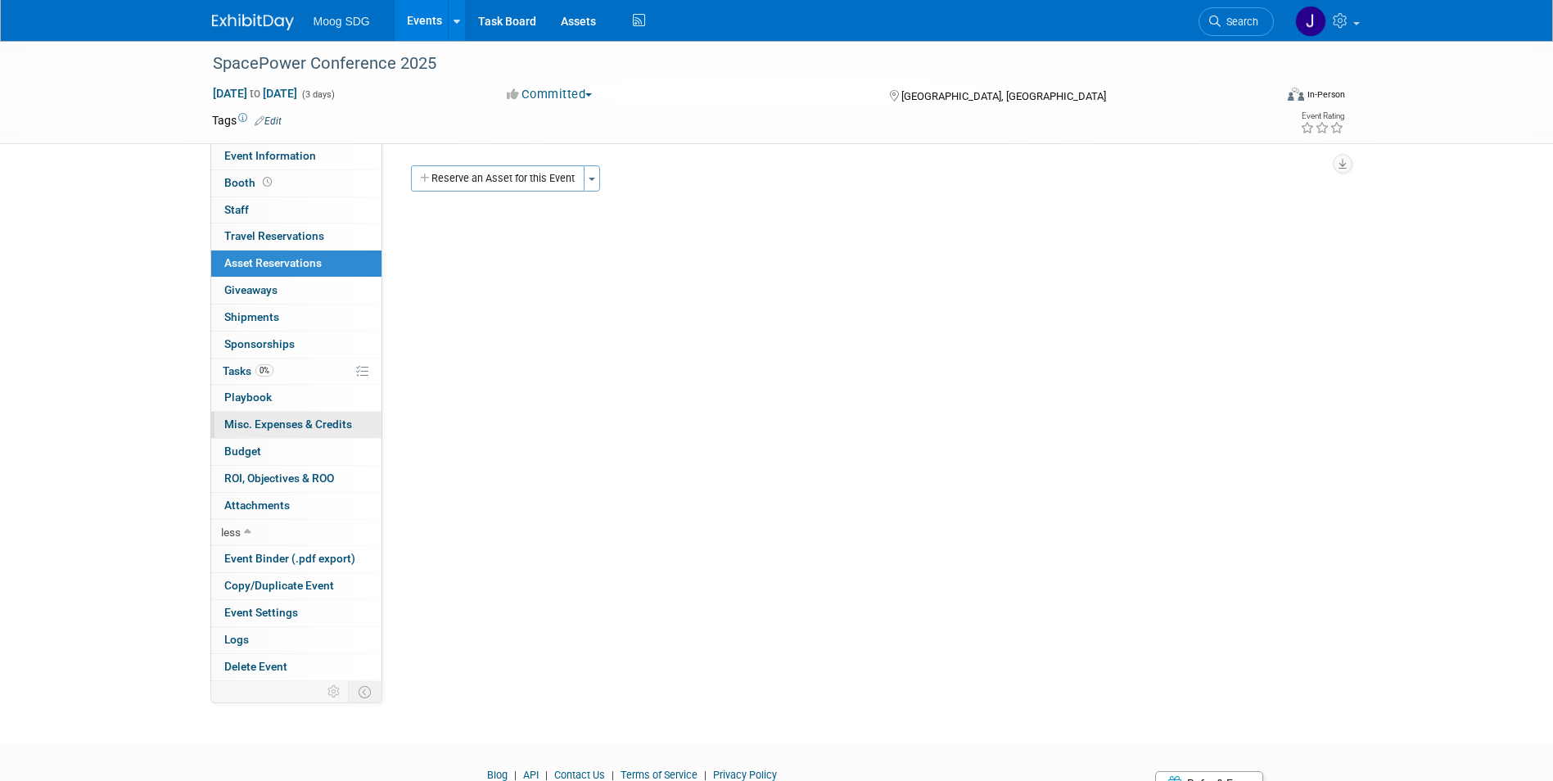
click at [283, 427] on span "Misc. Expenses & Credits 0" at bounding box center [288, 424] width 128 height 13
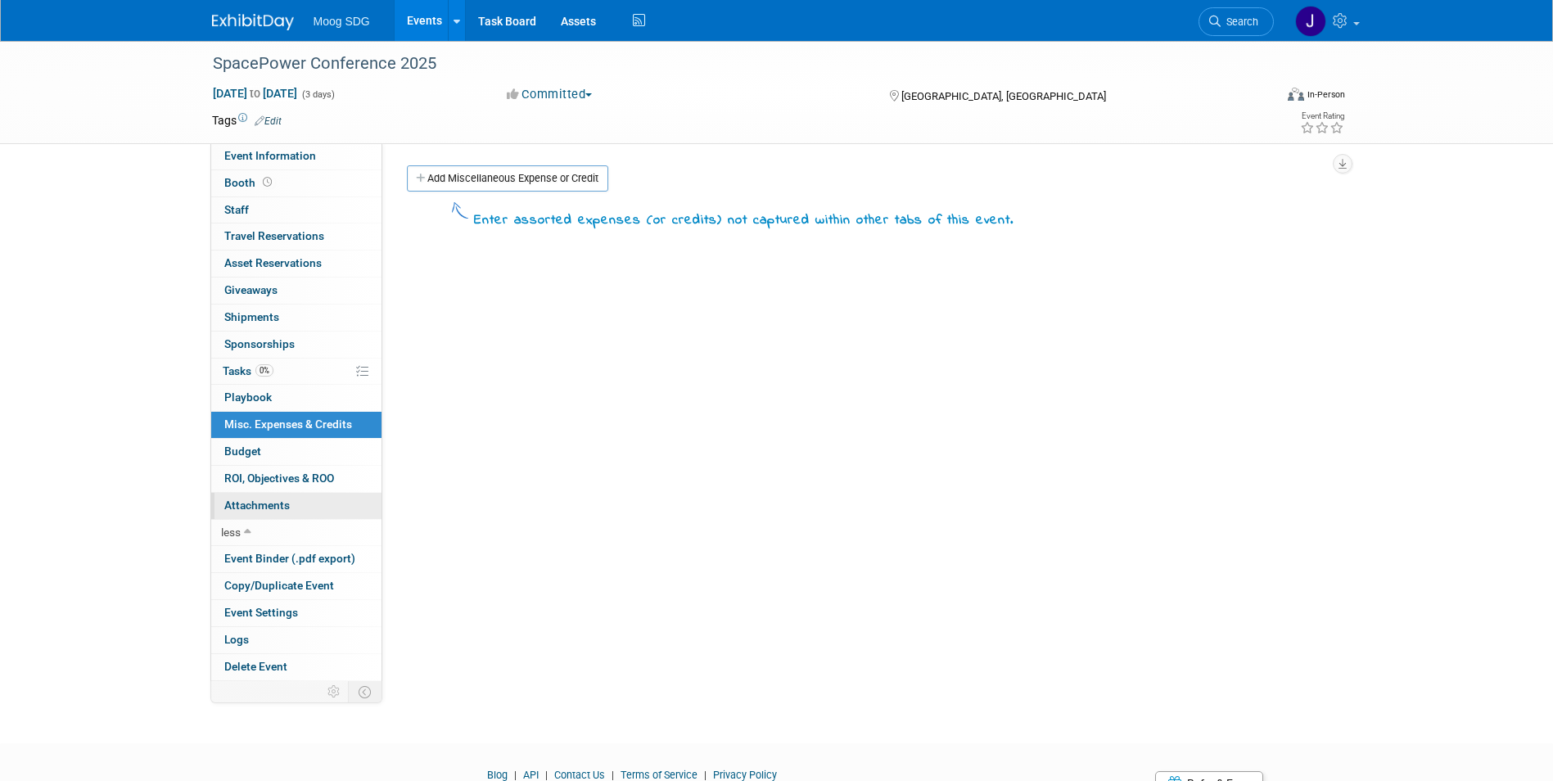
click at [284, 500] on span "Attachments 0" at bounding box center [257, 505] width 66 height 13
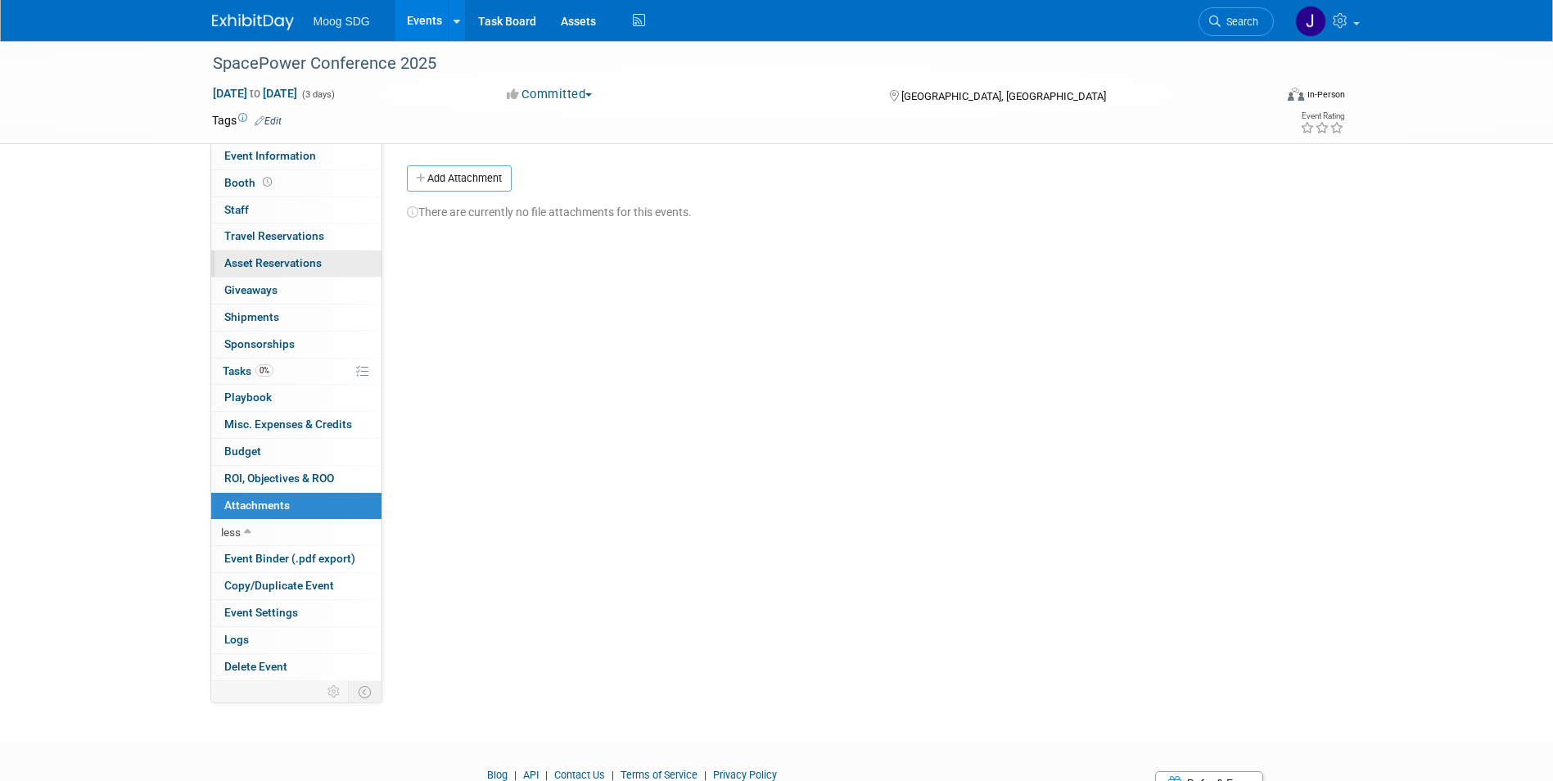
click at [297, 264] on span "Asset Reservations 0" at bounding box center [272, 262] width 97 height 13
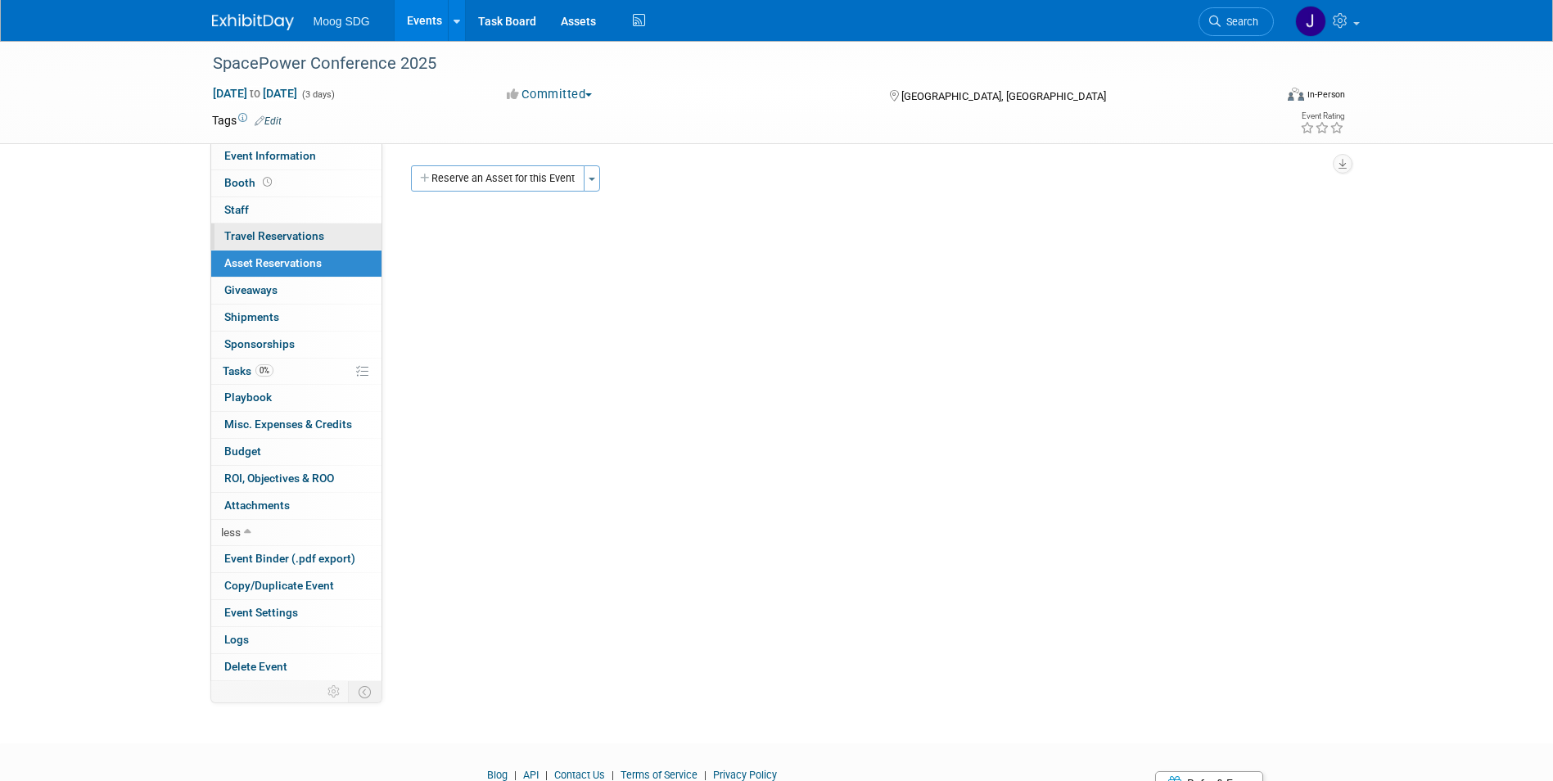
click at [306, 235] on span "Travel Reservations 0" at bounding box center [274, 235] width 100 height 13
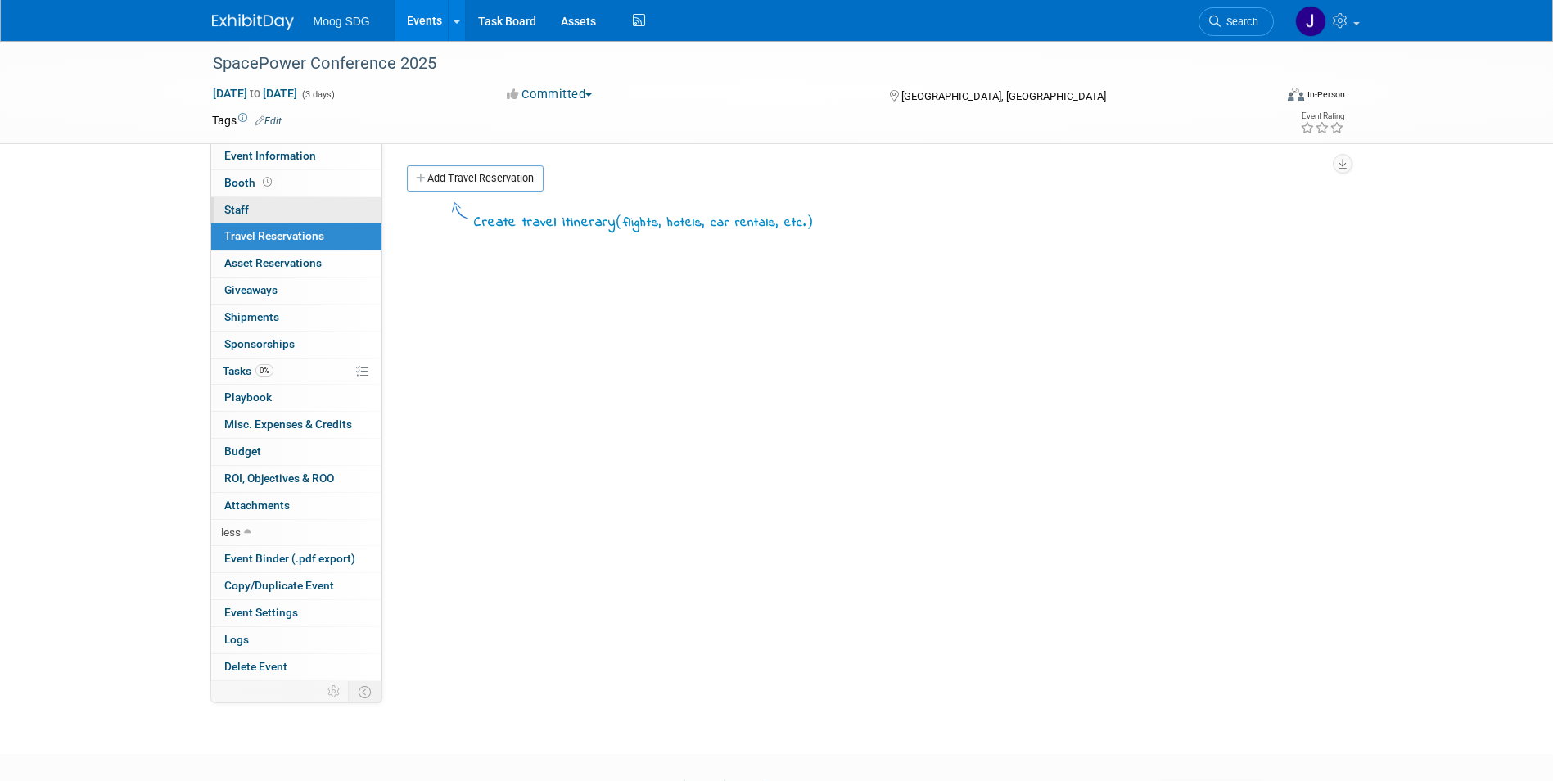
click at [310, 201] on link "0 Staff 0" at bounding box center [296, 210] width 170 height 26
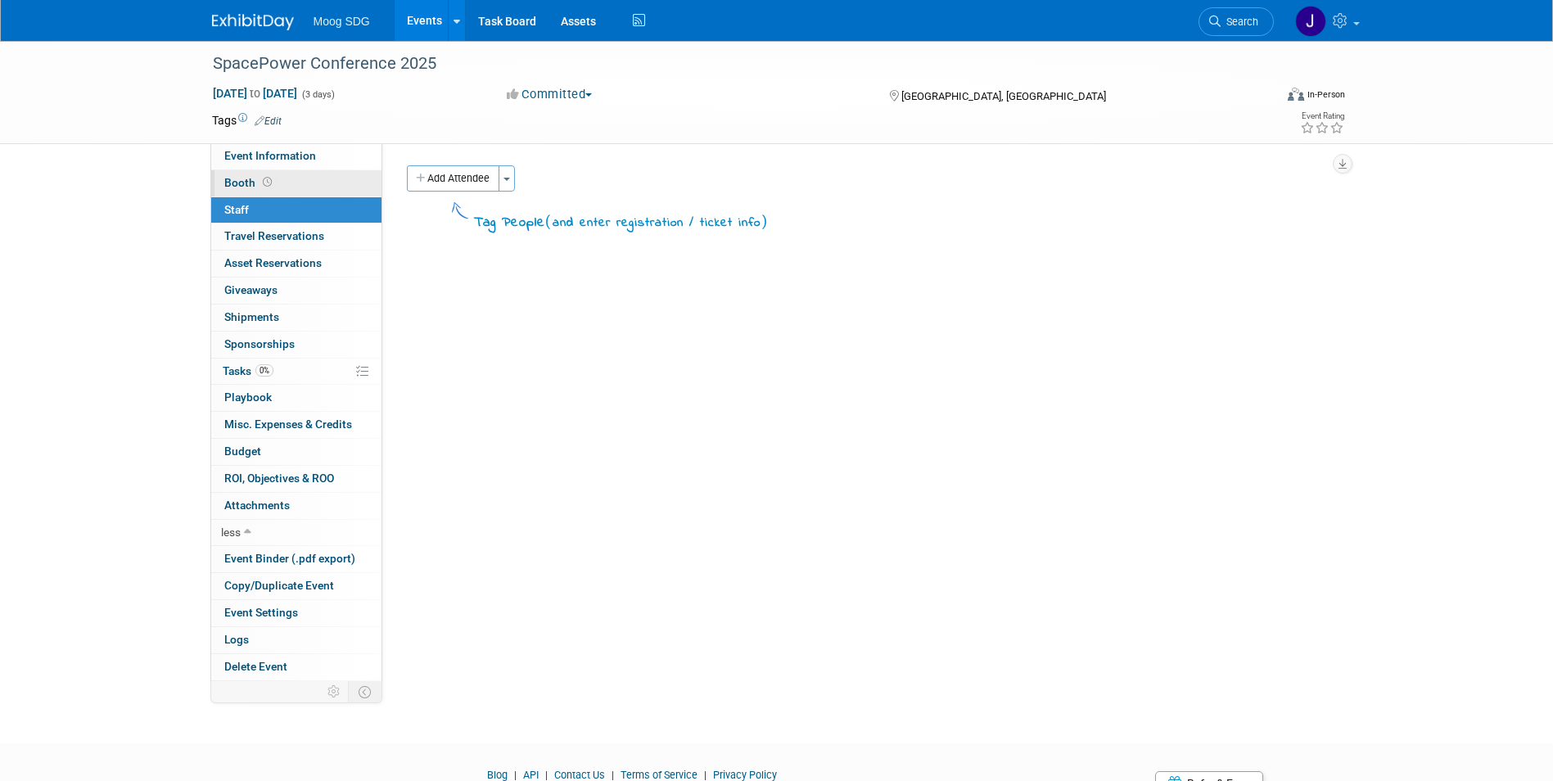
click at [312, 182] on link "Booth" at bounding box center [296, 183] width 170 height 26
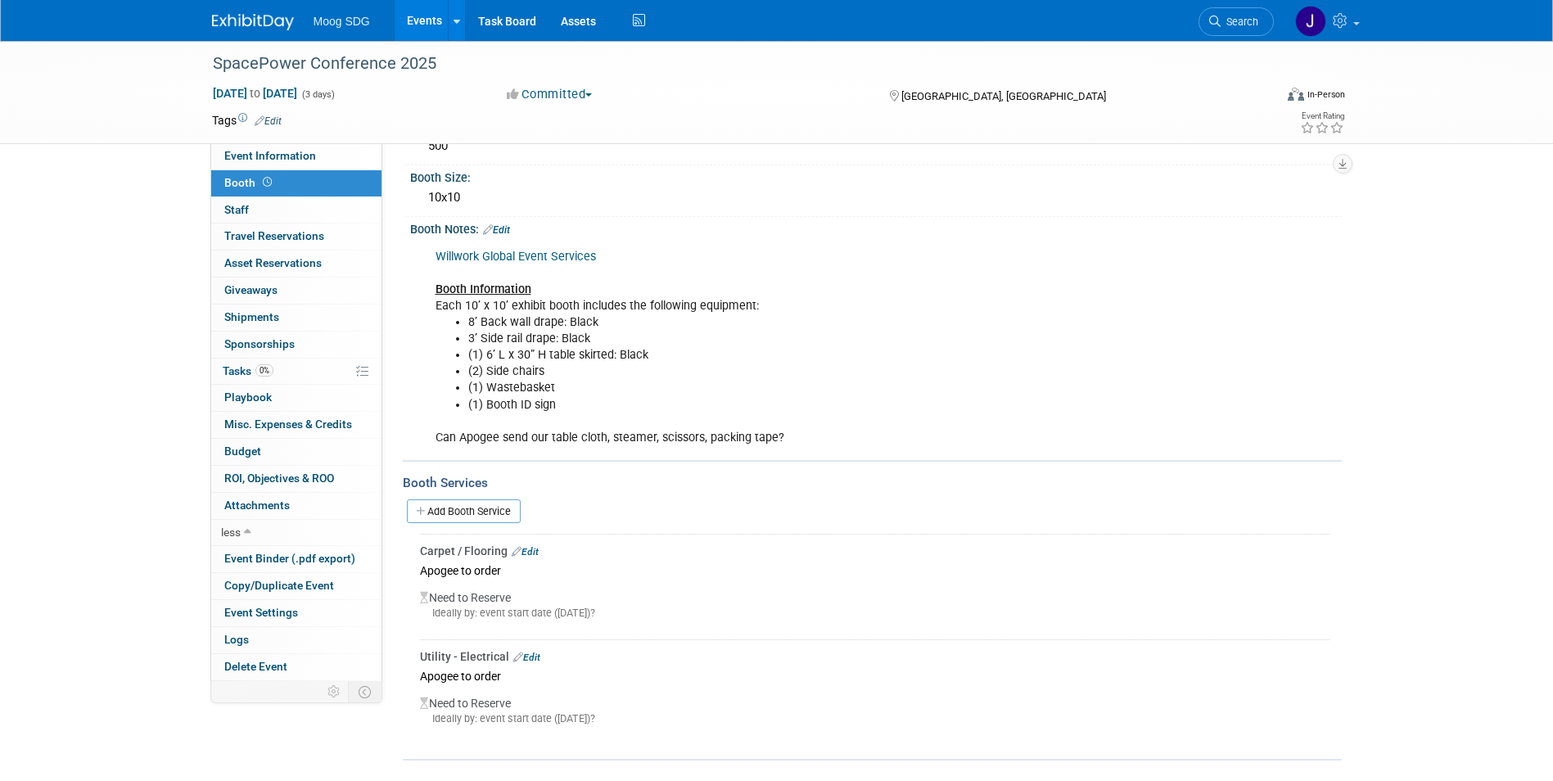
scroll to position [0, 0]
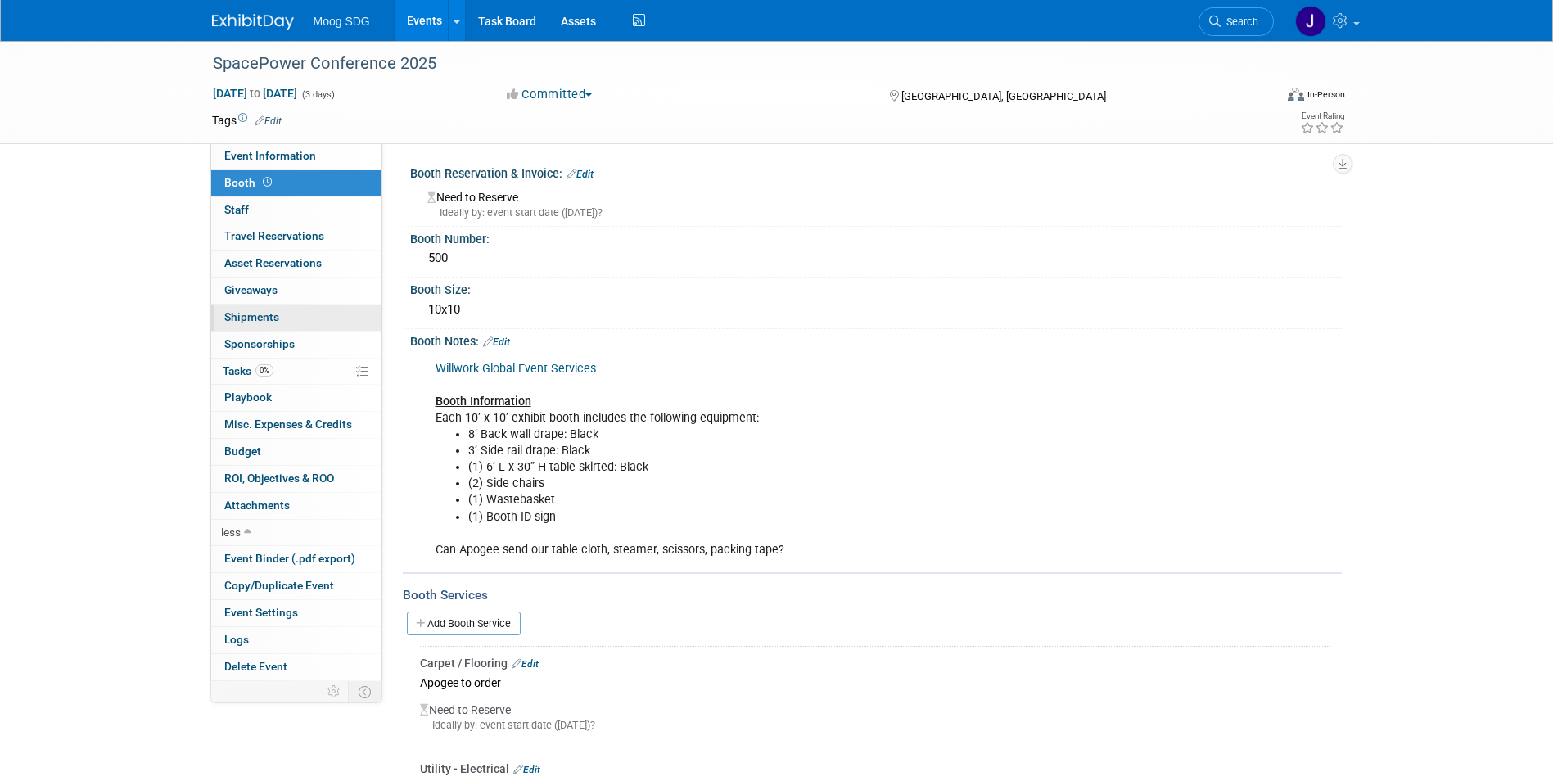
click at [283, 316] on link "0 Shipments 0" at bounding box center [296, 318] width 170 height 26
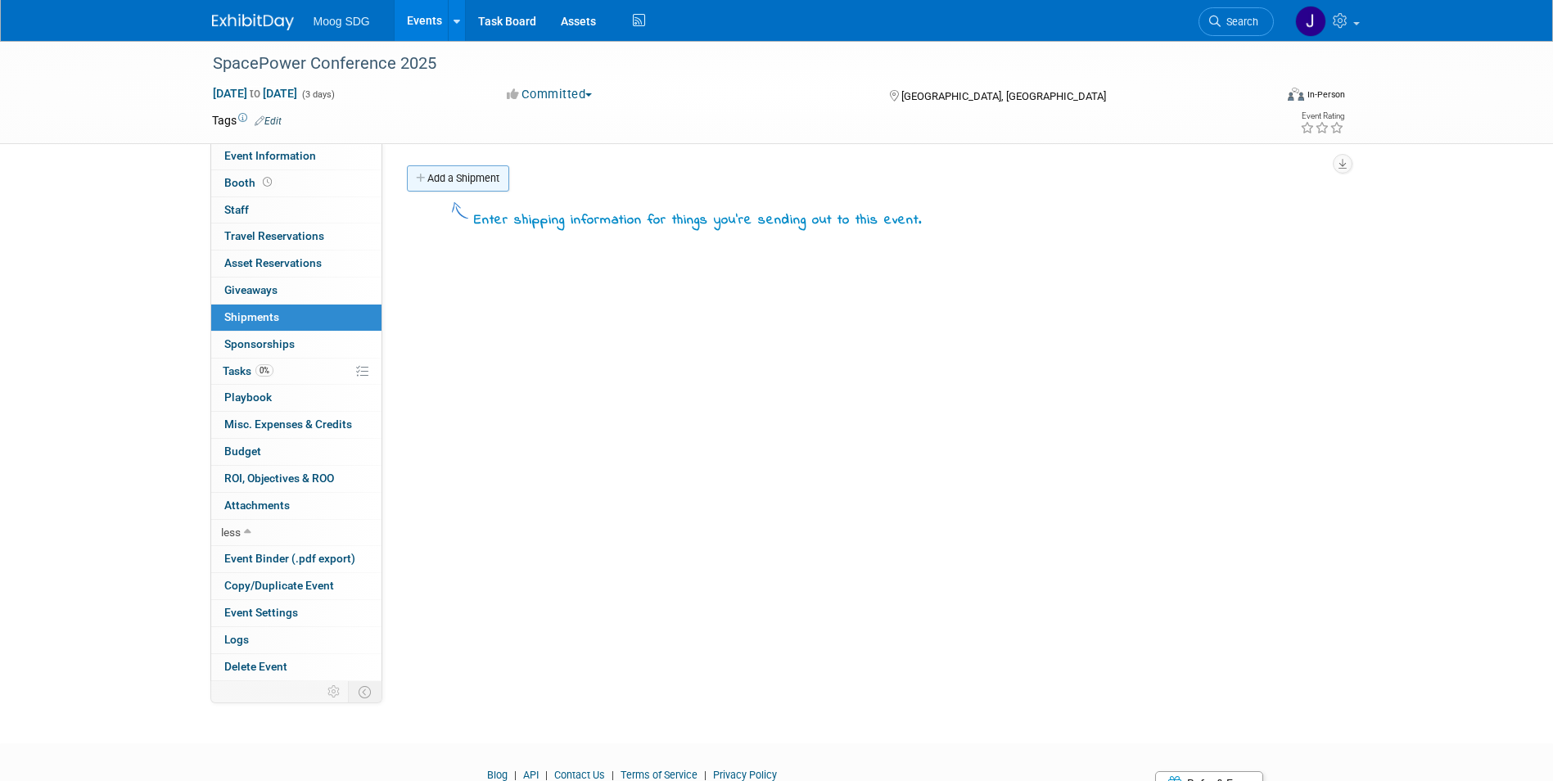
click at [462, 176] on link "Add a Shipment" at bounding box center [458, 178] width 102 height 26
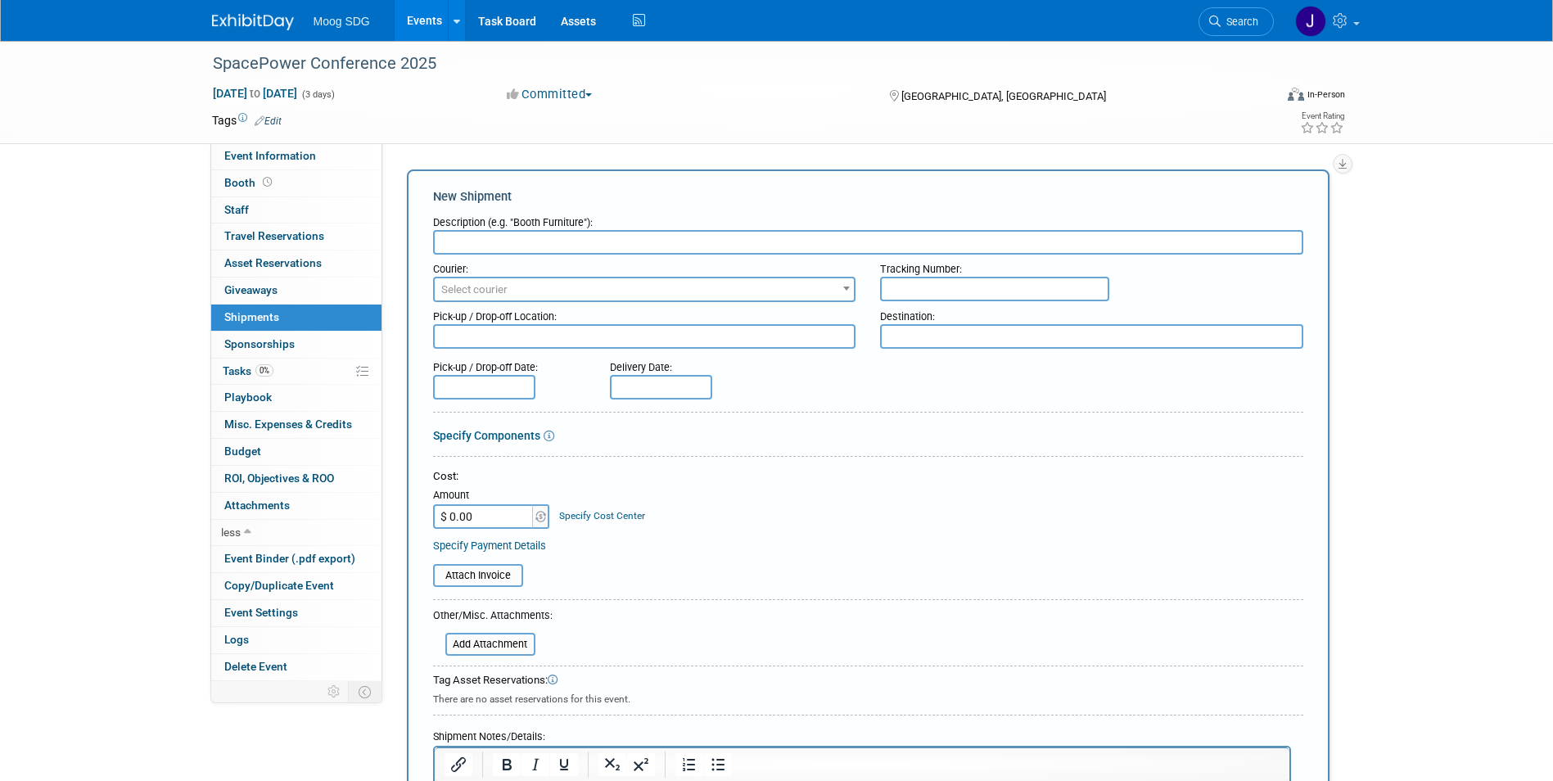
click at [613, 239] on input "text" at bounding box center [868, 242] width 870 height 25
type input "EOTV"
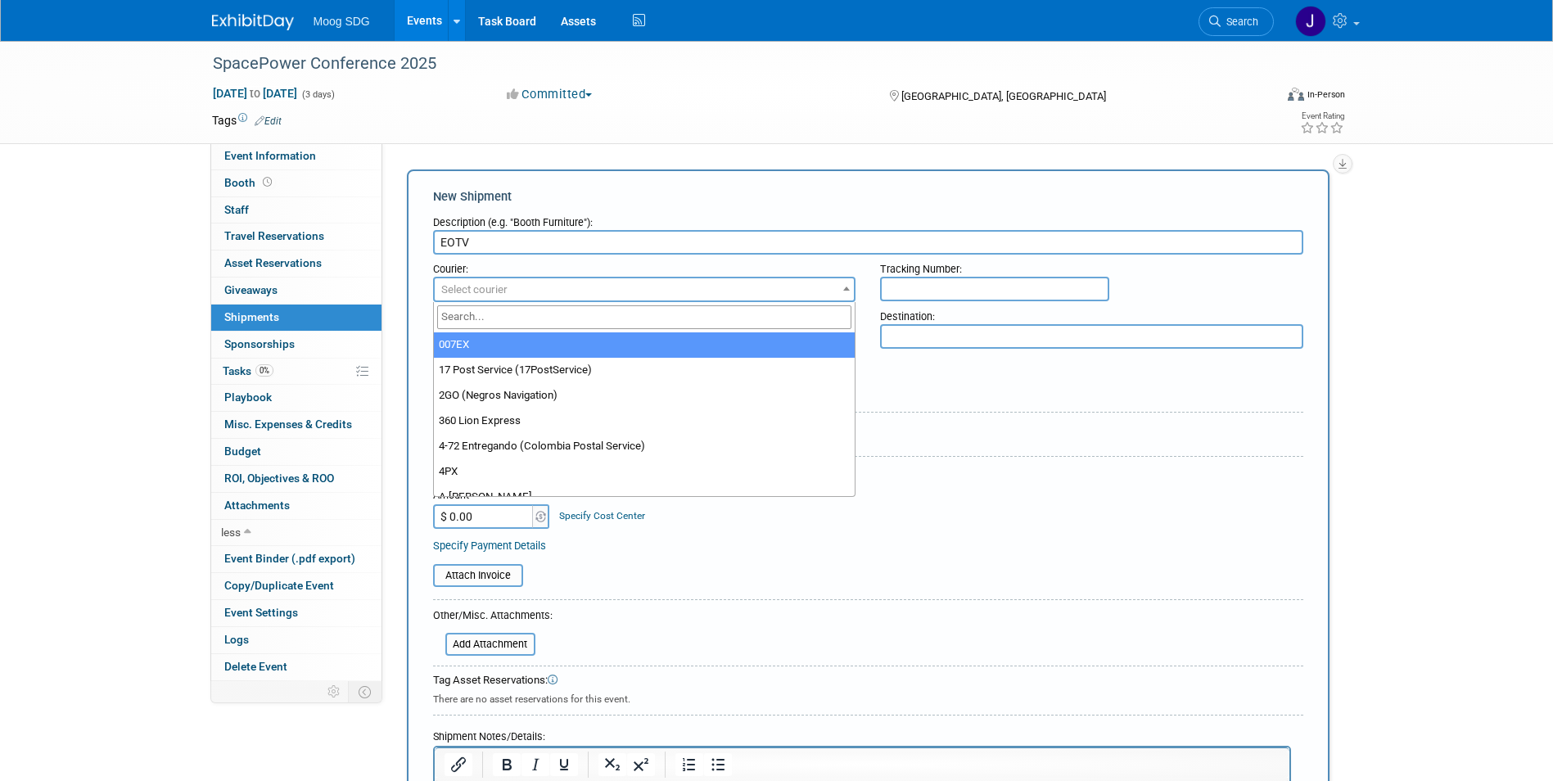
click at [702, 286] on span "Select courier" at bounding box center [645, 289] width 420 height 23
type input "Apo"
drag, startPoint x: 504, startPoint y: 319, endPoint x: 427, endPoint y: 313, distance: 77.3
click at [427, 313] on body "Moog SDG Events Add Event Bulk Upload Events Shareable Event Boards Recently Vi…" at bounding box center [776, 390] width 1553 height 781
click at [991, 389] on div "Pick-up / Drop-off Date: Delivery Date:" at bounding box center [868, 376] width 895 height 47
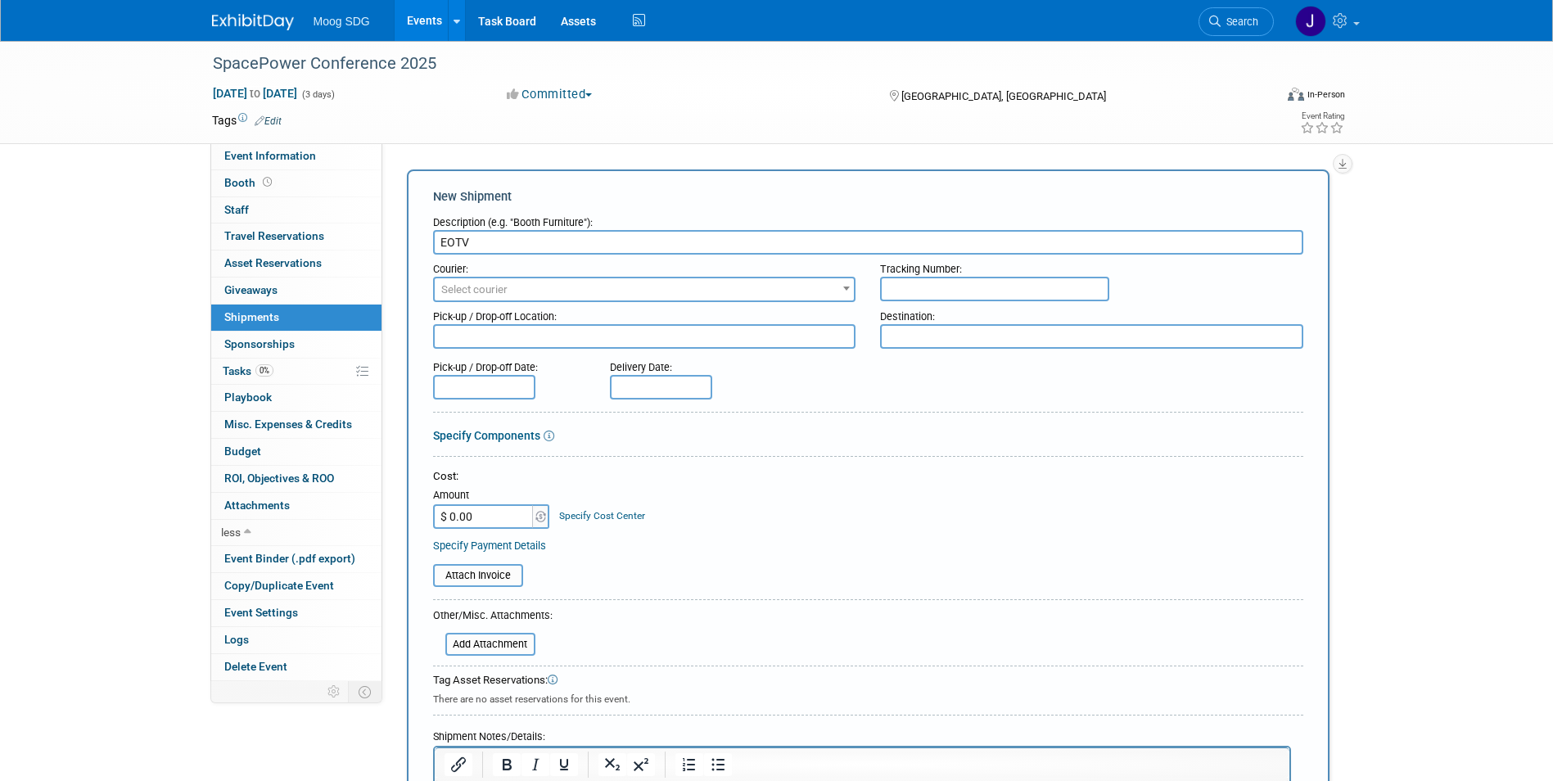
click at [491, 337] on textarea at bounding box center [644, 336] width 423 height 25
type textarea "Apogee"
click at [790, 377] on div "Delivery Date:" at bounding box center [710, 376] width 224 height 47
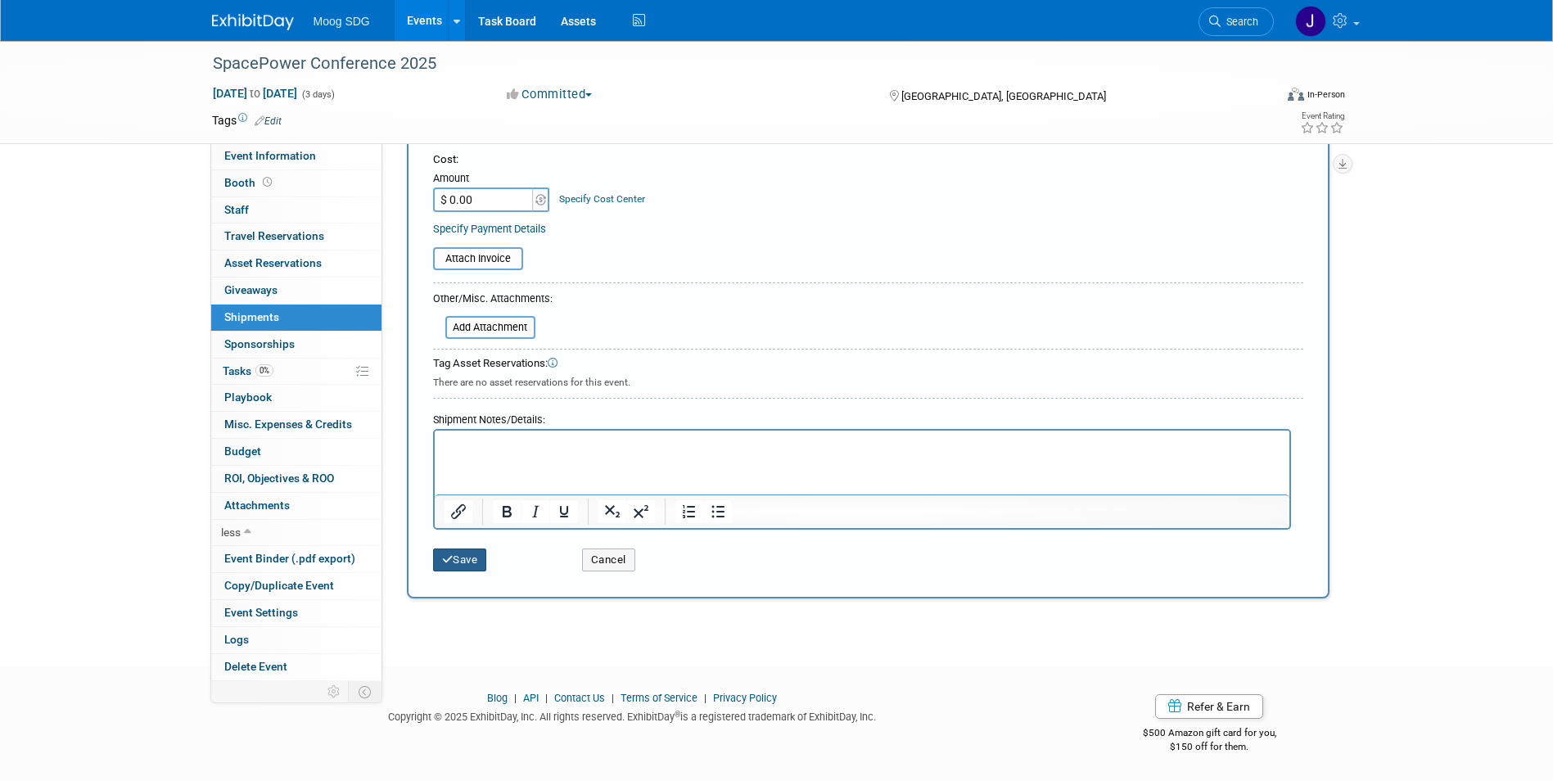
click at [467, 554] on button "Save" at bounding box center [460, 560] width 54 height 23
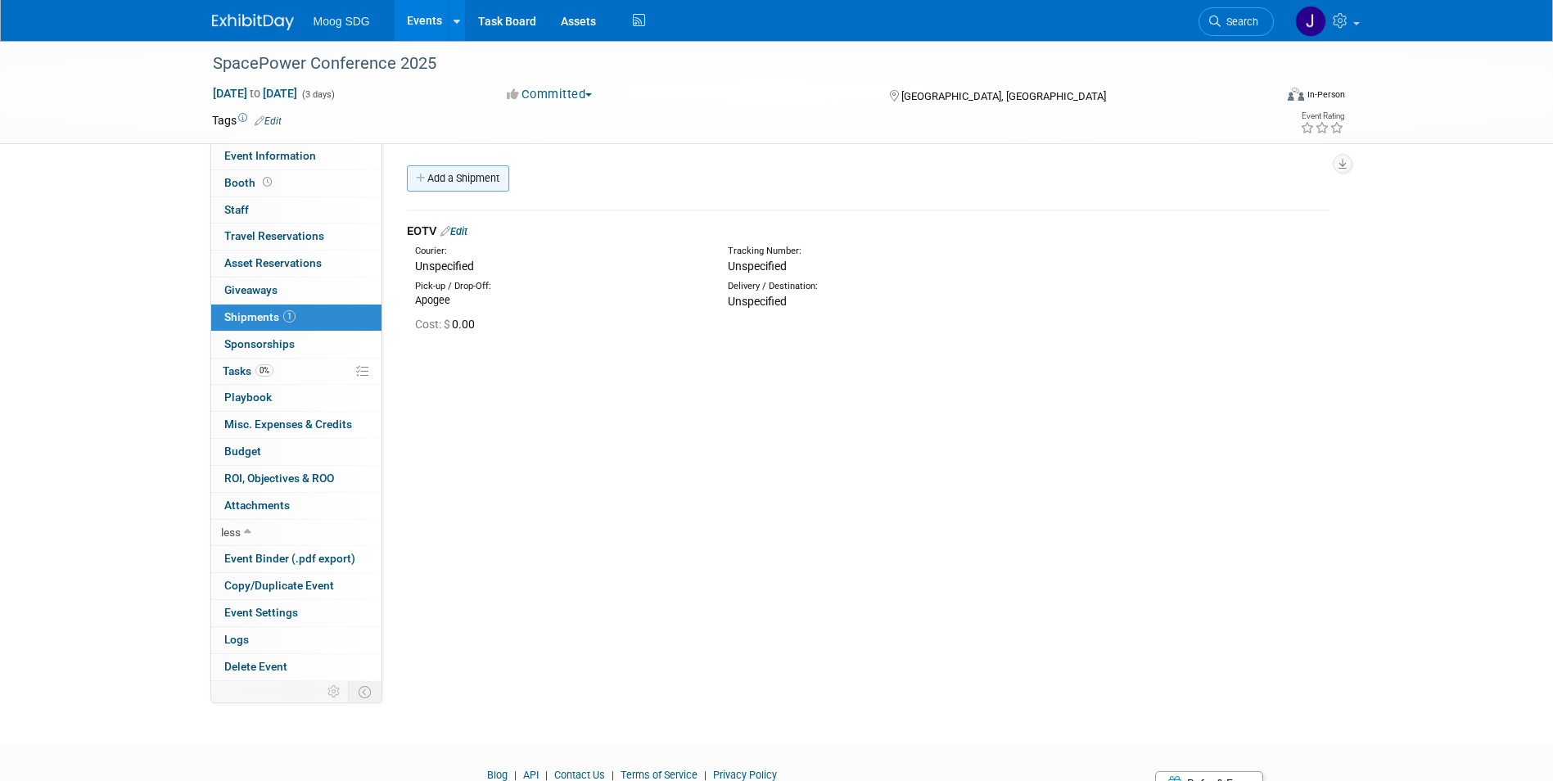
click at [472, 174] on link "Add a Shipment" at bounding box center [458, 178] width 102 height 26
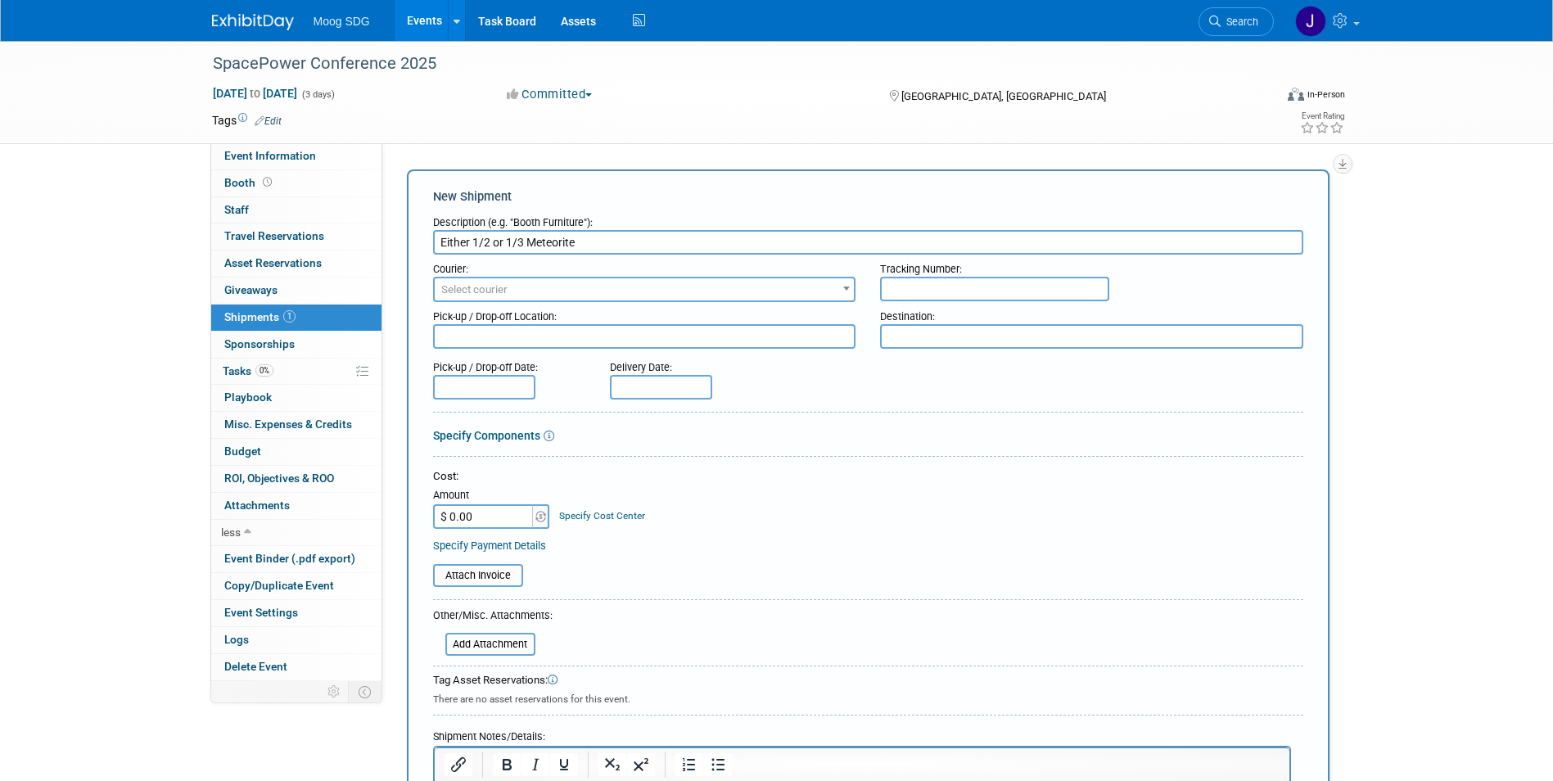
type input "Either 1/2 or 1/3 Meteorite"
click at [531, 337] on textarea at bounding box center [644, 336] width 423 height 25
type textarea "Plant 27"
click at [897, 373] on div "Pick-up / Drop-off Date: Delivery Date:" at bounding box center [868, 376] width 895 height 47
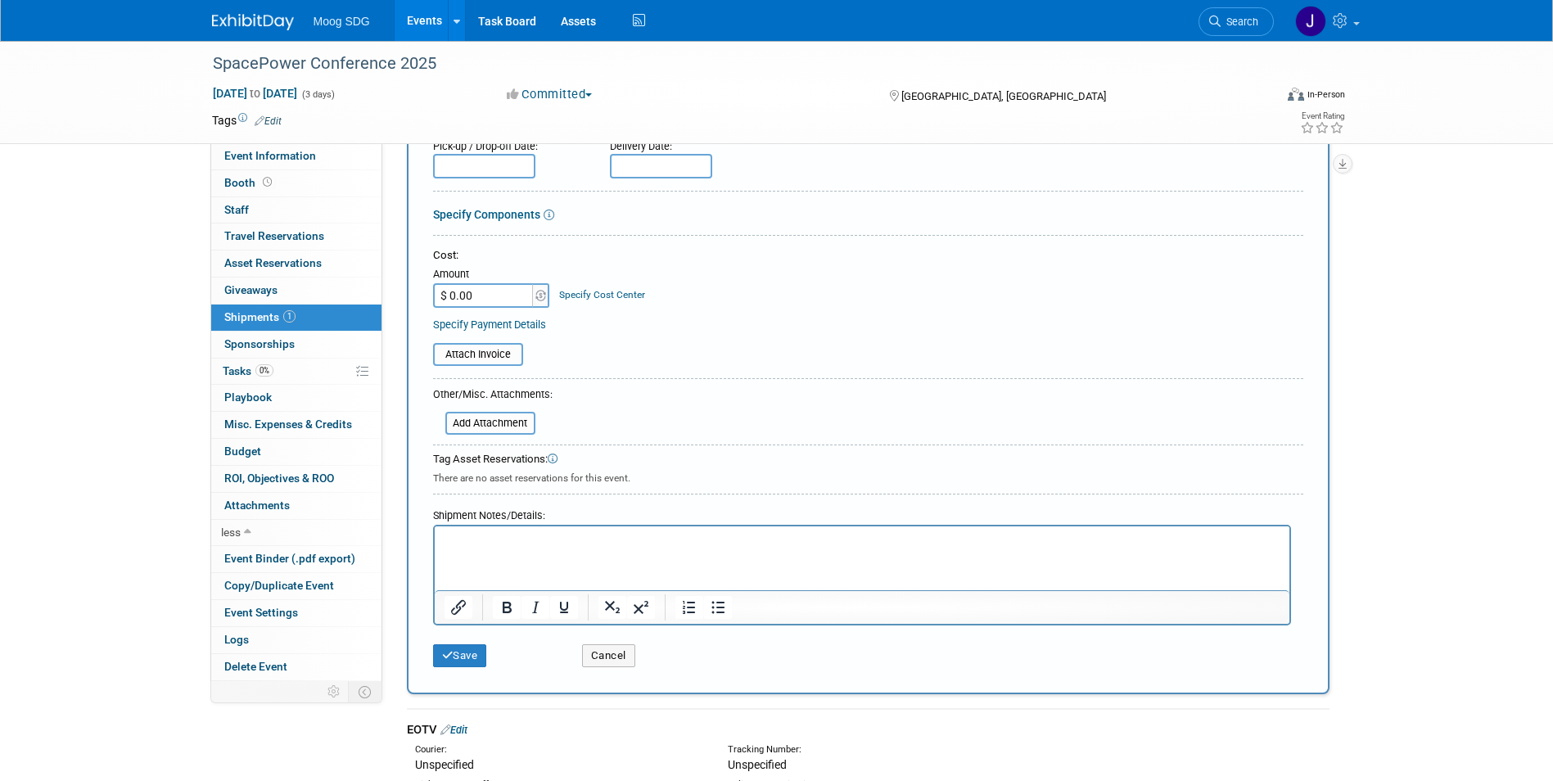
scroll to position [246, 0]
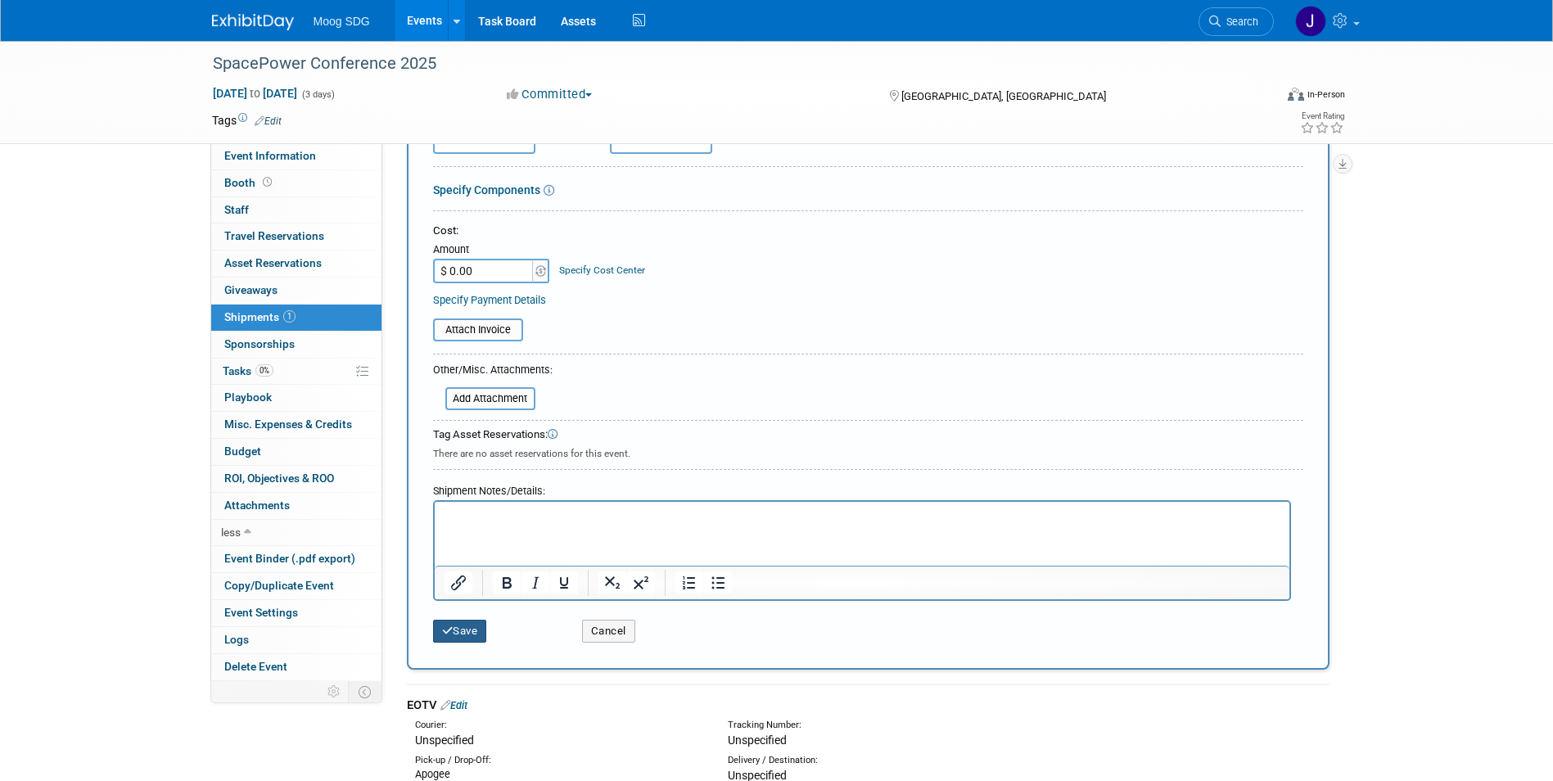
click at [459, 632] on button "Save" at bounding box center [460, 631] width 54 height 23
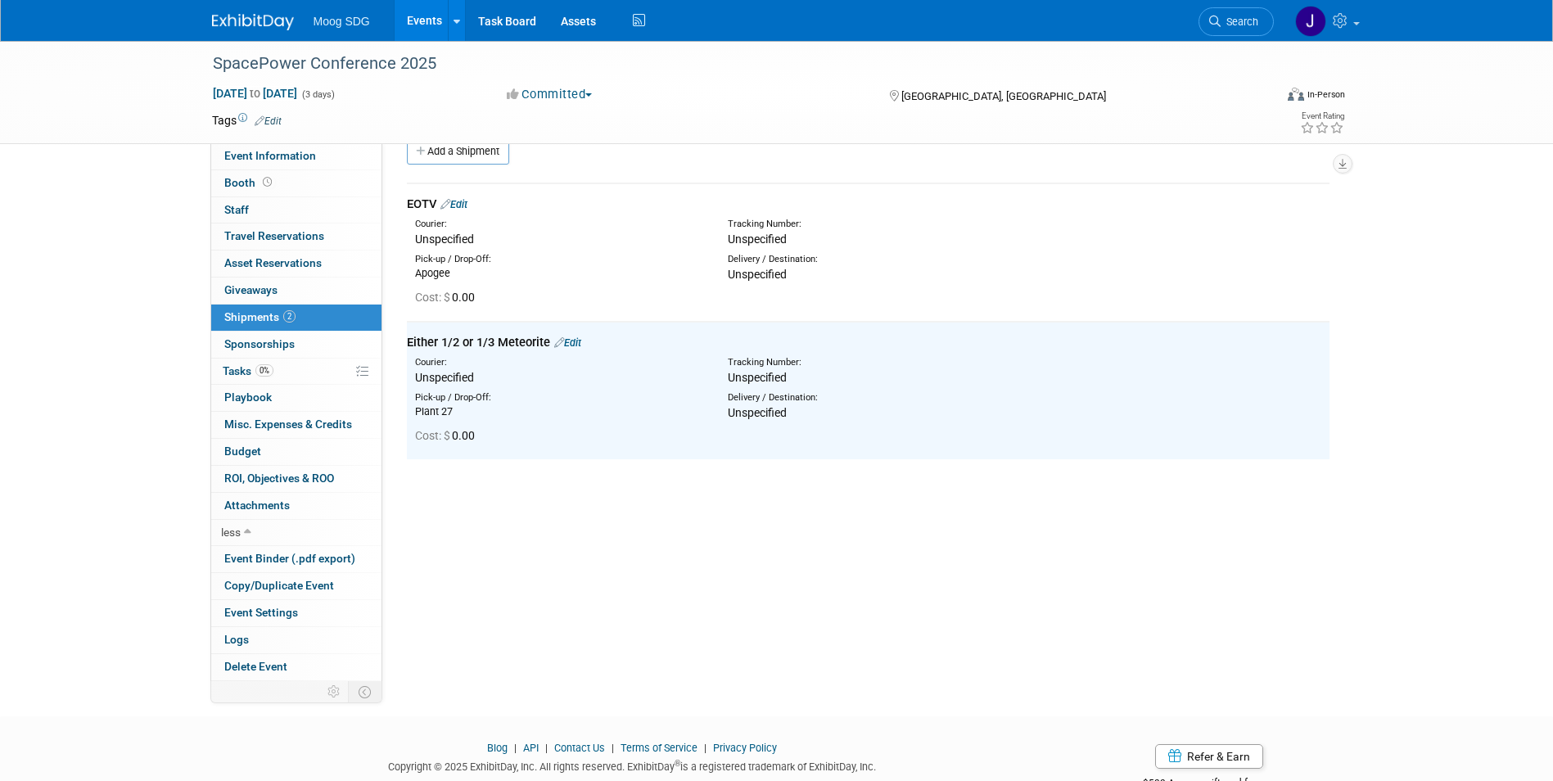
scroll to position [0, 0]
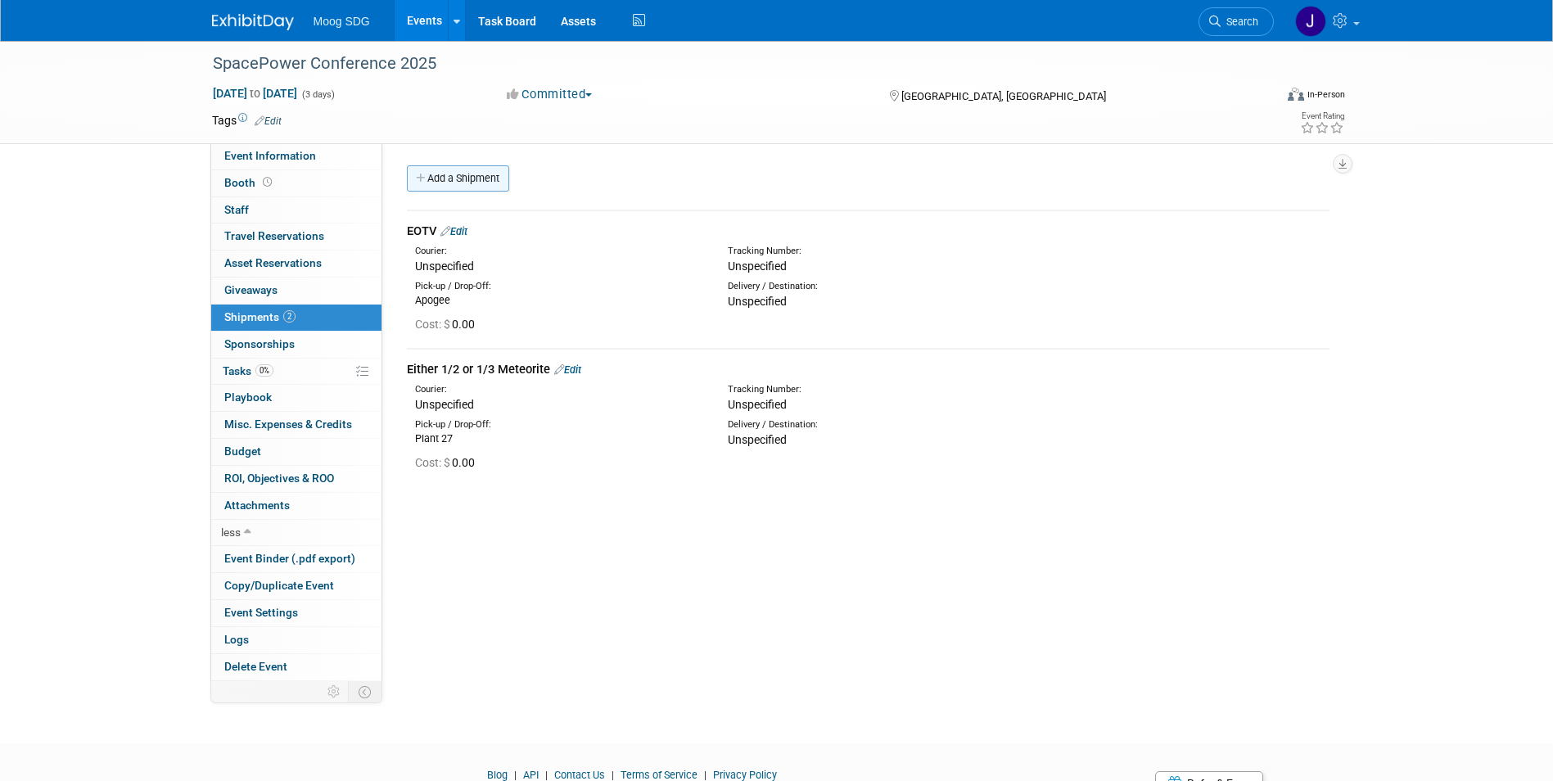
click at [466, 174] on link "Add a Shipment" at bounding box center [458, 178] width 102 height 26
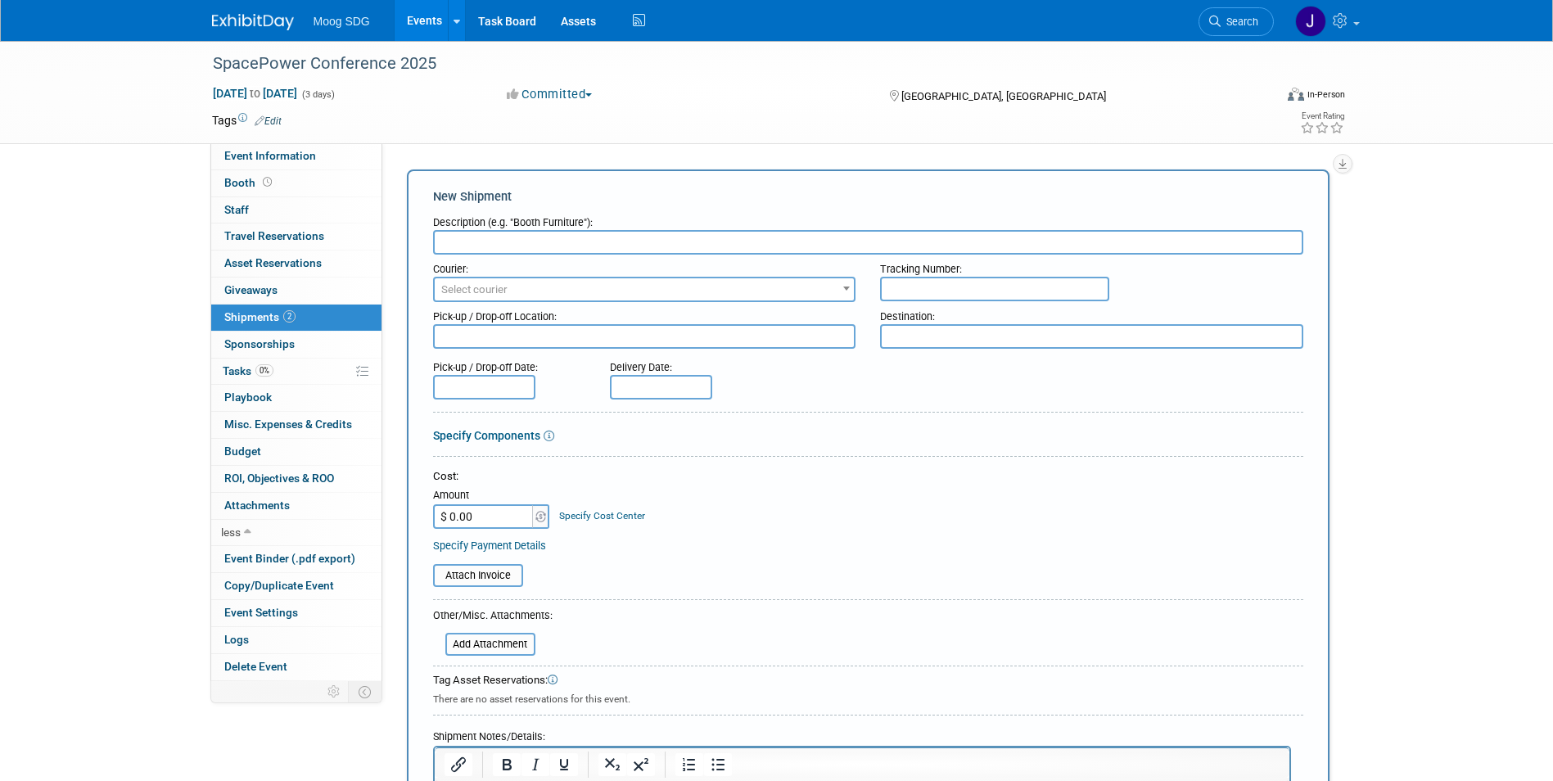
click at [511, 245] on input "text" at bounding box center [868, 242] width 870 height 25
type input "TV Monitor w/ Defense Video (thumb drive)"
click at [648, 338] on textarea at bounding box center [644, 336] width 423 height 25
type textarea "Plant 27"
click at [771, 374] on div "Delivery Date:" at bounding box center [709, 364] width 199 height 22
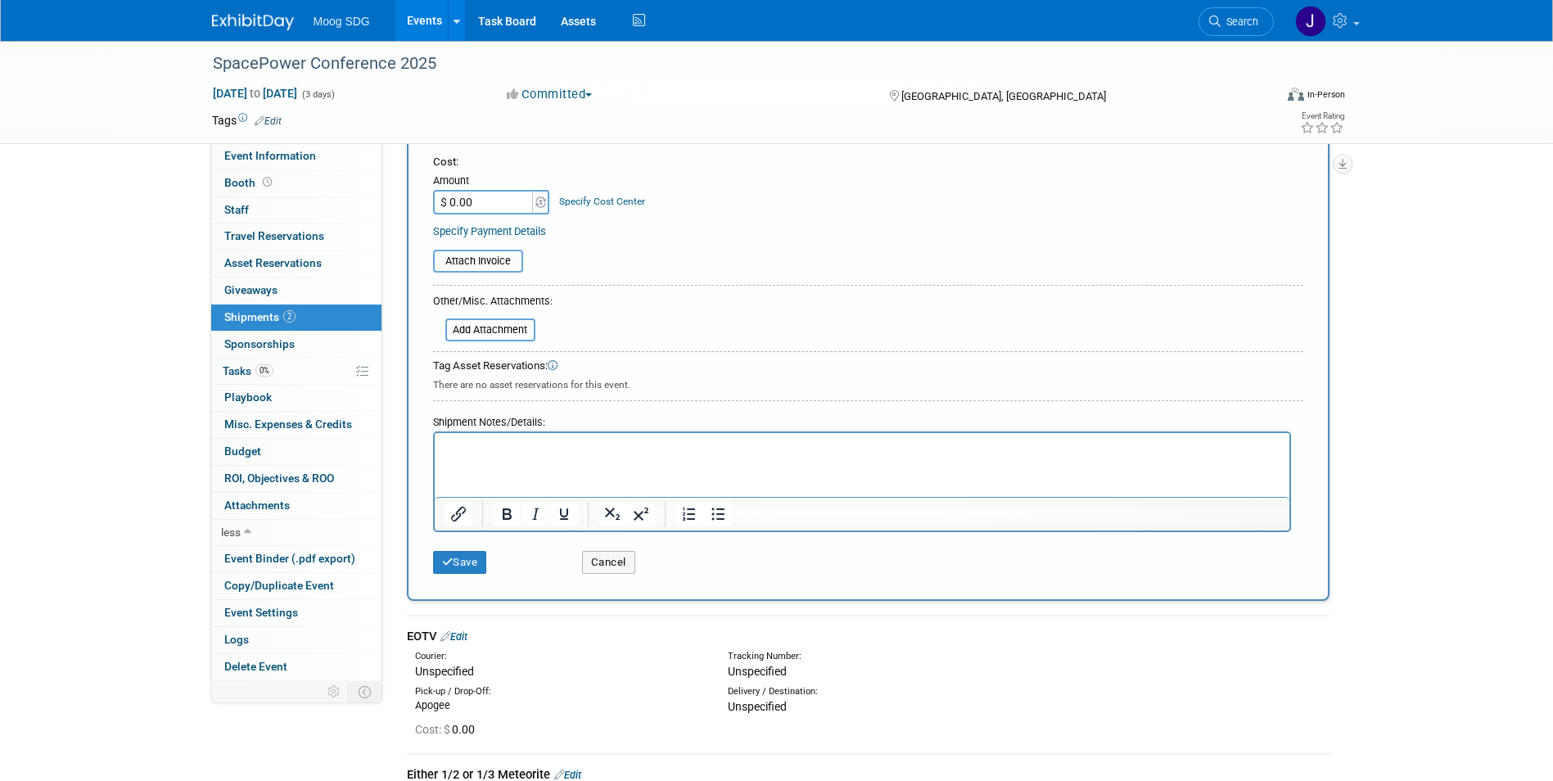
scroll to position [328, 0]
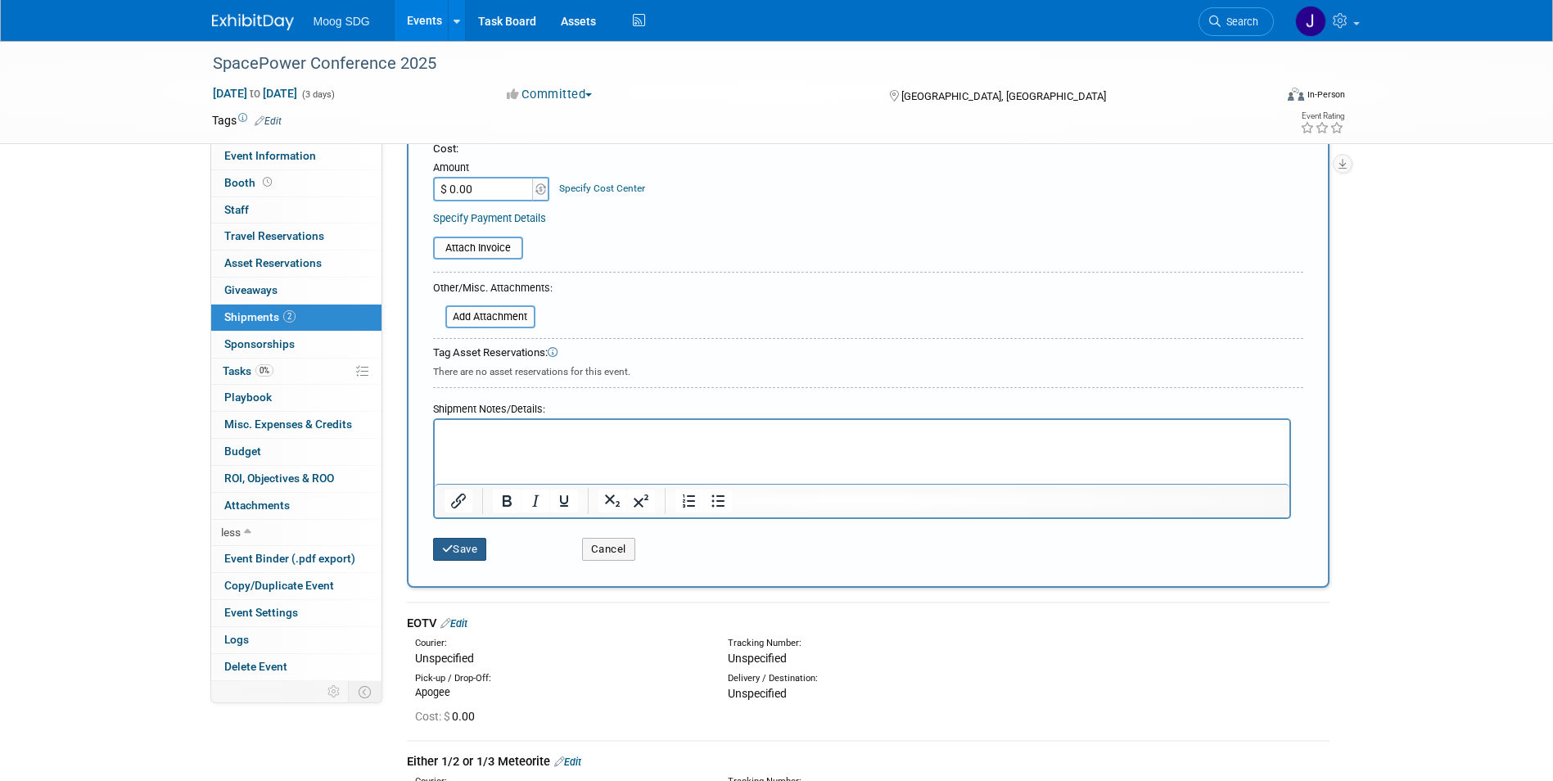
click at [468, 544] on button "Save" at bounding box center [460, 549] width 54 height 23
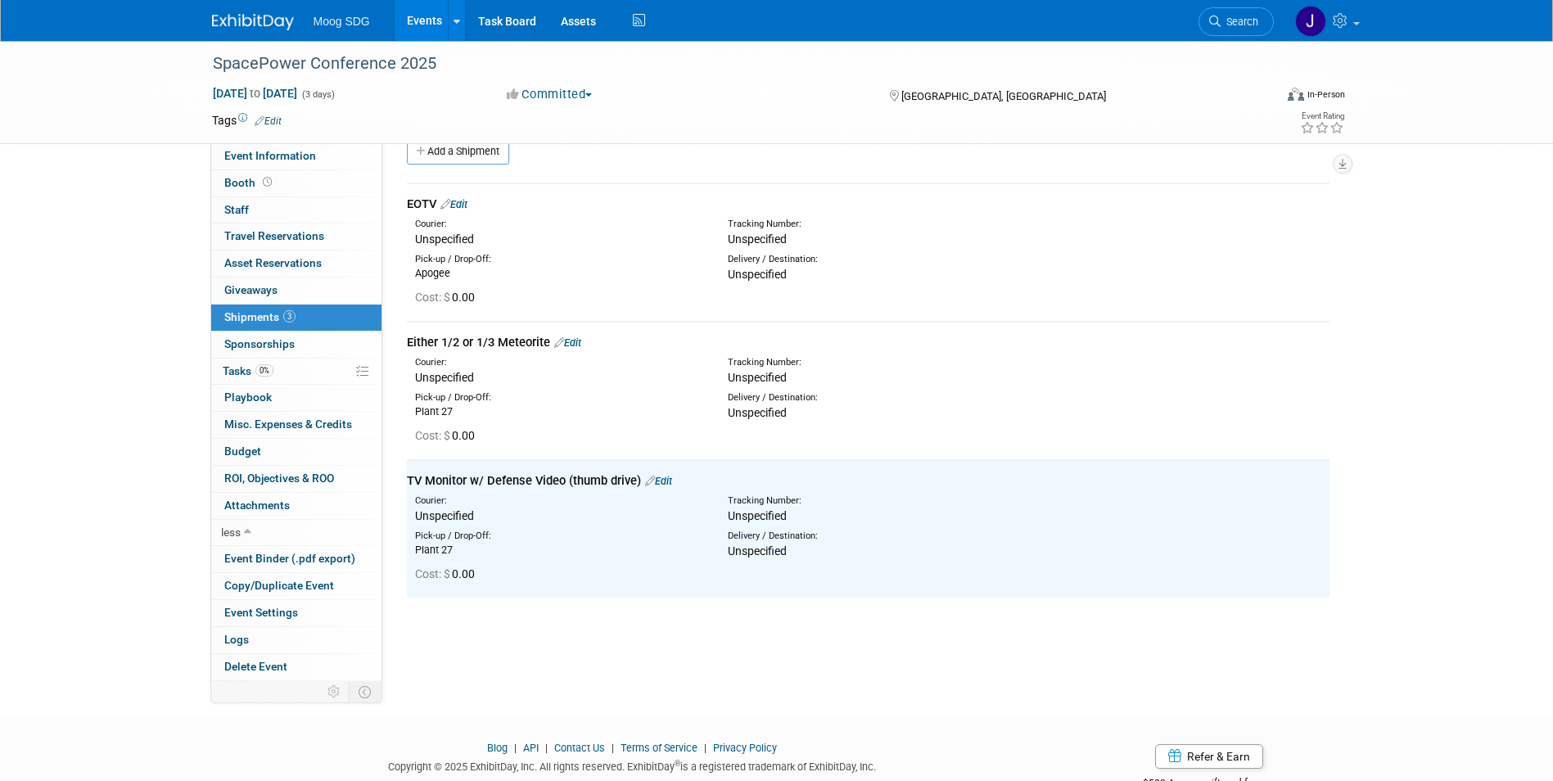
scroll to position [0, 0]
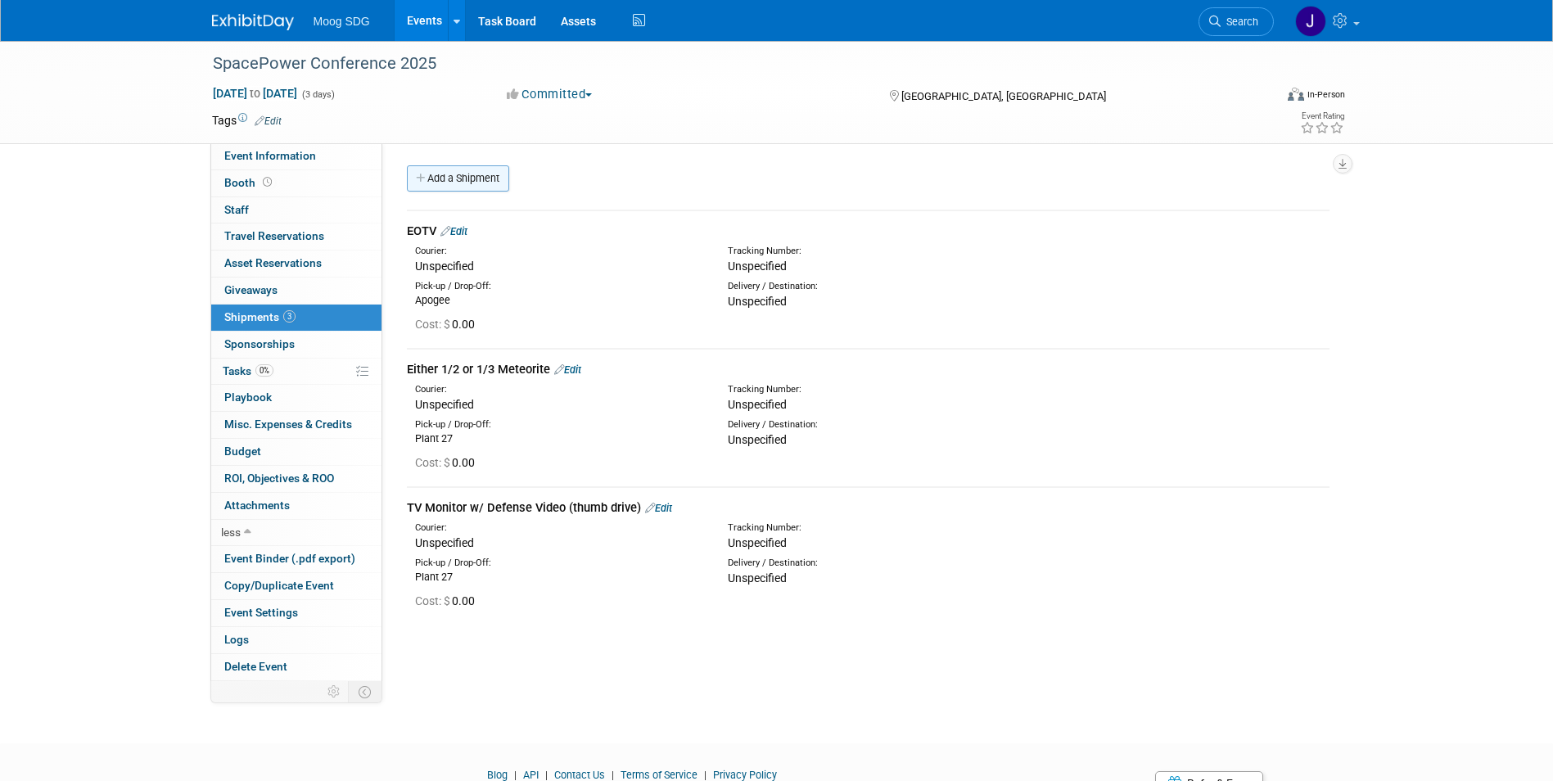
click at [467, 182] on link "Add a Shipment" at bounding box center [458, 178] width 102 height 26
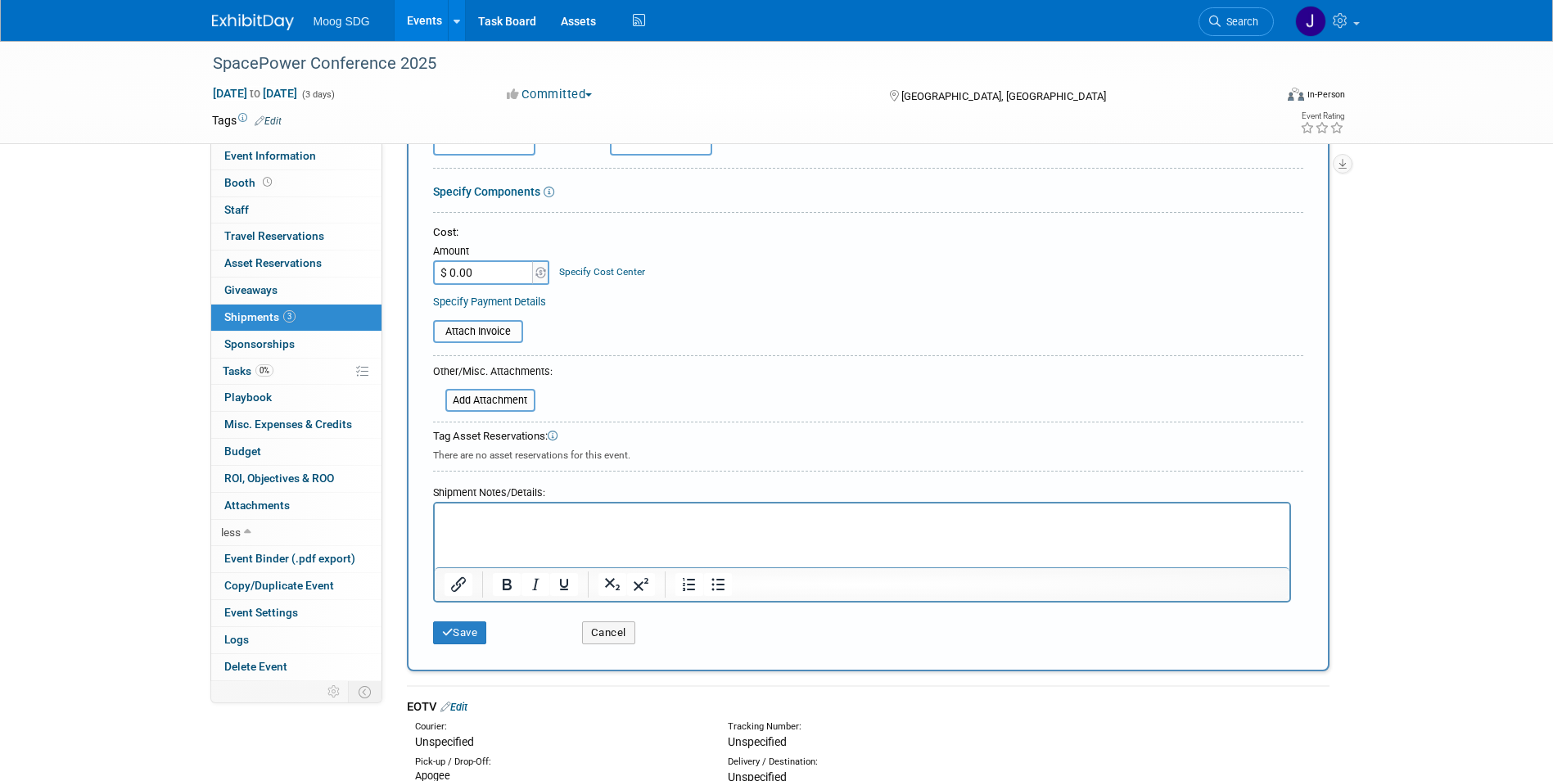
scroll to position [246, 0]
click at [622, 631] on button "Cancel" at bounding box center [608, 631] width 53 height 23
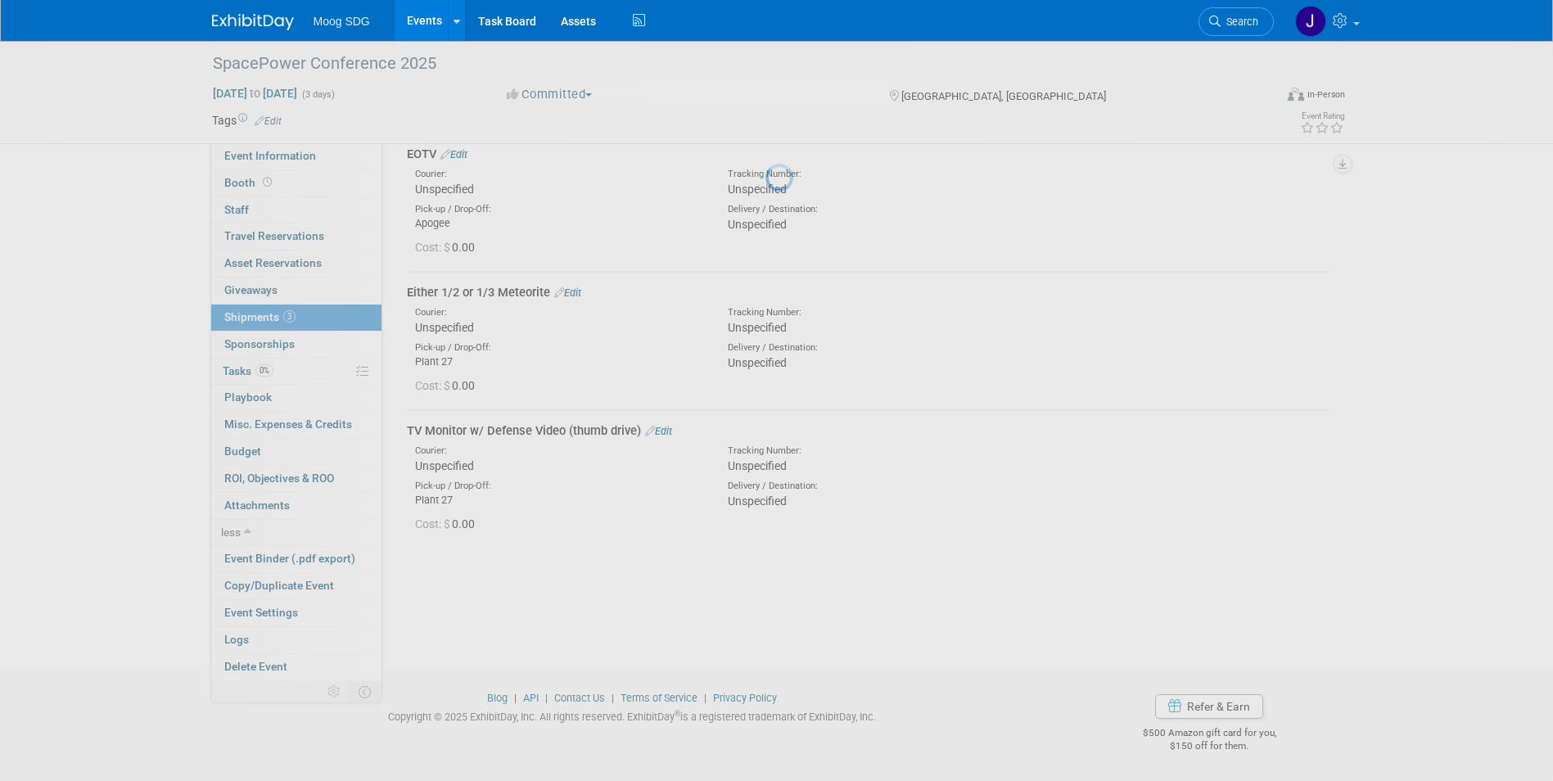
scroll to position [0, 0]
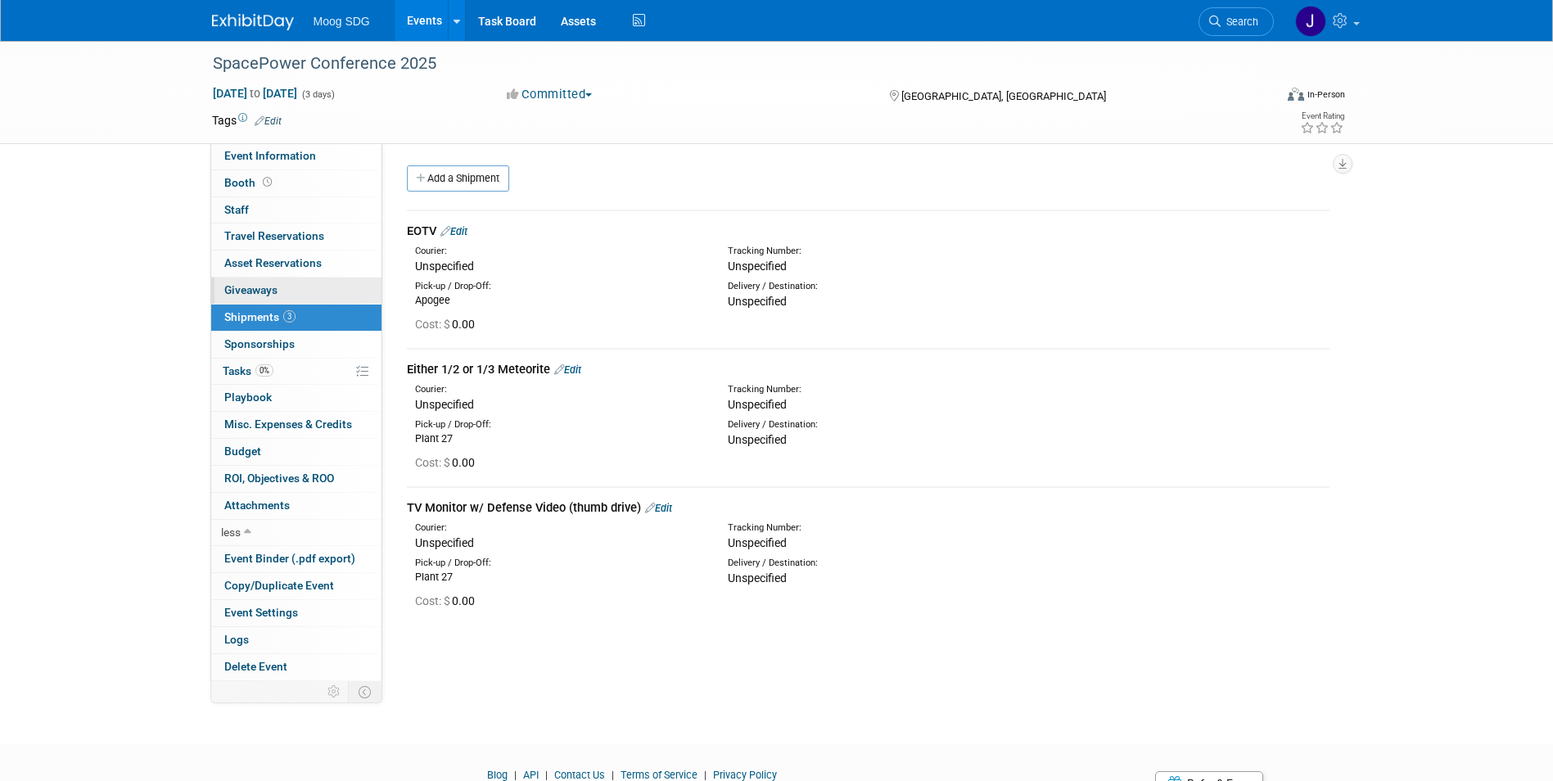
click at [265, 293] on span "Giveaways 0" at bounding box center [250, 289] width 53 height 13
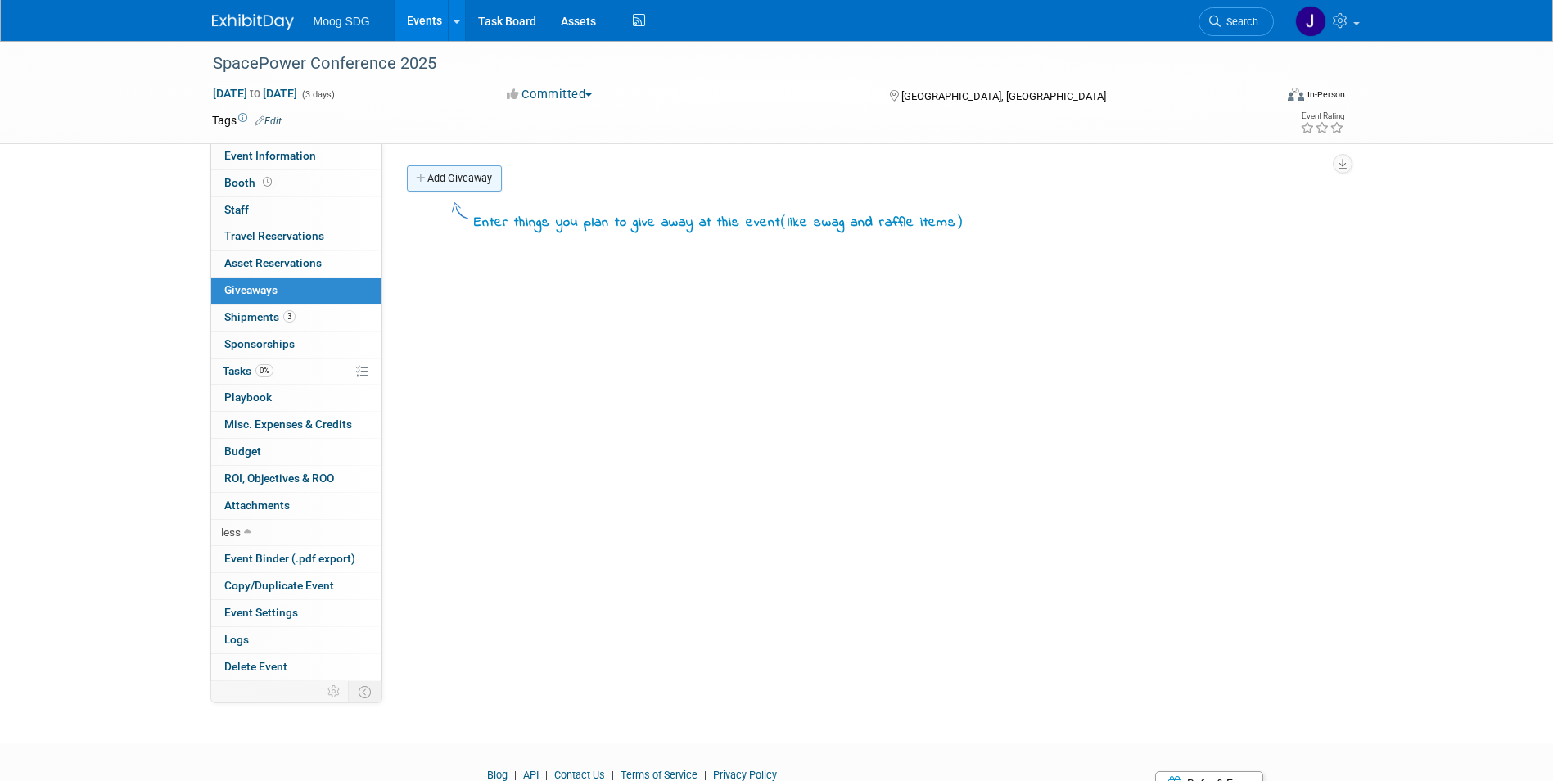
click at [454, 176] on link "Add Giveaway" at bounding box center [454, 178] width 95 height 26
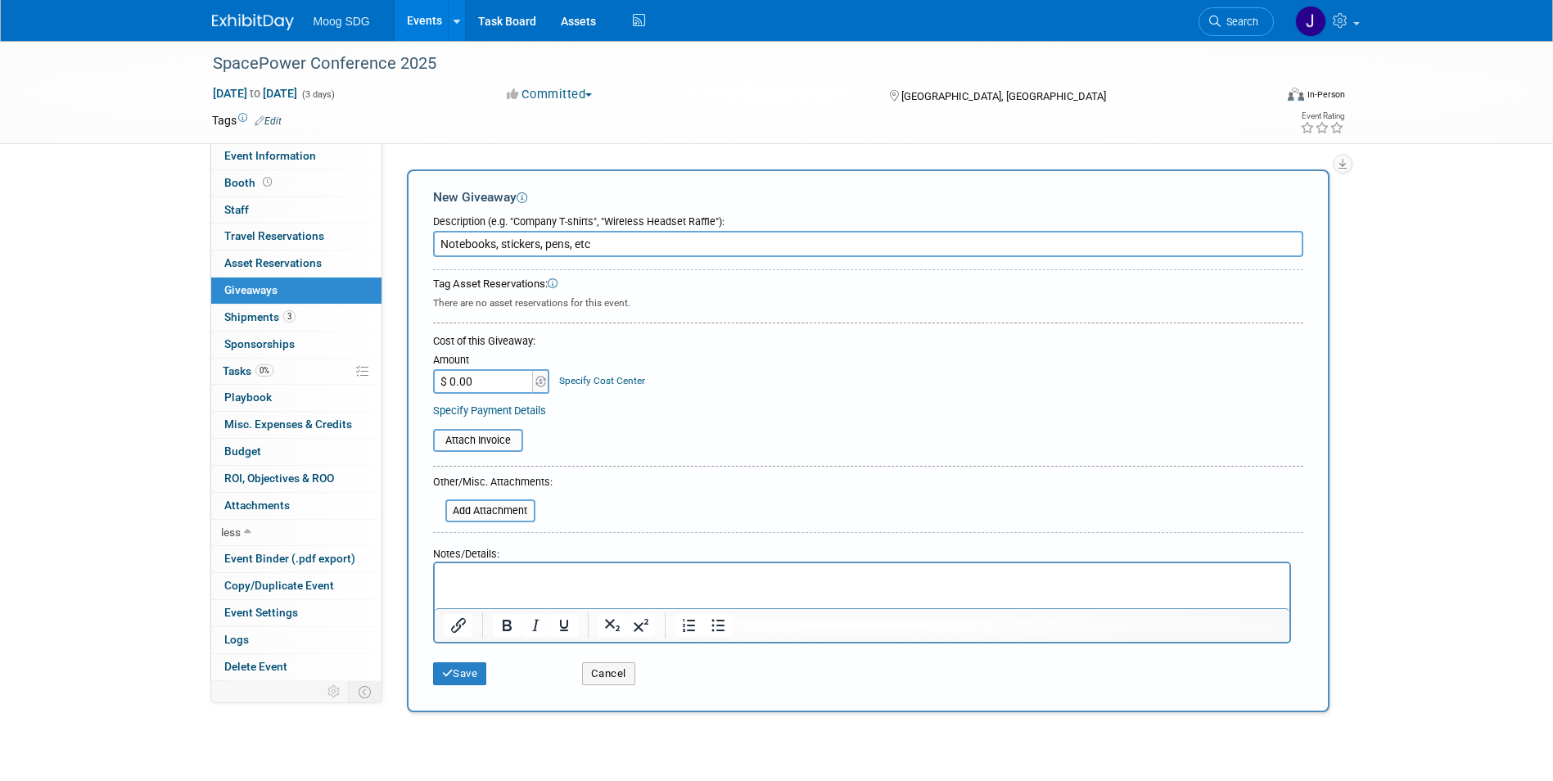
type input "Notebooks, stickers, pens, etc"
drag, startPoint x: 695, startPoint y: 580, endPoint x: 703, endPoint y: 574, distance: 10.0
click at [697, 579] on p "Rich Text Area. Press ALT-0 for help." at bounding box center [862, 578] width 836 height 16
click at [781, 511] on form "Description (e.g. "Company T-shirts", "Wireless Headset Raffle"): Notebooks, st…" at bounding box center [868, 450] width 870 height 486
click at [448, 670] on icon "submit" at bounding box center [447, 673] width 11 height 11
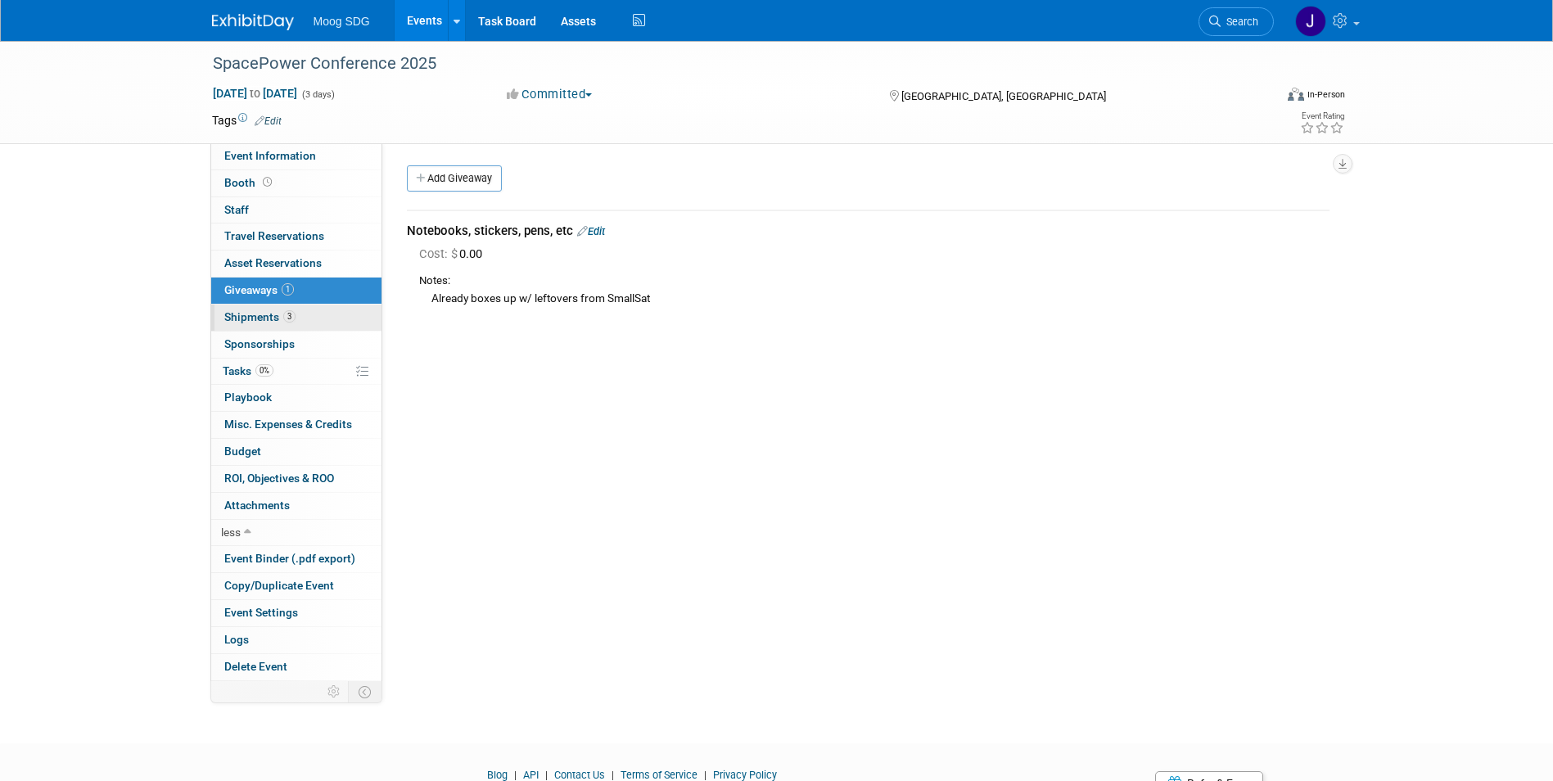
click at [298, 308] on link "3 Shipments 3" at bounding box center [296, 318] width 170 height 26
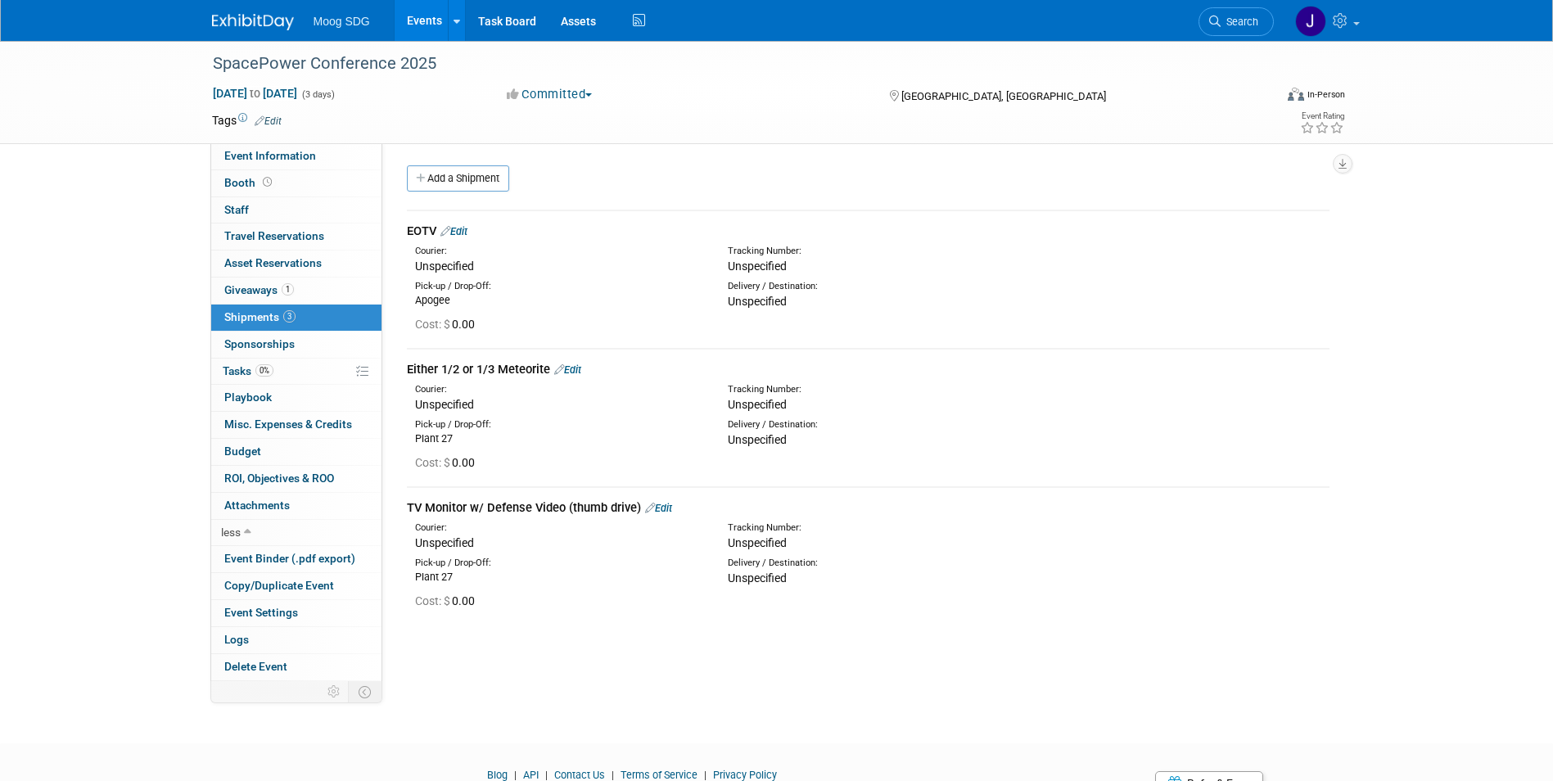
click at [454, 174] on link "Add a Shipment" at bounding box center [458, 178] width 102 height 26
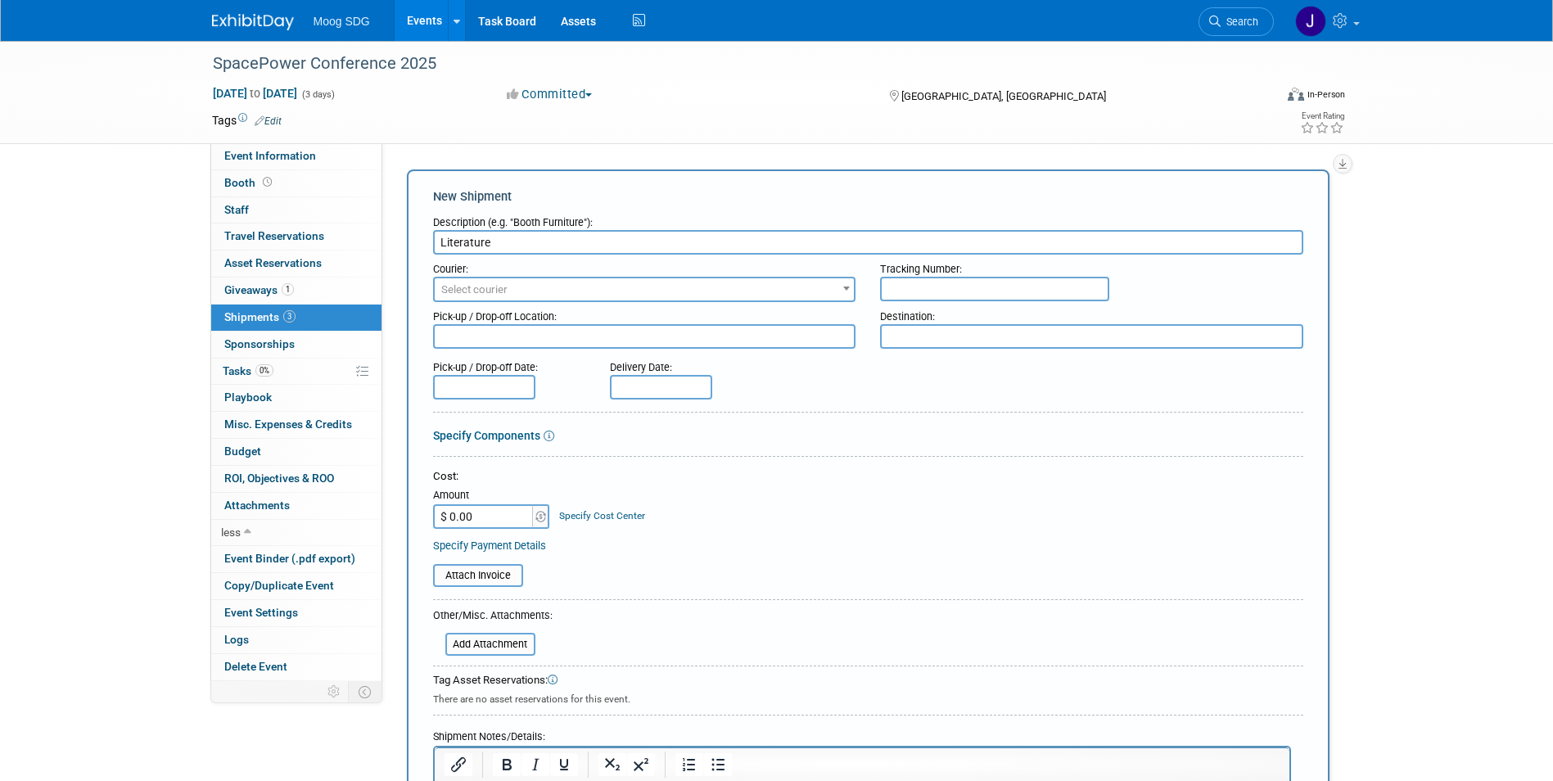
click at [1015, 477] on div "Cost:" at bounding box center [868, 477] width 870 height 16
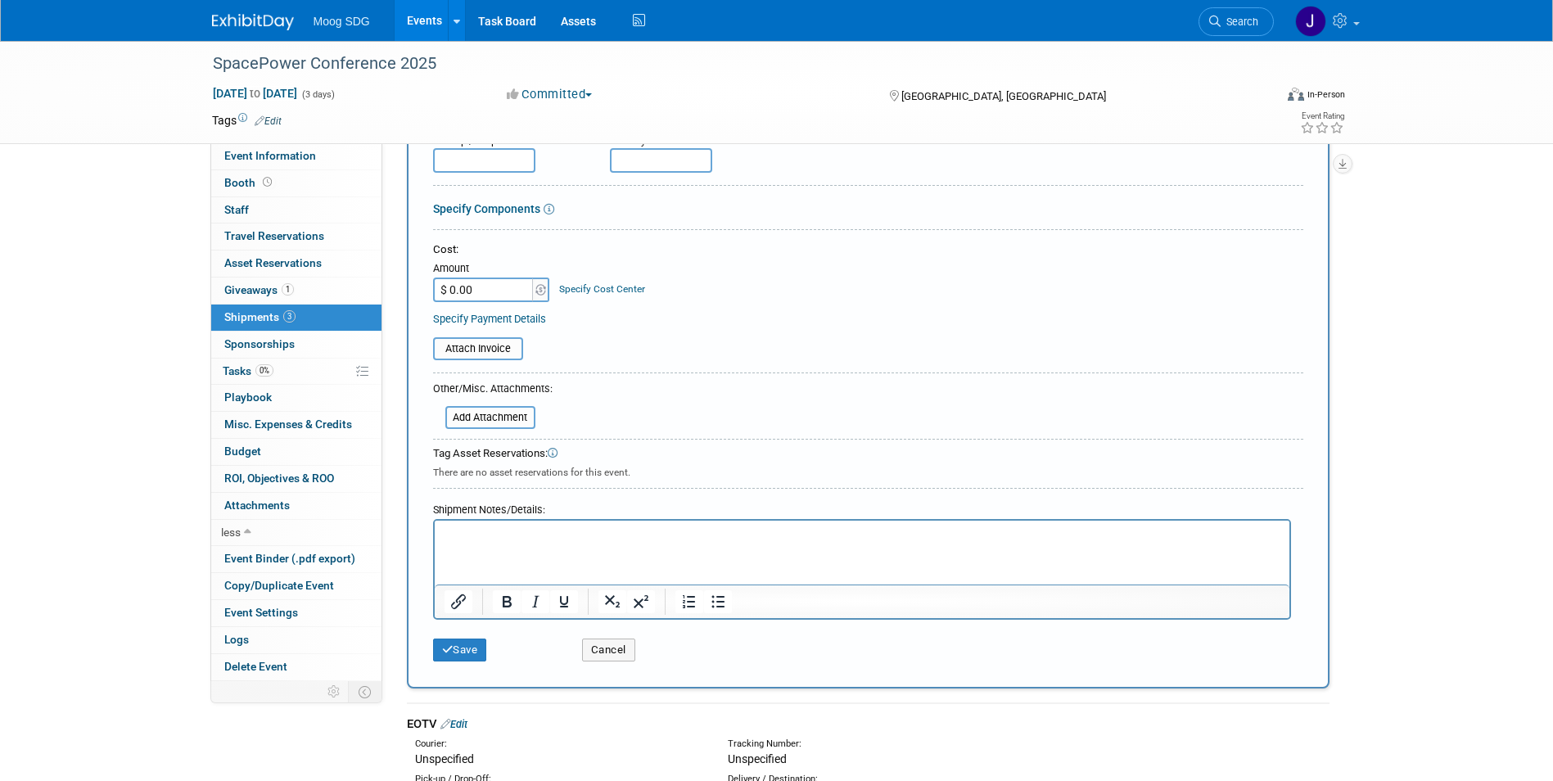
scroll to position [246, 0]
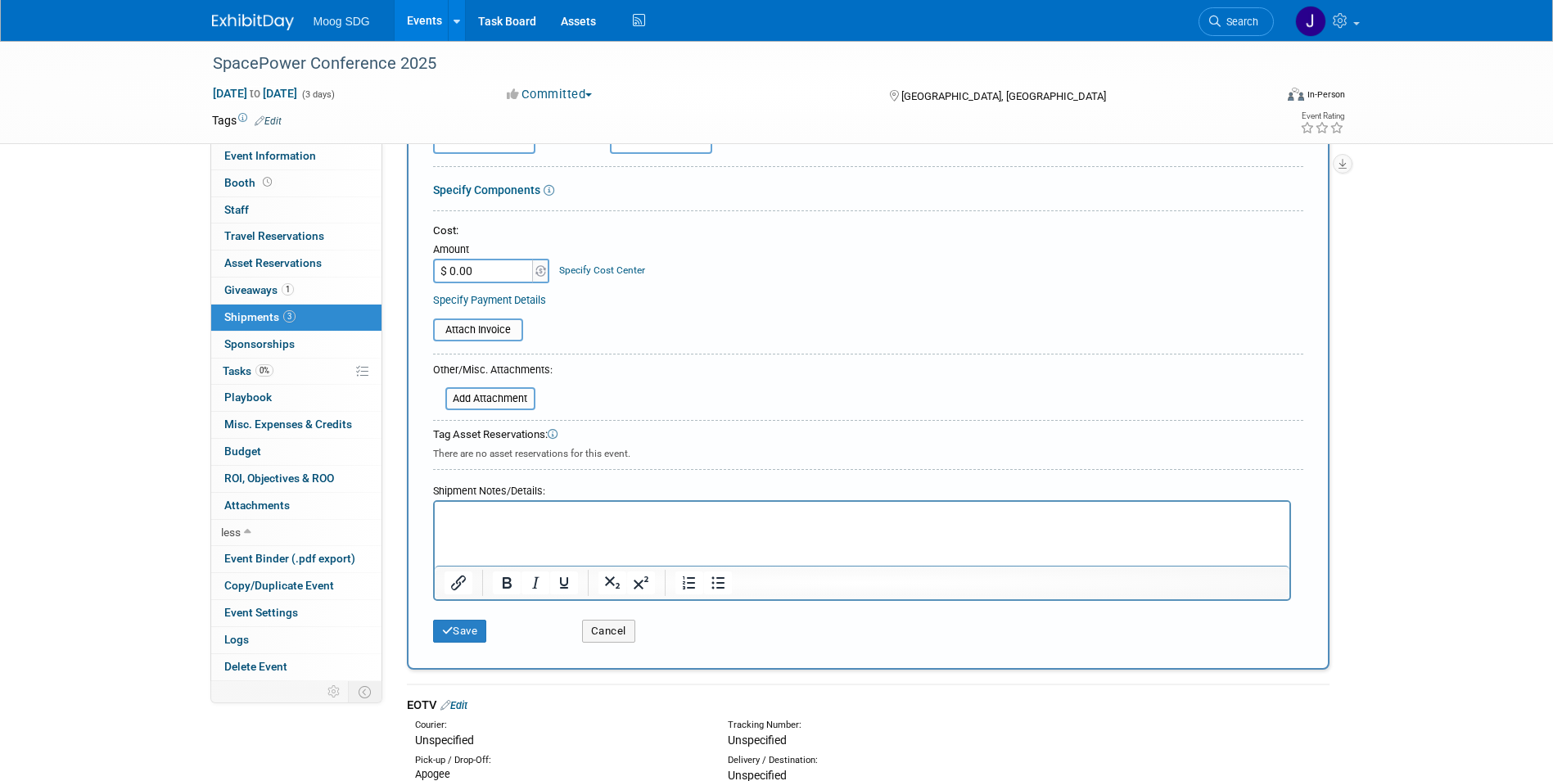
click at [572, 514] on p "Rich Text Area. Press ALT-0 for help." at bounding box center [862, 517] width 836 height 16
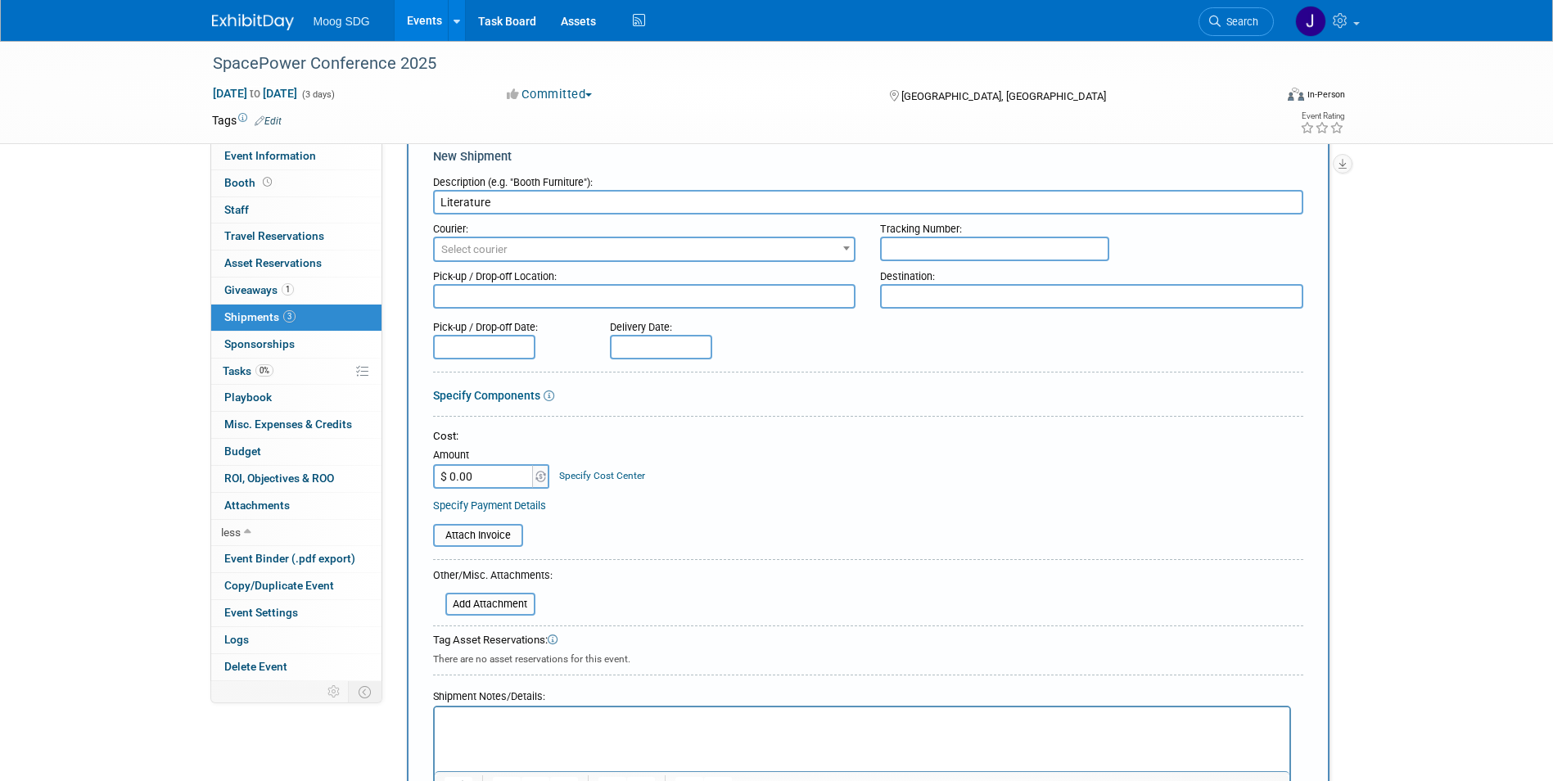
scroll to position [0, 0]
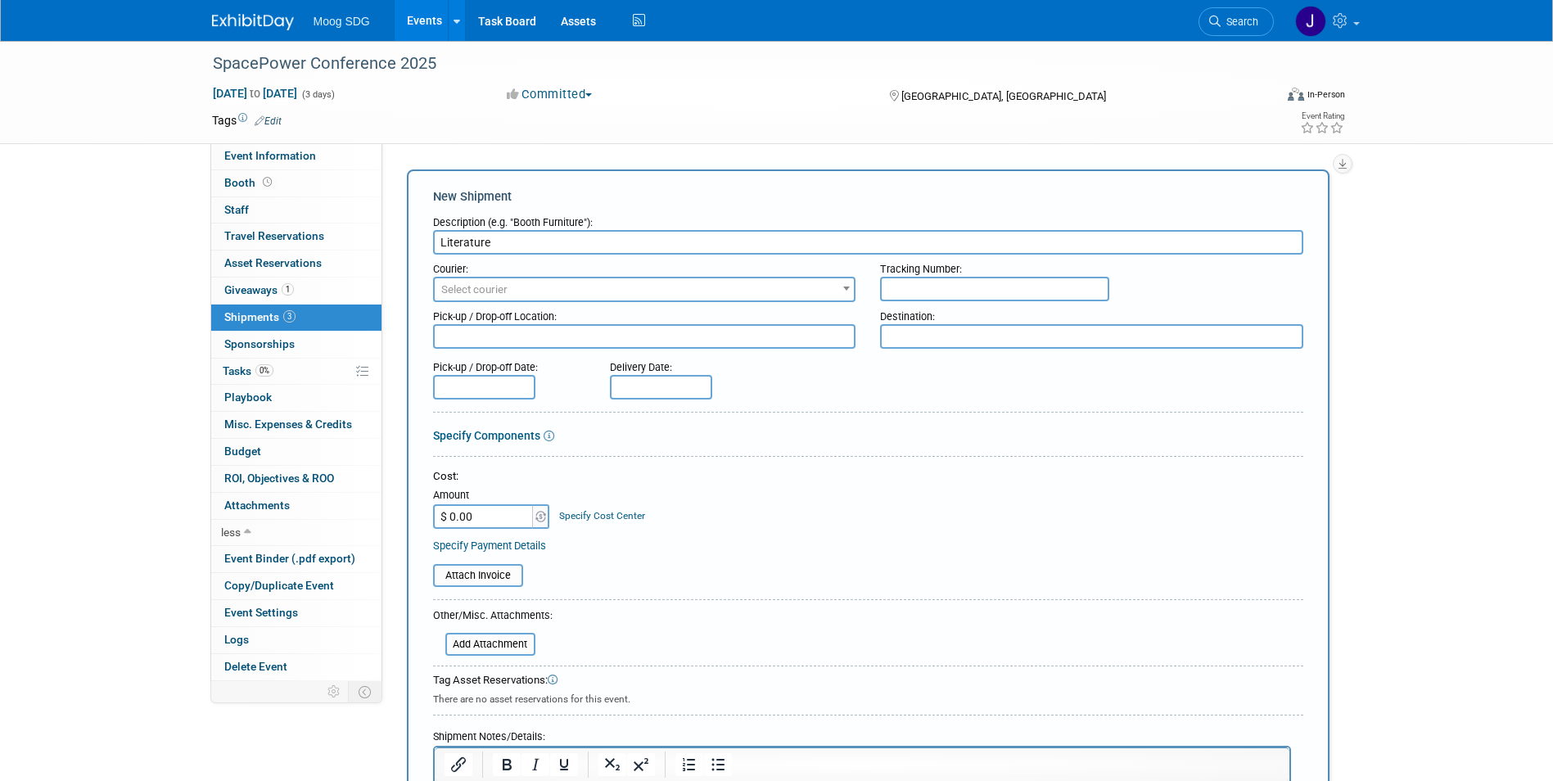
click at [555, 241] on input "Literature" at bounding box center [868, 242] width 870 height 25
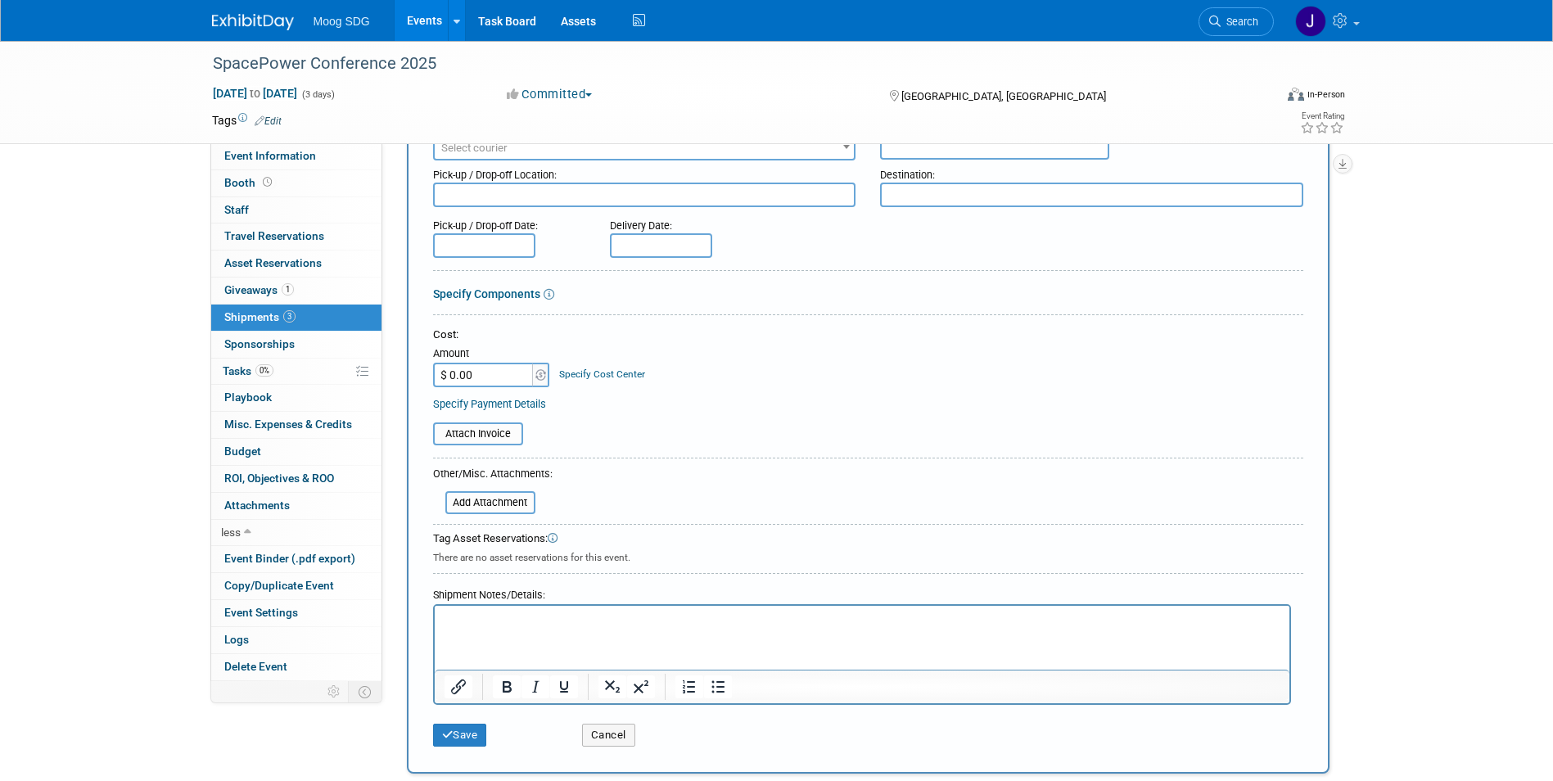
scroll to position [164, 0]
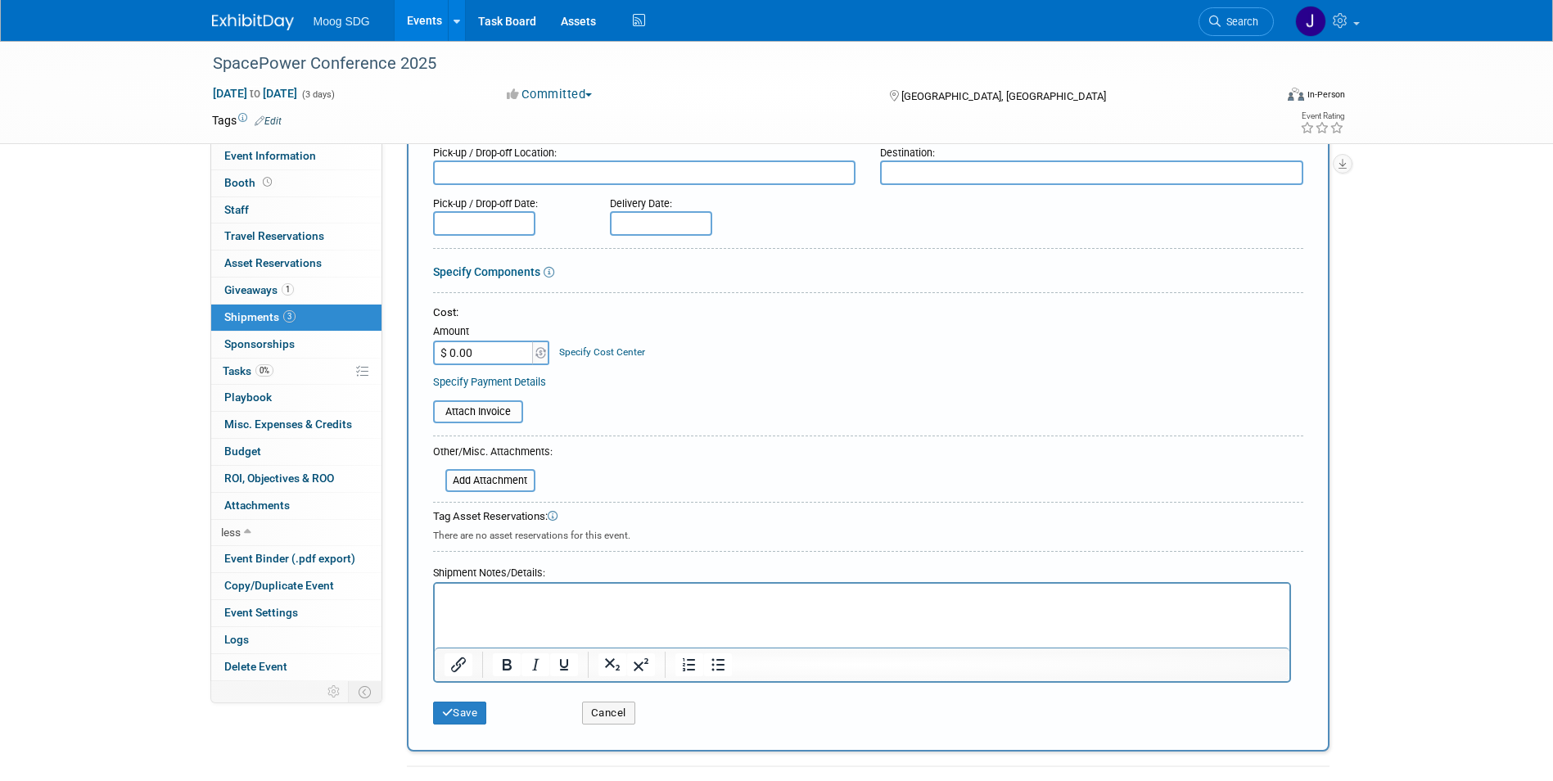
type input "Literature (console on phone)"
click at [628, 590] on p "Rich Text Area. Press ALT-0 for help." at bounding box center [862, 598] width 836 height 16
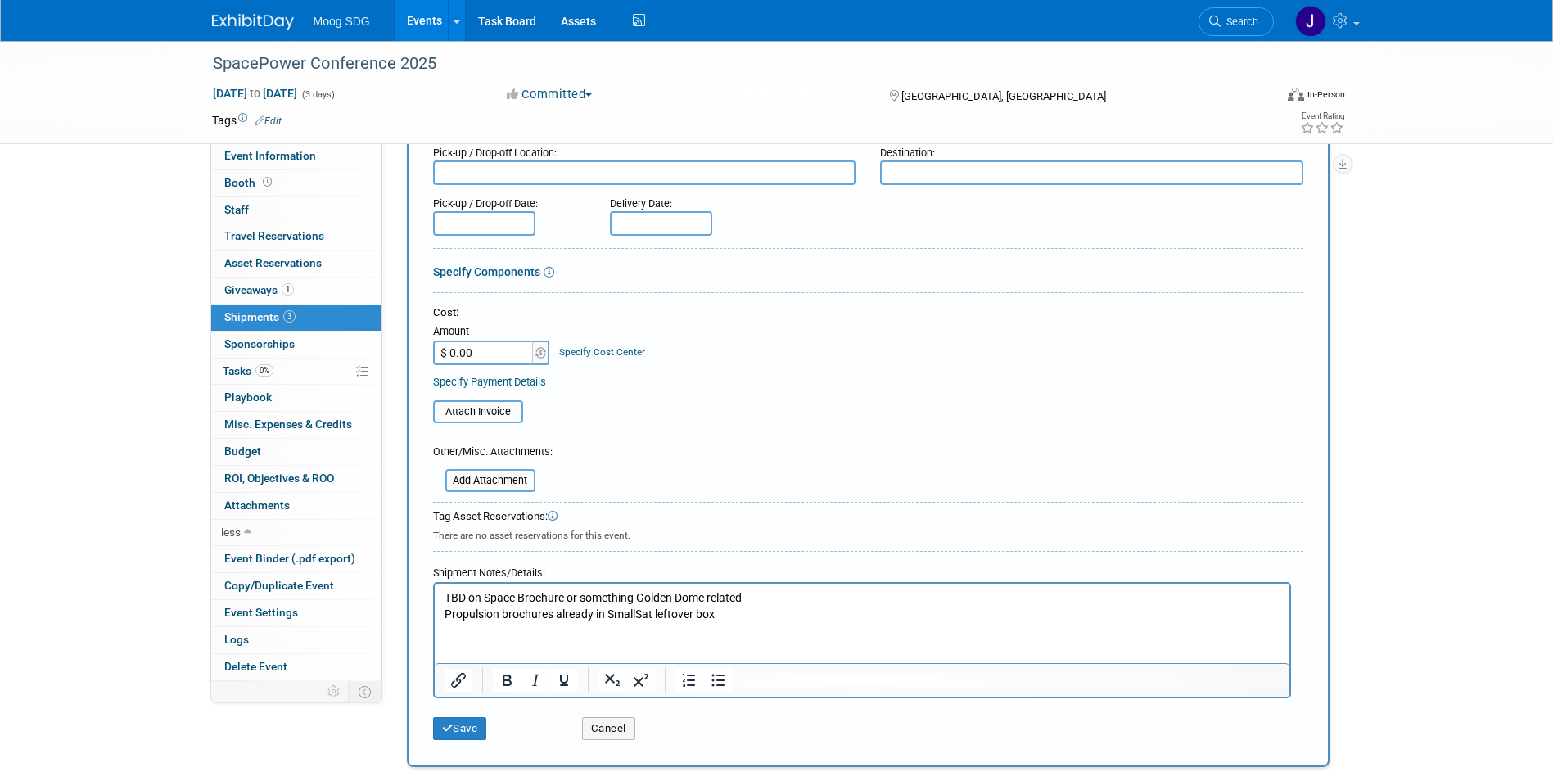
click at [713, 539] on div "There are no asset reservations for this event." at bounding box center [868, 534] width 870 height 18
click at [457, 724] on button "Save" at bounding box center [460, 728] width 54 height 23
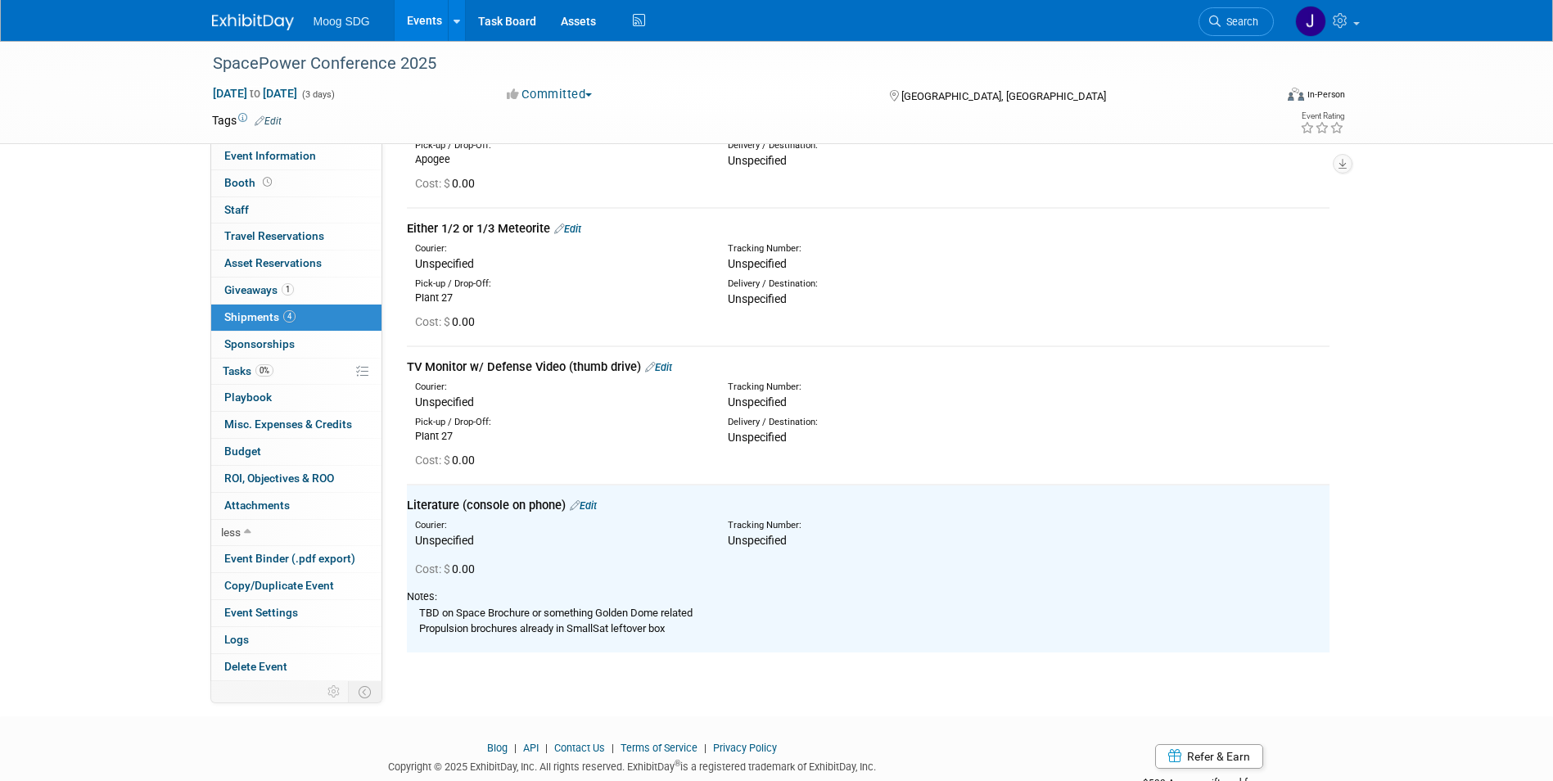
scroll to position [0, 0]
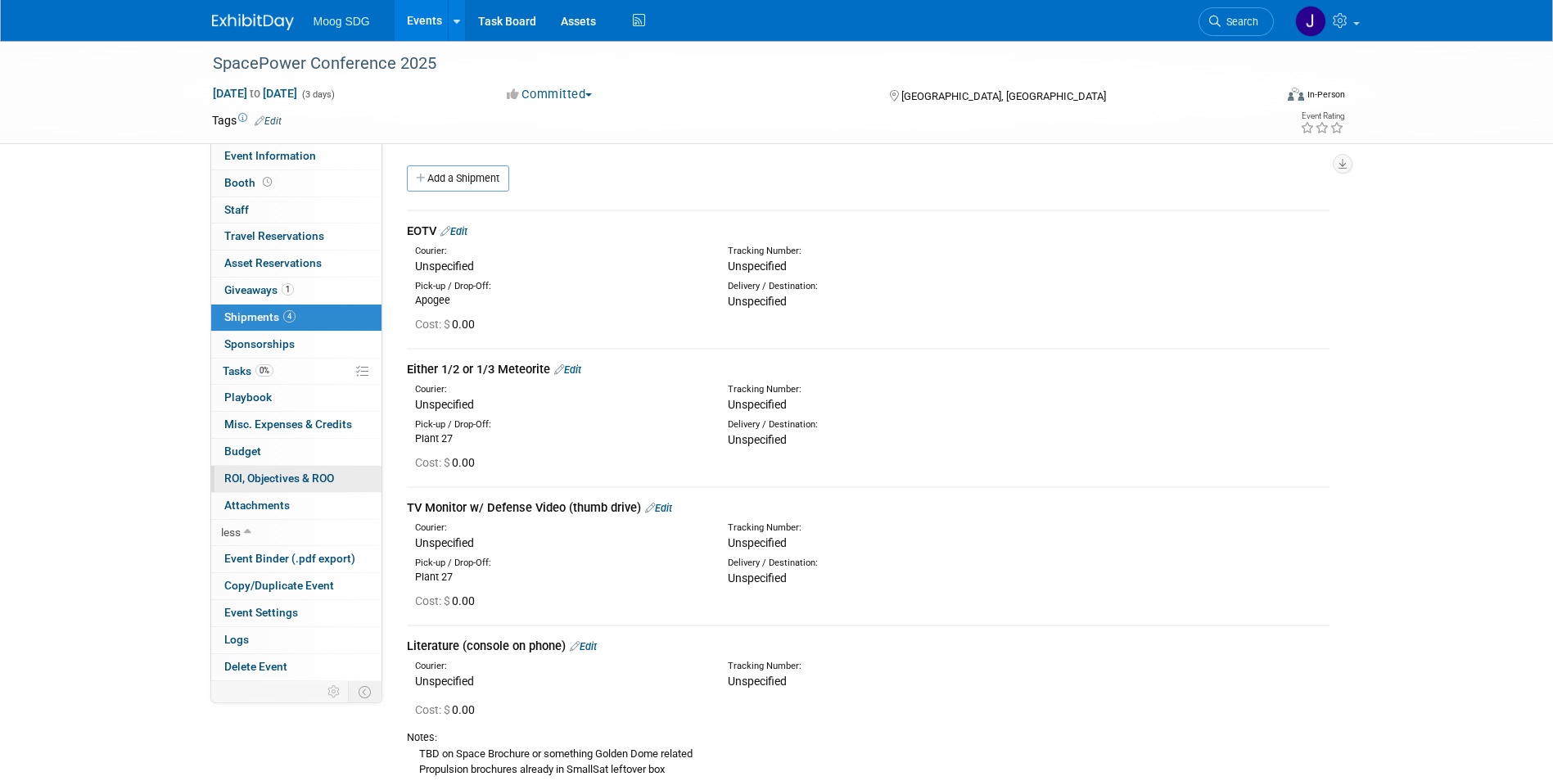
click at [314, 480] on span "ROI, Objectives & ROO 0" at bounding box center [279, 478] width 110 height 13
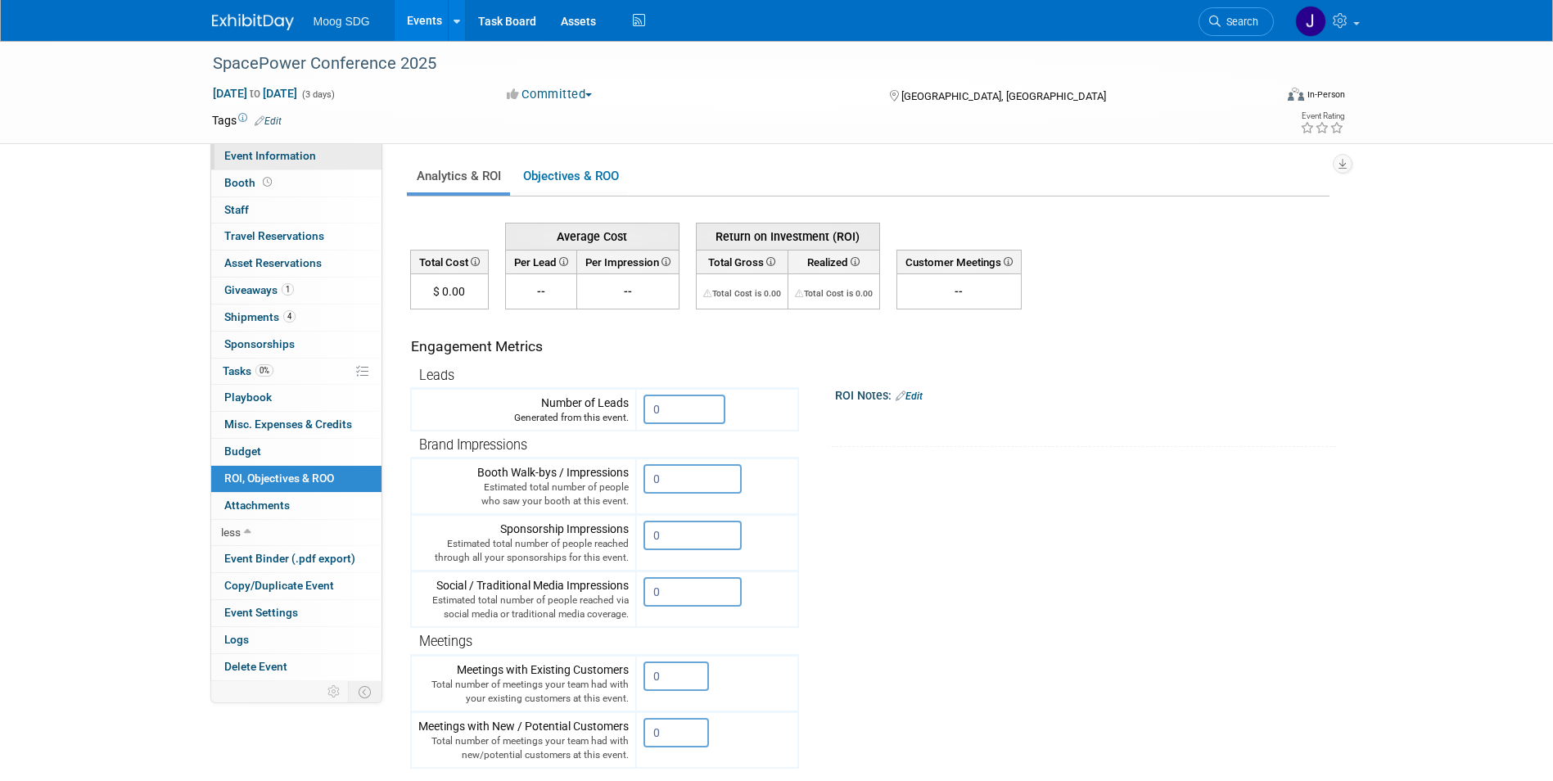
click at [294, 157] on span "Event Information" at bounding box center [270, 155] width 92 height 13
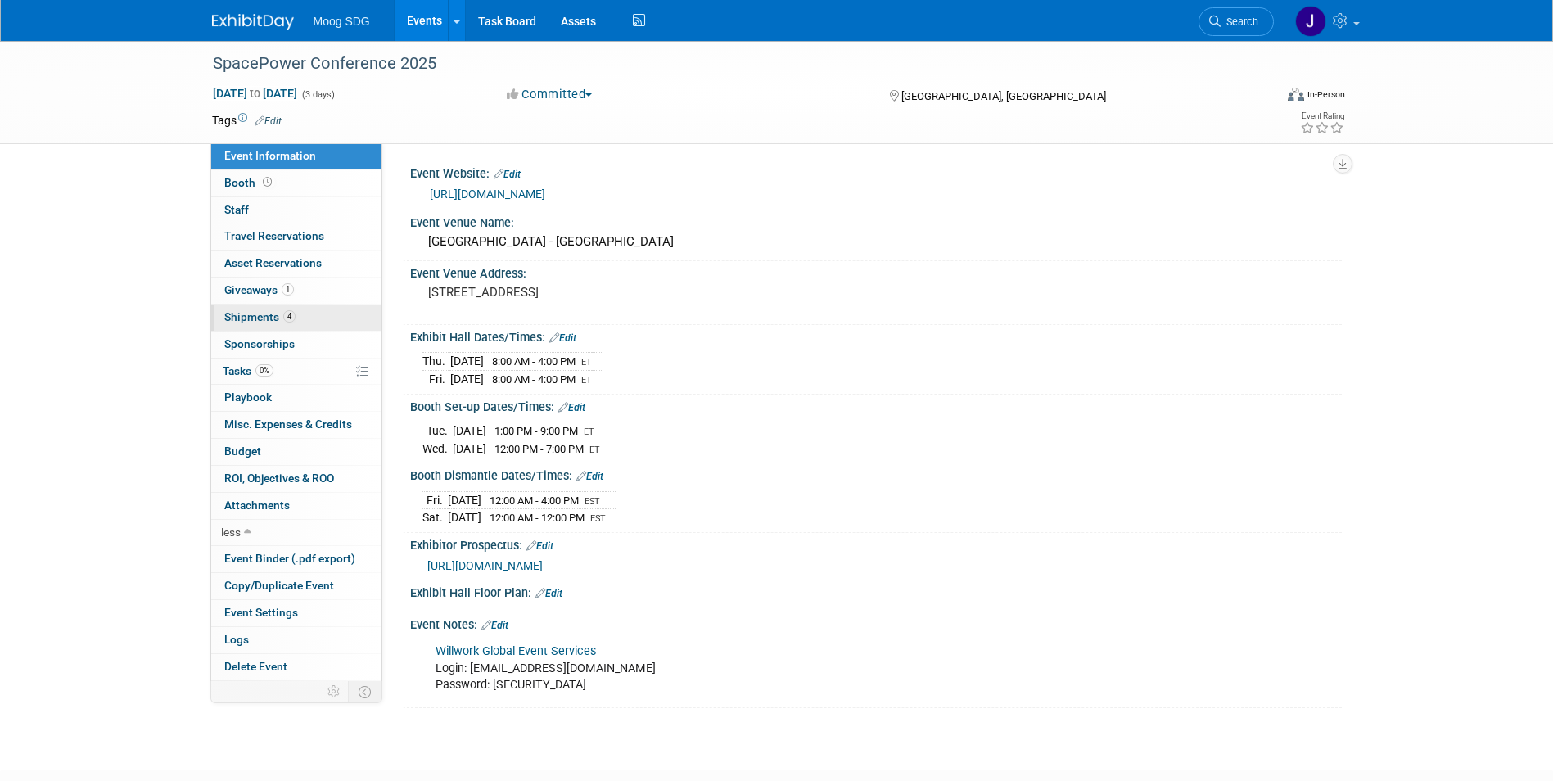
click at [269, 313] on span "Shipments 4" at bounding box center [259, 316] width 71 height 13
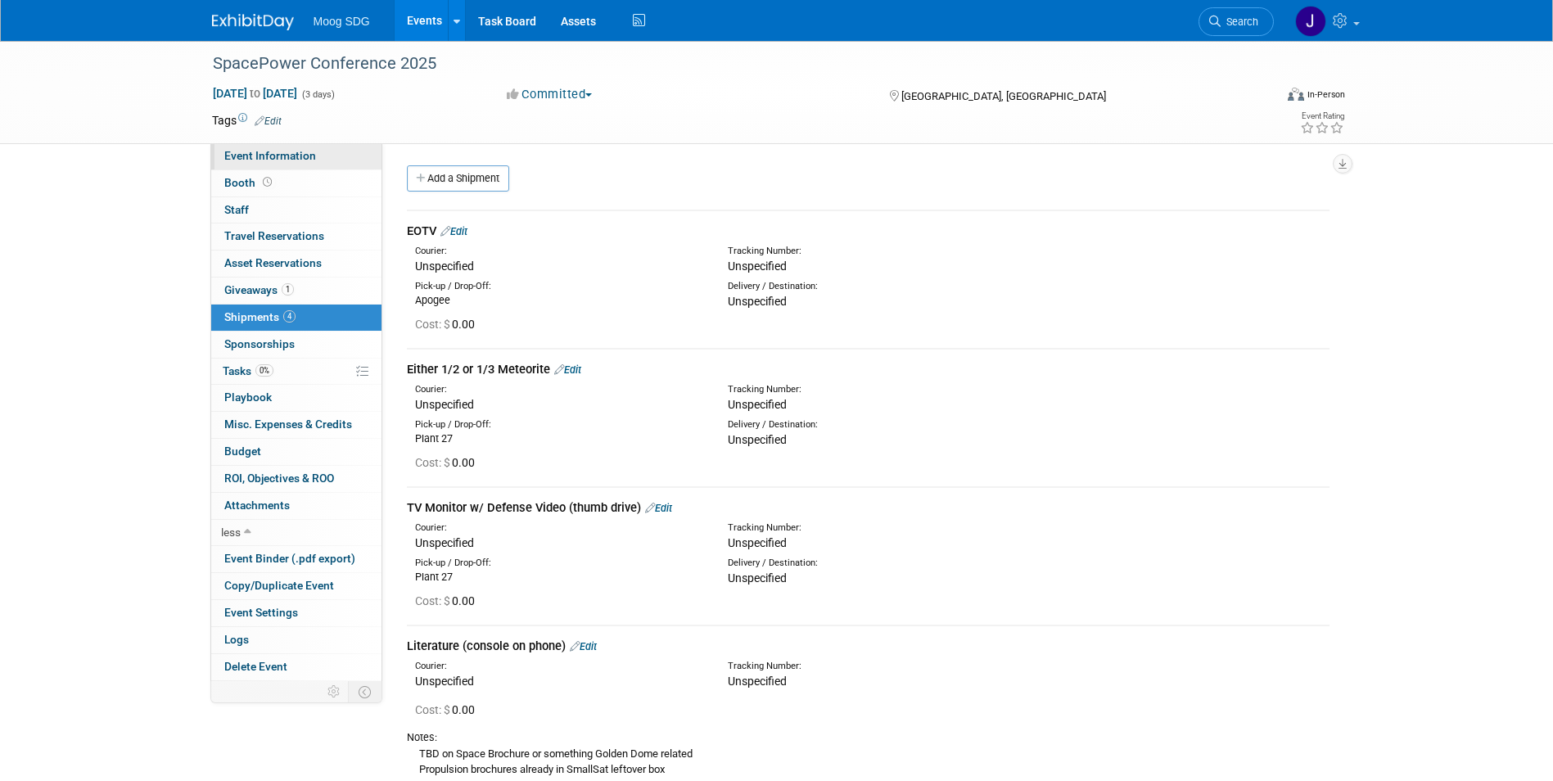
click at [285, 158] on span "Event Information" at bounding box center [270, 155] width 92 height 13
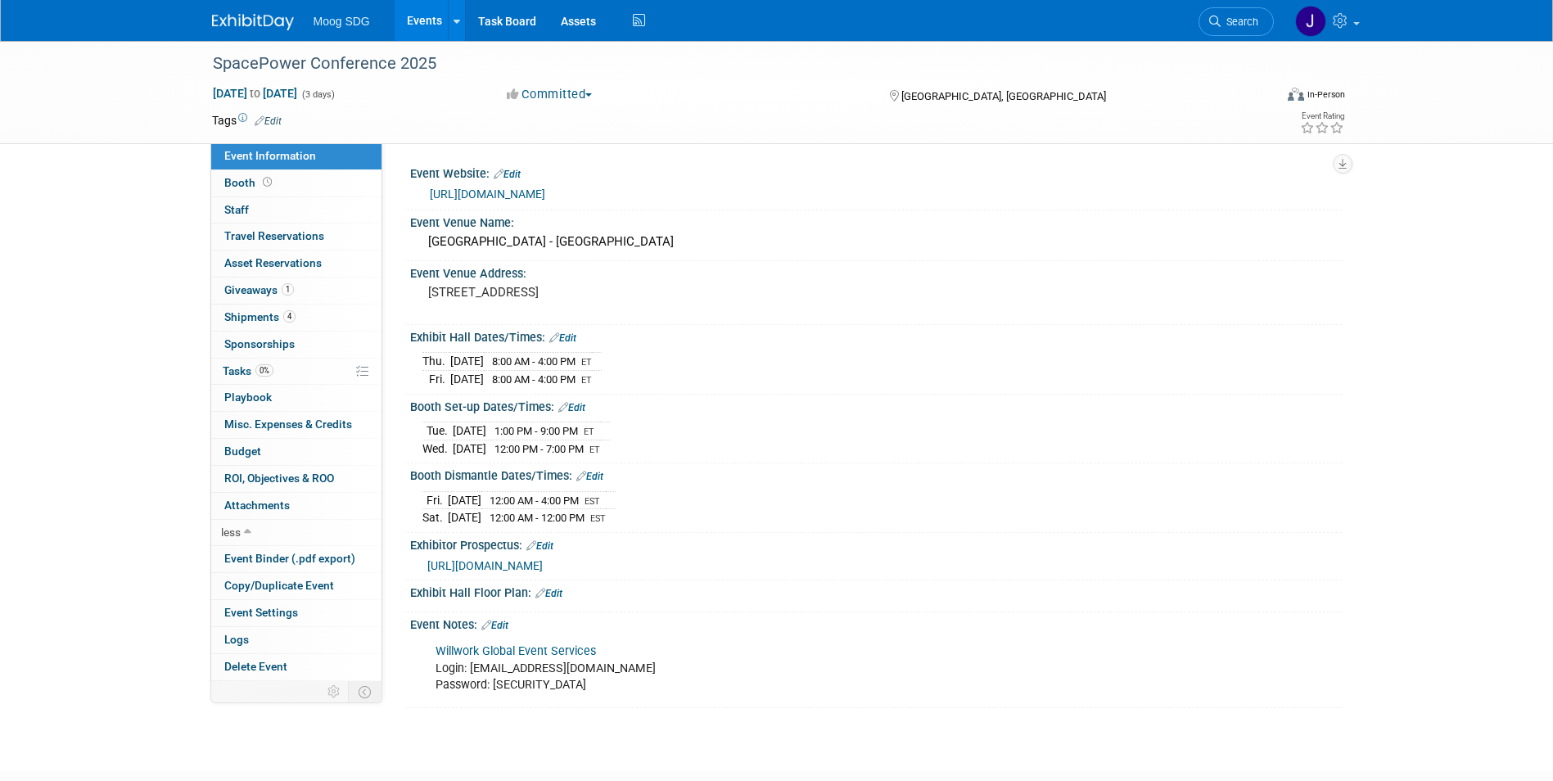
click at [500, 620] on link "Edit" at bounding box center [494, 625] width 27 height 11
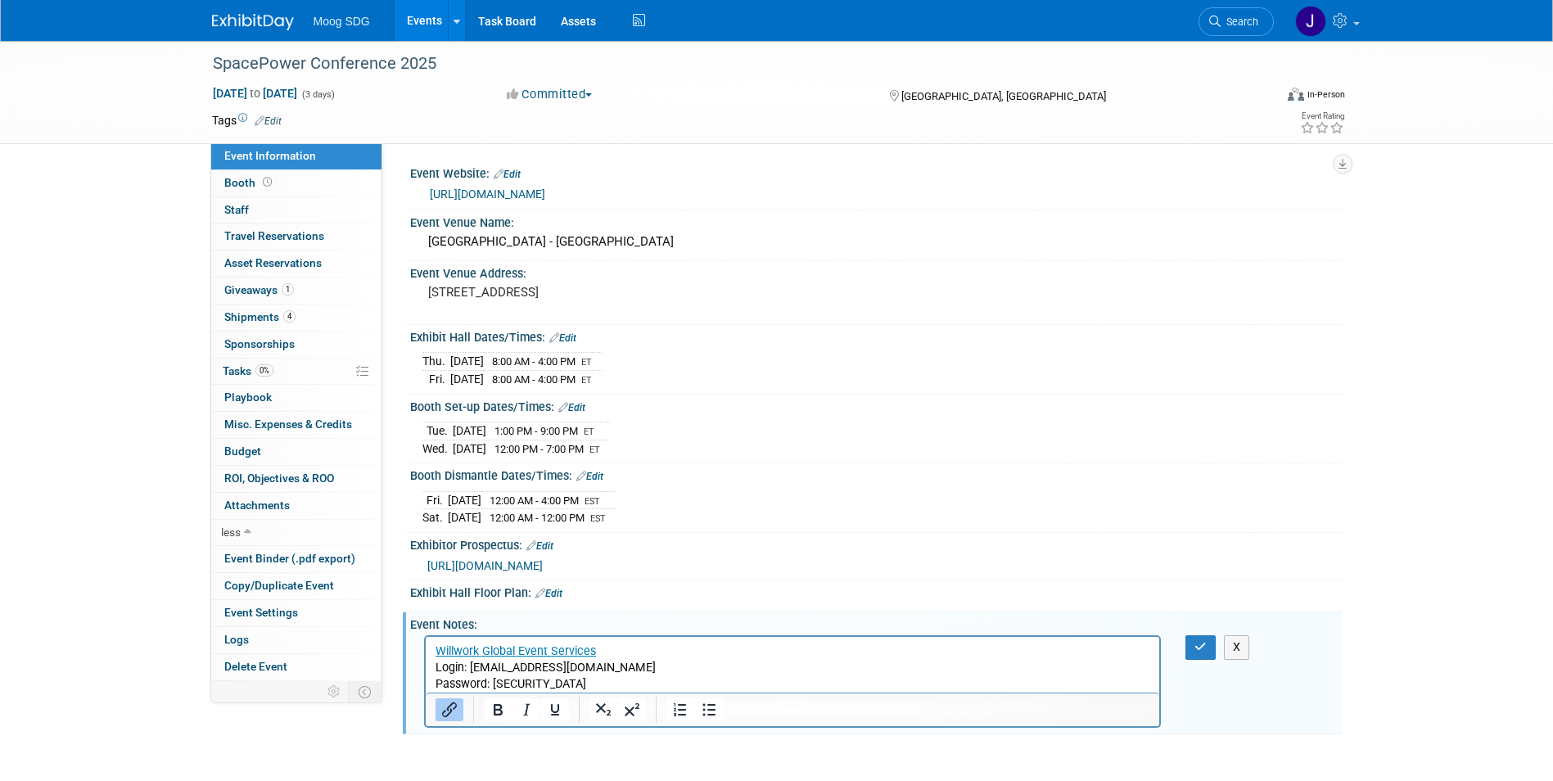
click at [624, 681] on p "Willwork Global Event Services Login: kgibas@moog.com Password: M00g*123" at bounding box center [793, 668] width 716 height 49
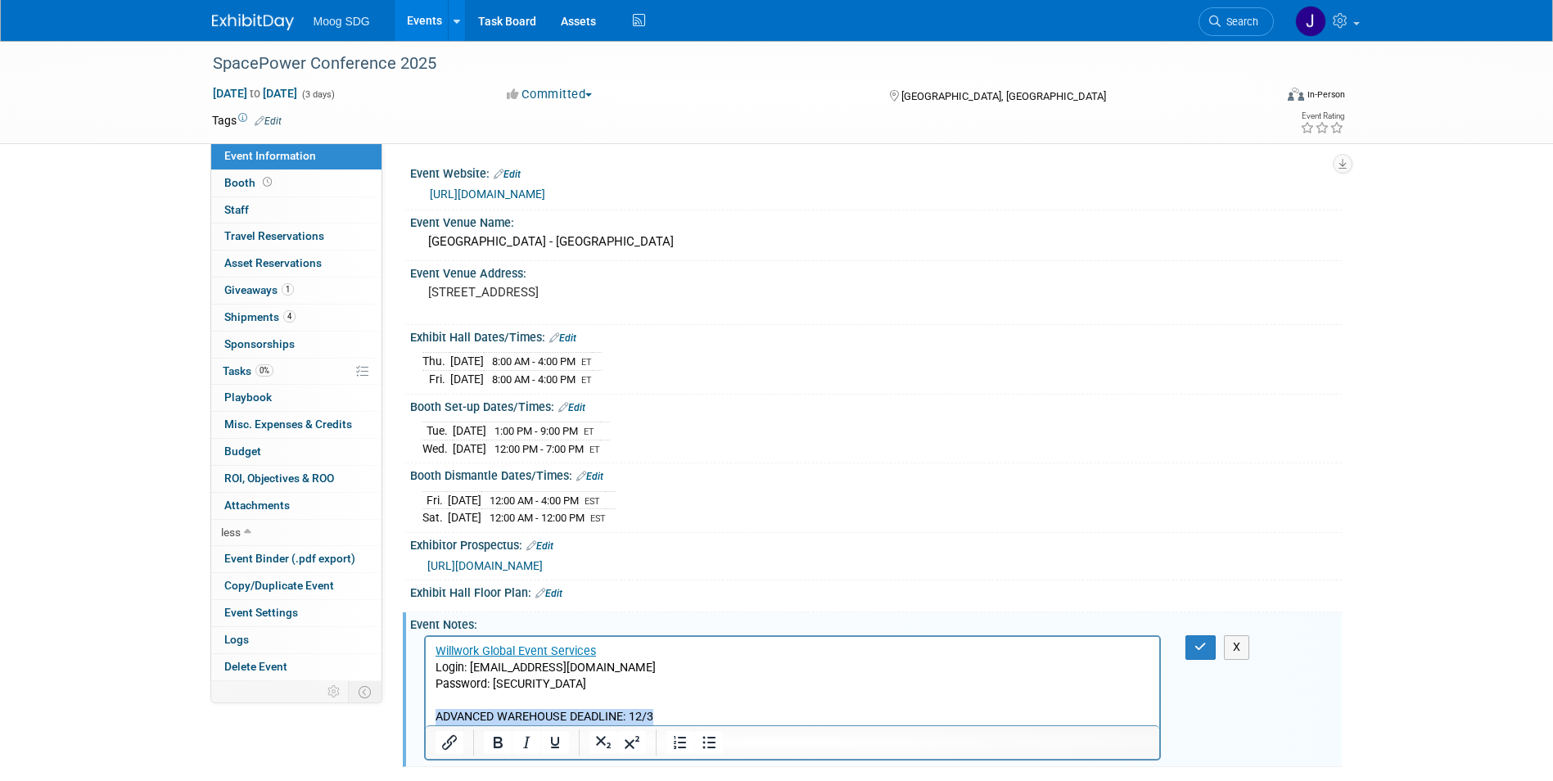
drag, startPoint x: 671, startPoint y: 714, endPoint x: 432, endPoint y: 716, distance: 239.1
click at [432, 716] on html "Willwork Global Event Services Login: kgibas@moog.com Password: M00g*123 ADVANC…" at bounding box center [792, 681] width 735 height 88
drag, startPoint x: 541, startPoint y: 718, endPoint x: 525, endPoint y: 713, distance: 17.1
click at [530, 713] on p "ADVANCED WAREHOUSE DEADLINE: 12/3" at bounding box center [793, 717] width 716 height 16
drag, startPoint x: 680, startPoint y: 716, endPoint x: 452, endPoint y: 721, distance: 227.7
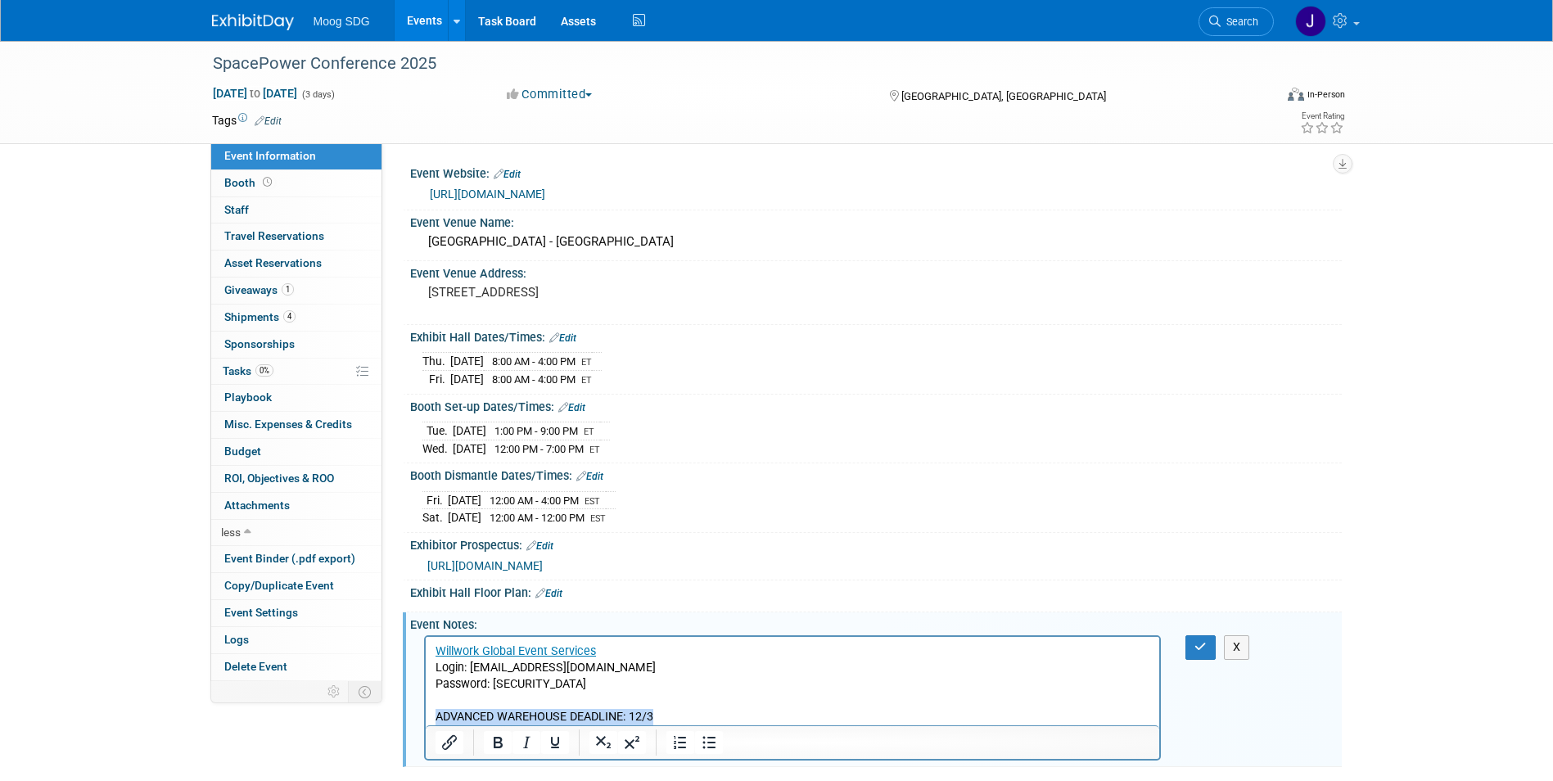
click at [427, 716] on html "Willwork Global Event Services Login: kgibas@moog.com Password: M00g*123 ADVANC…" at bounding box center [792, 681] width 735 height 88
click at [503, 739] on icon "Bold" at bounding box center [498, 743] width 20 height 20
click at [727, 712] on p "ADVANCED WAREHOUSE DEADLINE: 12/3" at bounding box center [793, 717] width 716 height 16
click at [803, 694] on p "Rich Text Area. Press ALT-0 for help." at bounding box center [793, 701] width 716 height 16
click at [1197, 642] on icon "button" at bounding box center [1201, 646] width 12 height 11
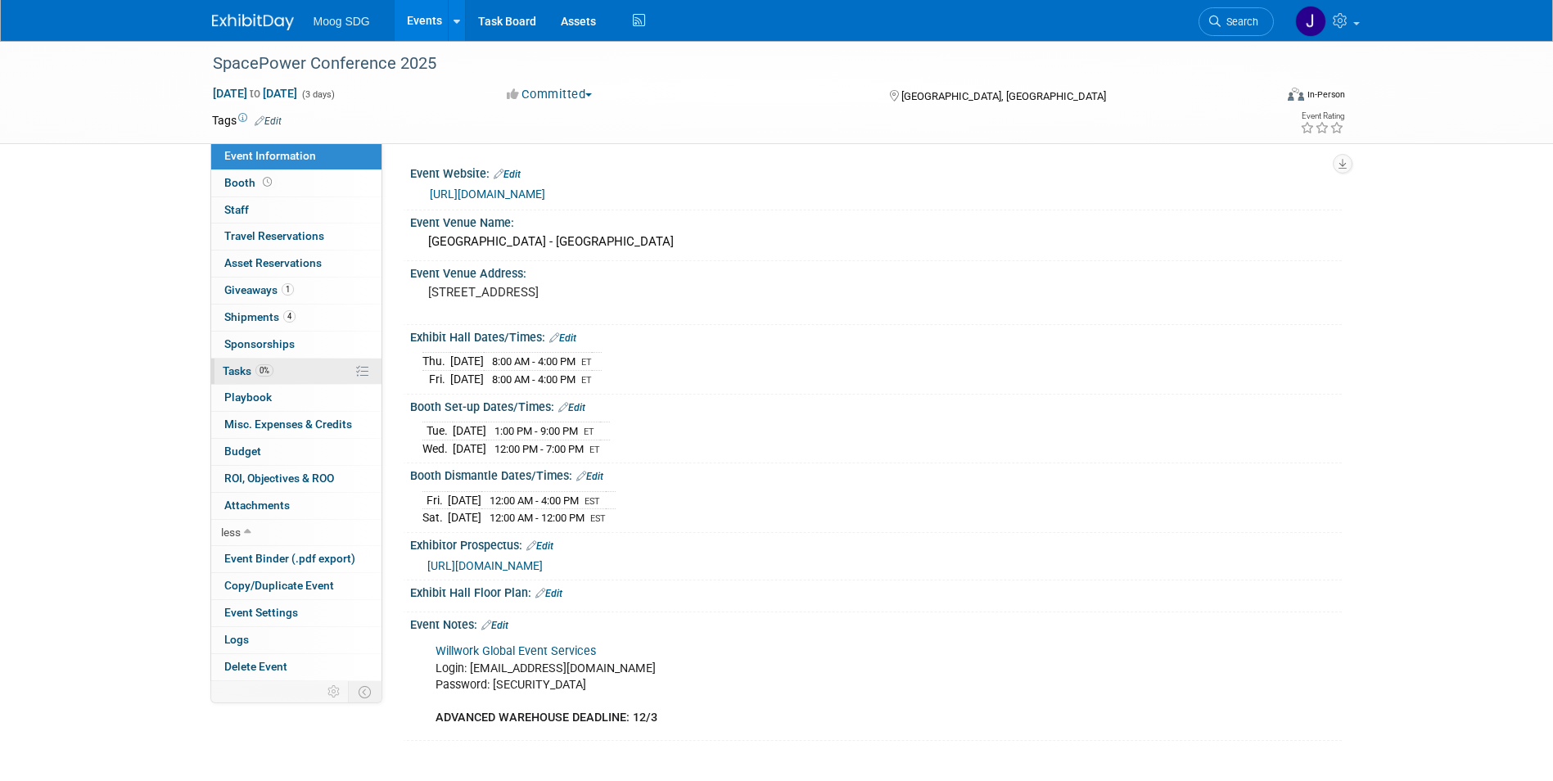
click at [314, 361] on link "0% Tasks 0%" at bounding box center [296, 372] width 170 height 26
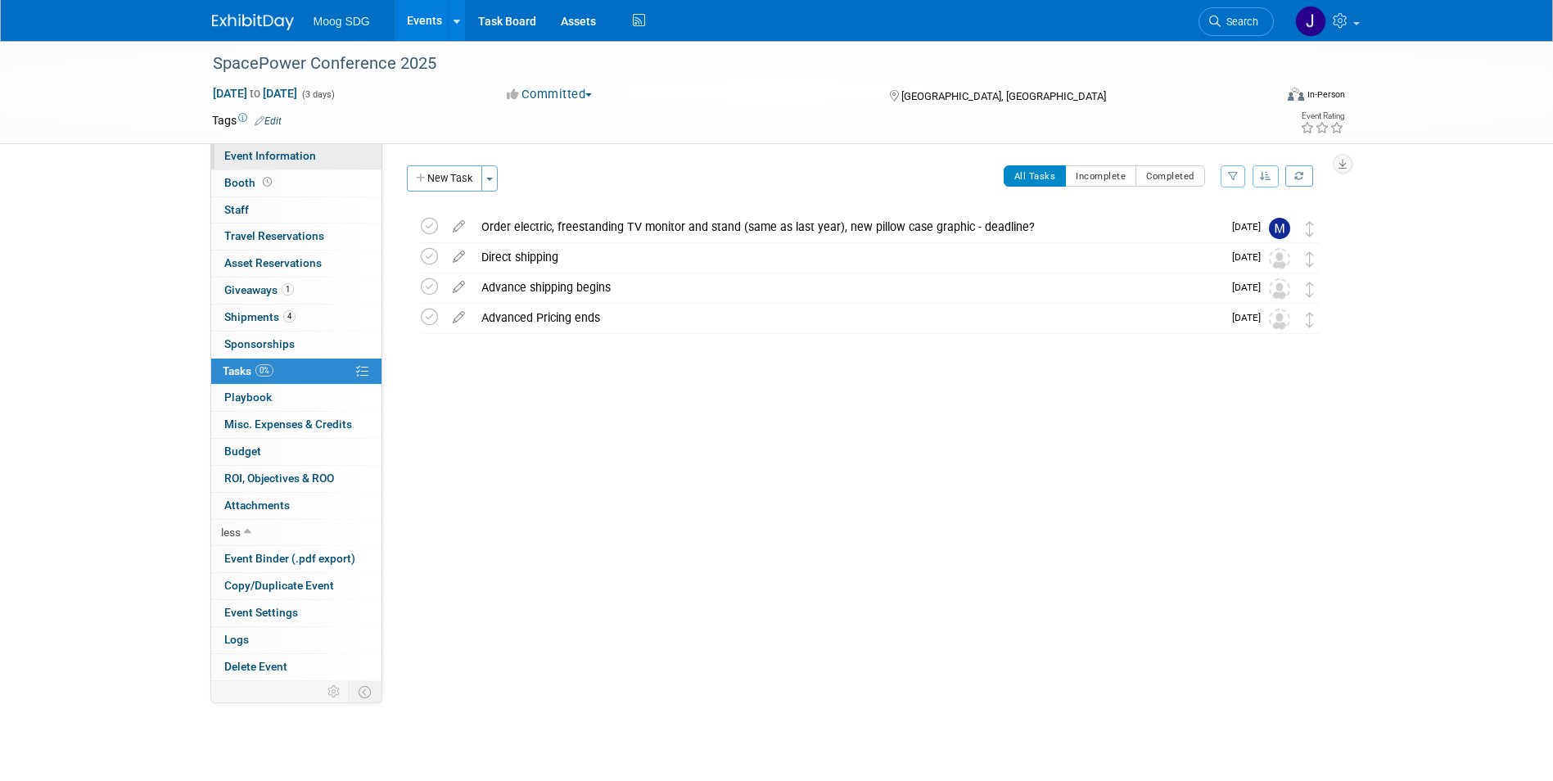
click at [275, 152] on span "Event Information" at bounding box center [270, 155] width 92 height 13
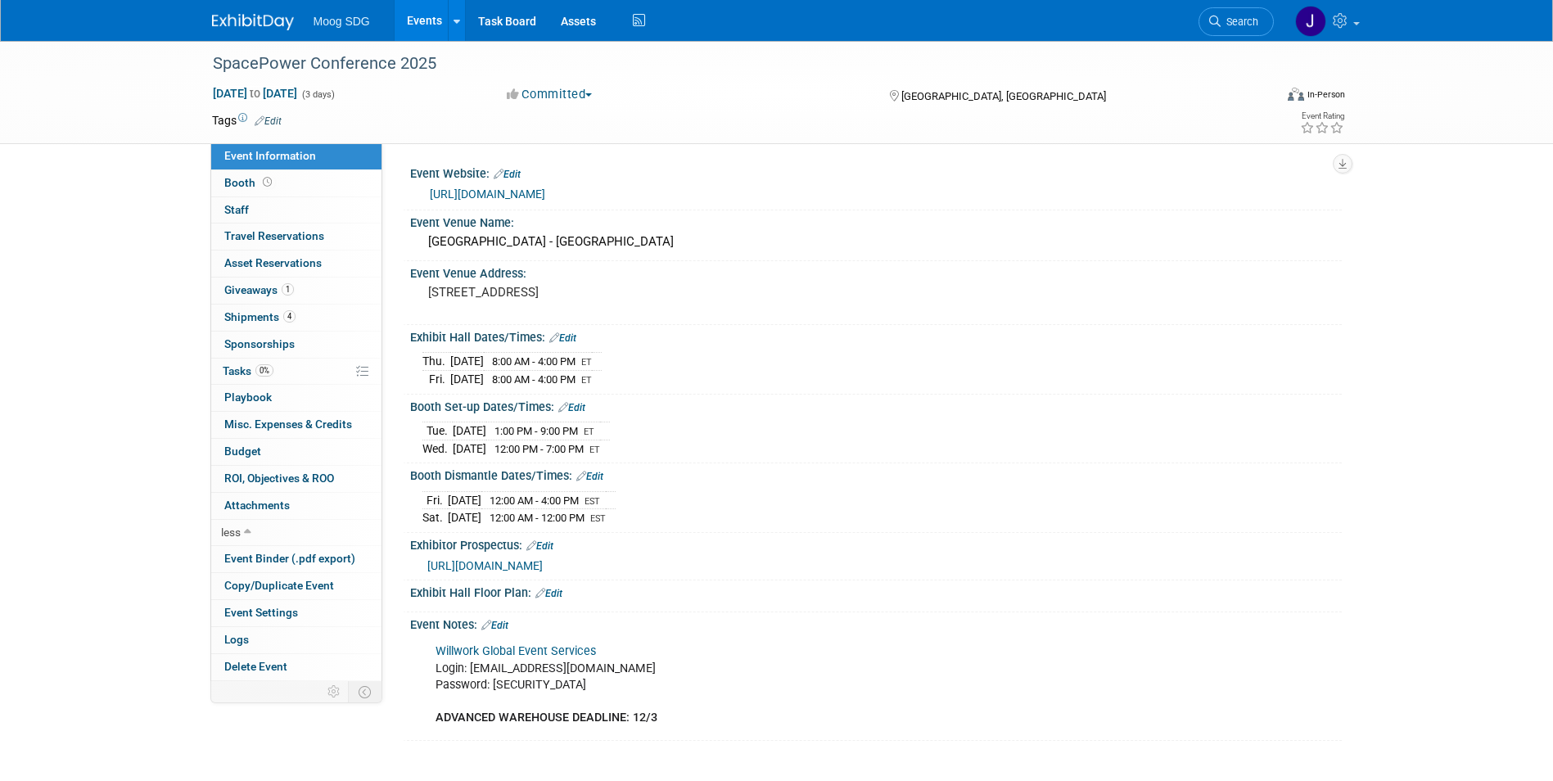
click at [543, 559] on span "https://willwork.boomerecommerce.com/home/304/EventHome" at bounding box center [484, 565] width 115 height 13
click at [545, 192] on link "https://ussfa.org/spacepower-conference-2025/" at bounding box center [487, 194] width 115 height 13
click at [302, 183] on link "Booth" at bounding box center [296, 183] width 170 height 26
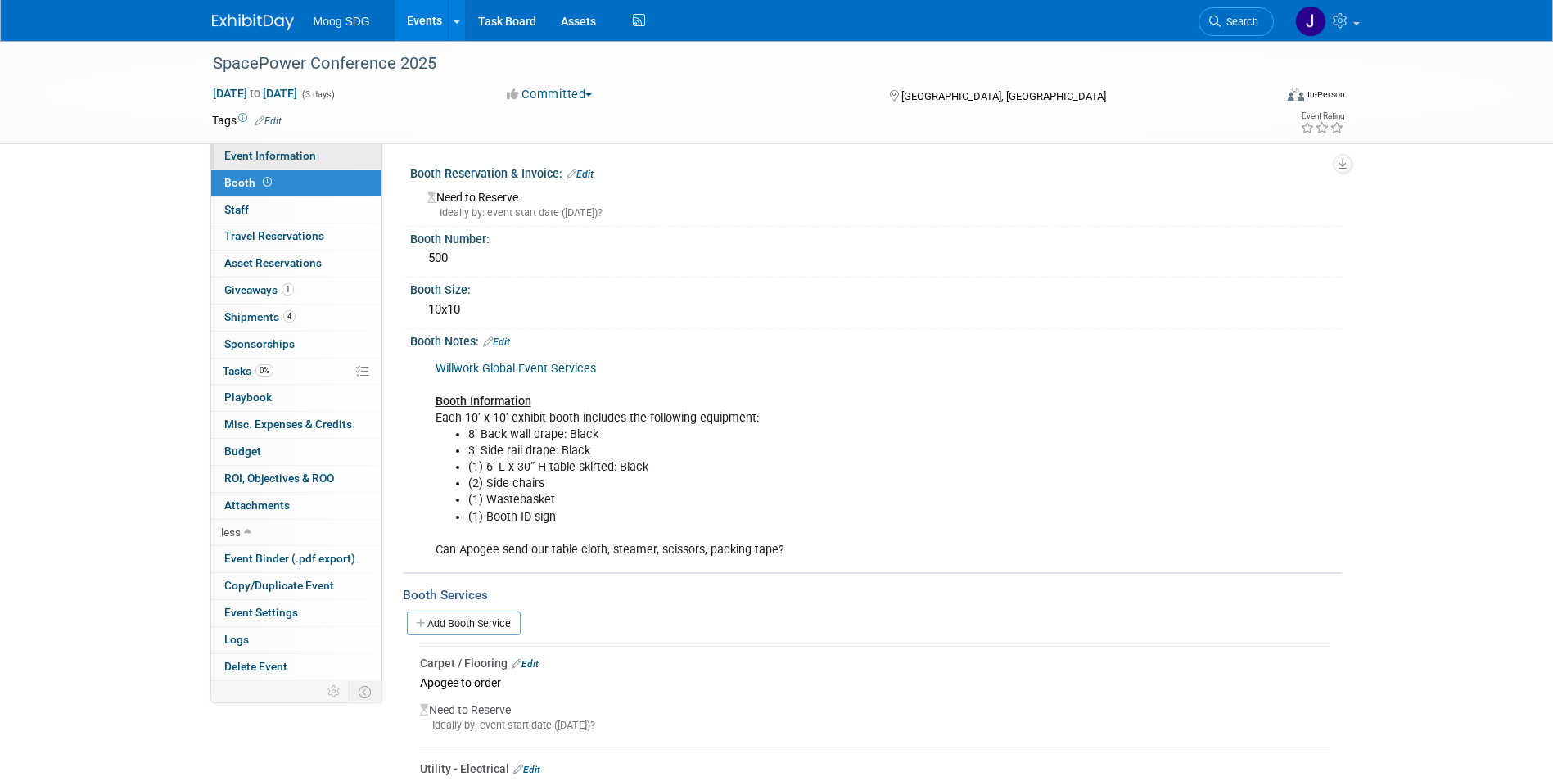
click at [319, 158] on link "Event Information" at bounding box center [296, 156] width 170 height 26
